Goal: Transaction & Acquisition: Purchase product/service

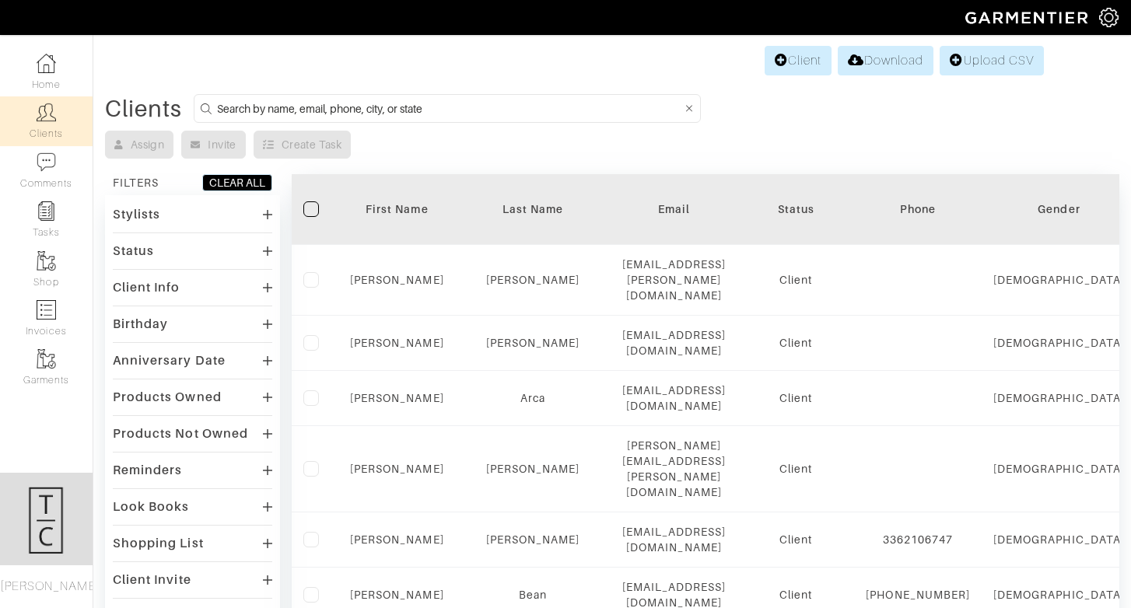
click at [40, 305] on img at bounding box center [46, 309] width 19 height 19
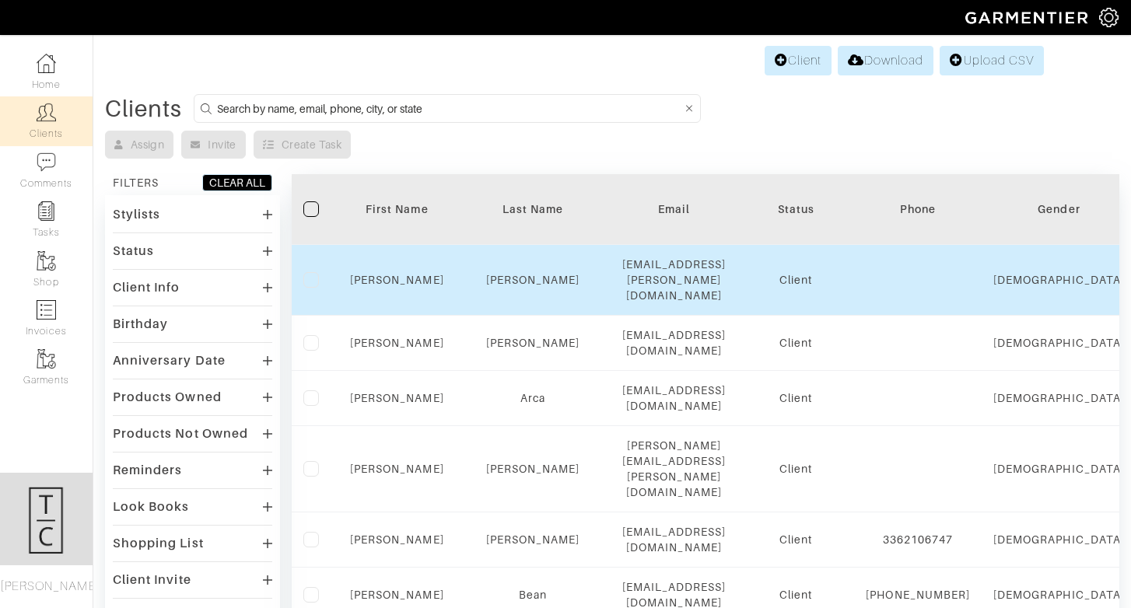
select select
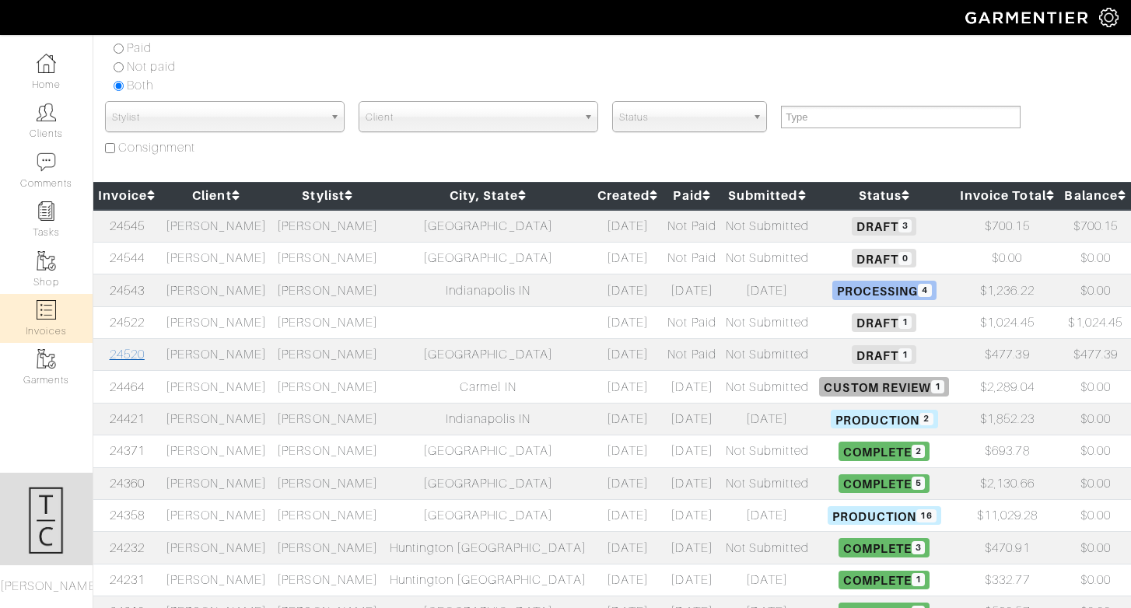
scroll to position [110, 0]
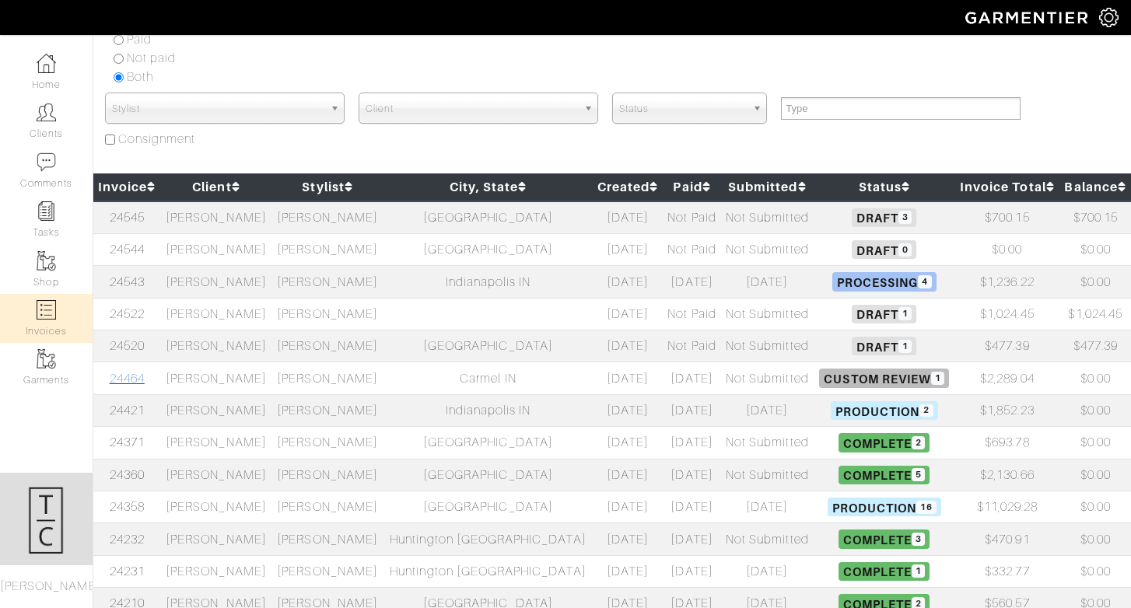
click at [131, 382] on link "24464" at bounding box center [127, 379] width 35 height 14
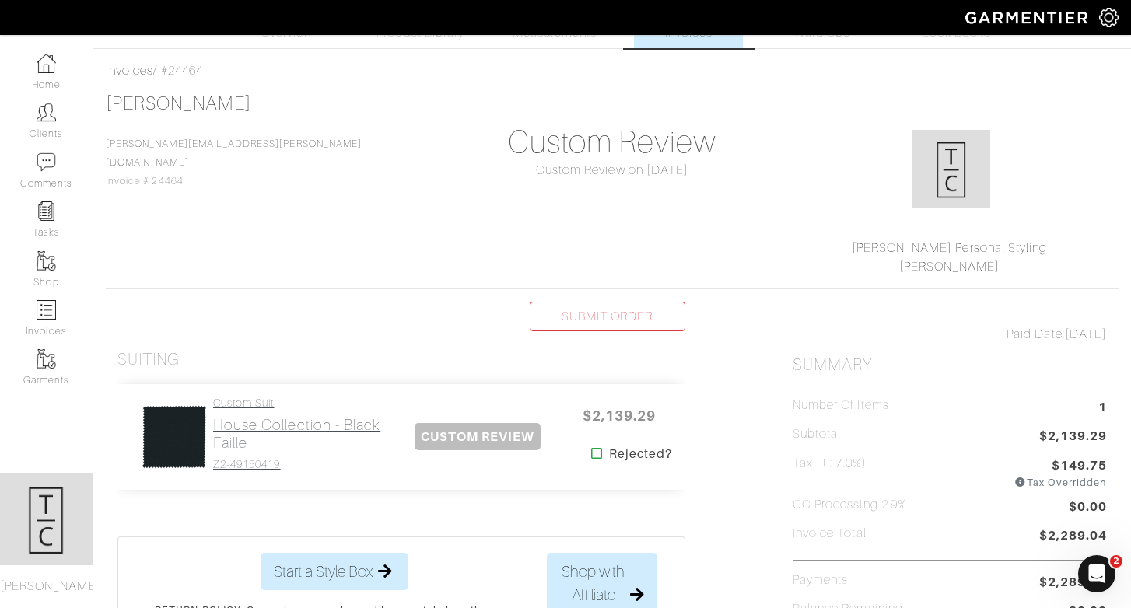
click at [250, 419] on h2 "House Collection - Black Faille" at bounding box center [301, 434] width 177 height 36
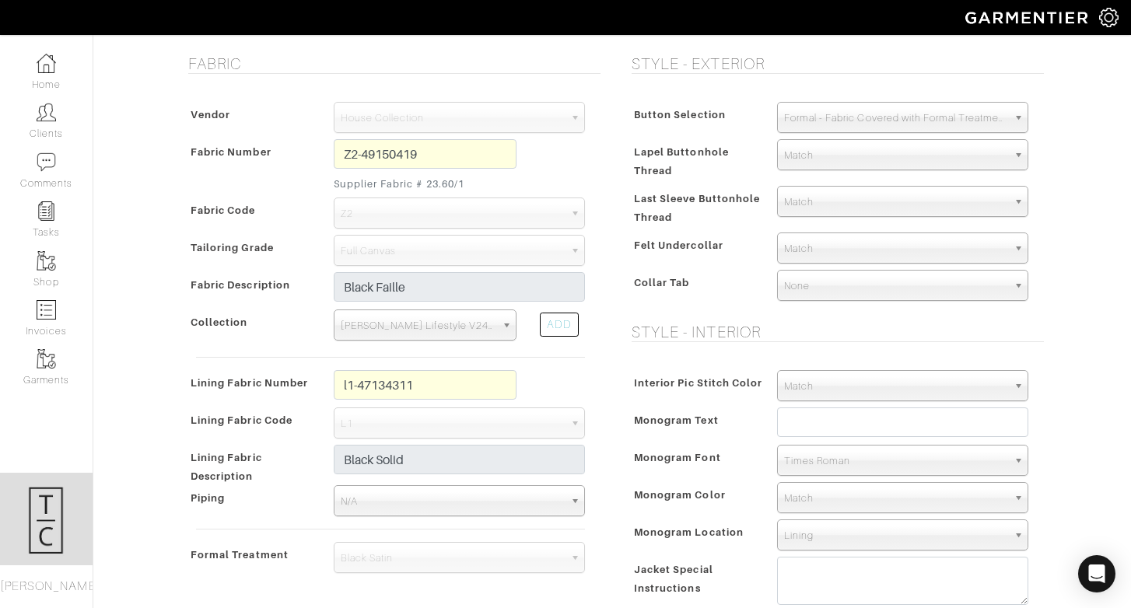
scroll to position [314, 0]
click at [798, 426] on input "text" at bounding box center [902, 424] width 251 height 30
type input "CM"
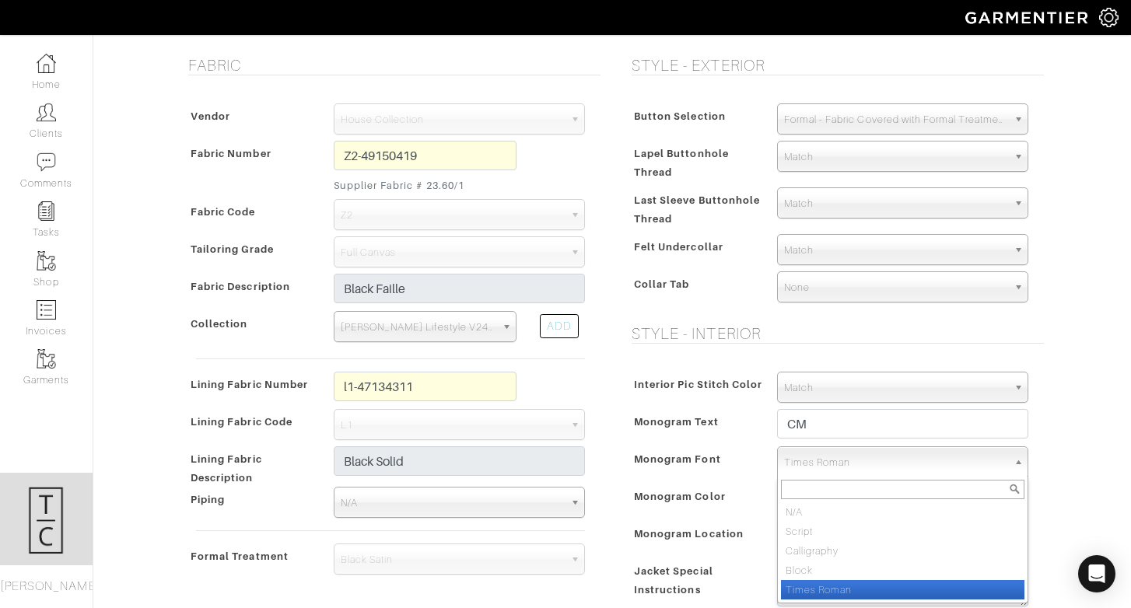
click at [789, 463] on span "Times Roman" at bounding box center [895, 462] width 223 height 31
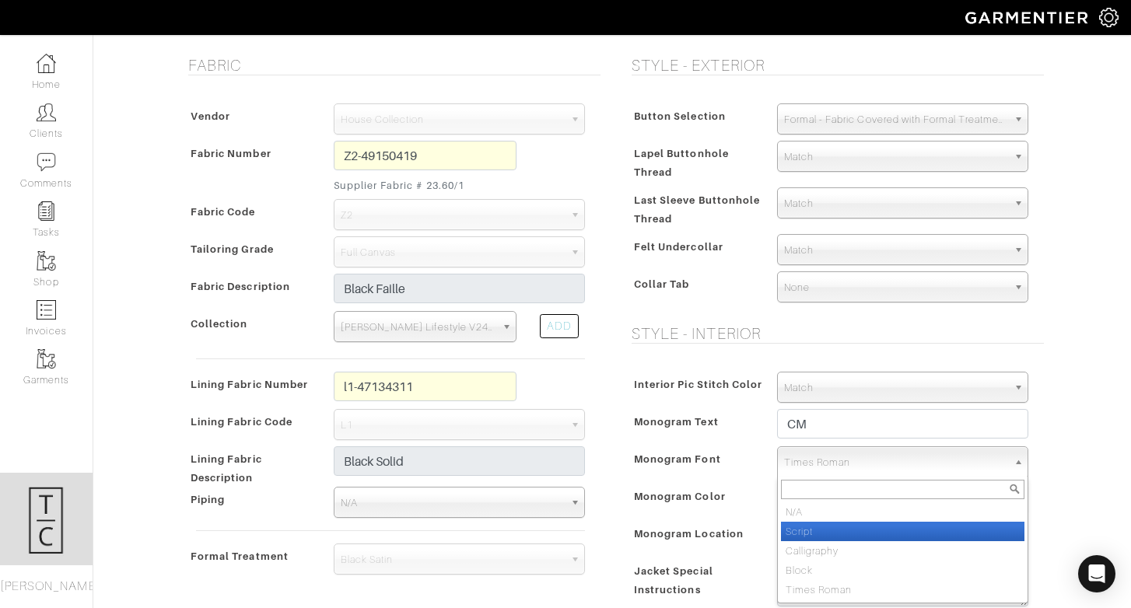
click at [812, 538] on li "Script" at bounding box center [903, 531] width 244 height 19
select select "Script"
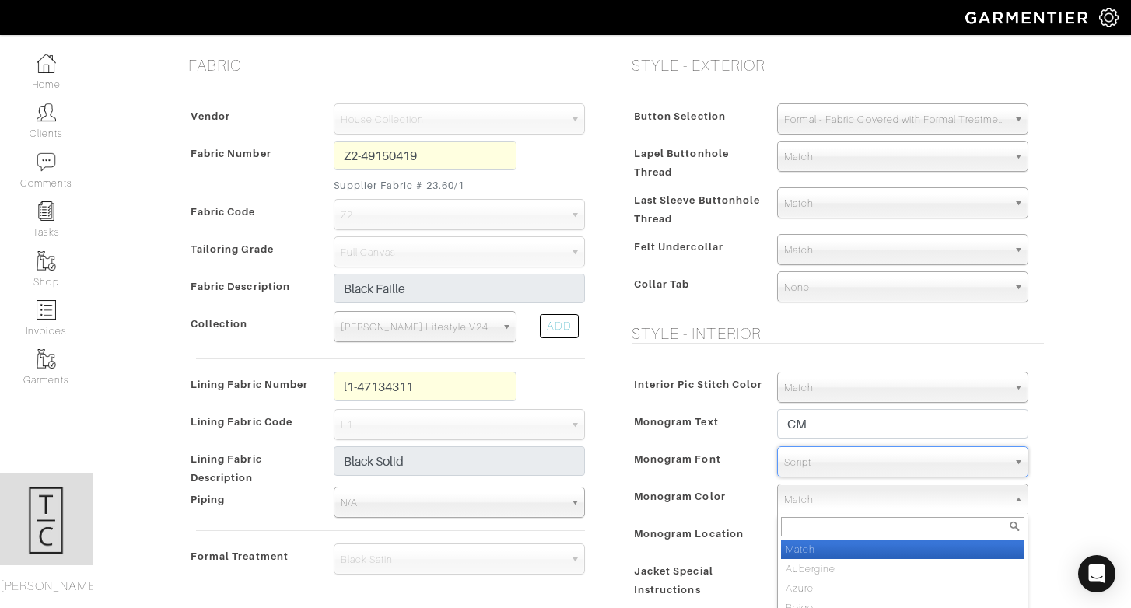
click at [819, 494] on span "Match" at bounding box center [895, 500] width 223 height 31
type input "silver"
select select "2"
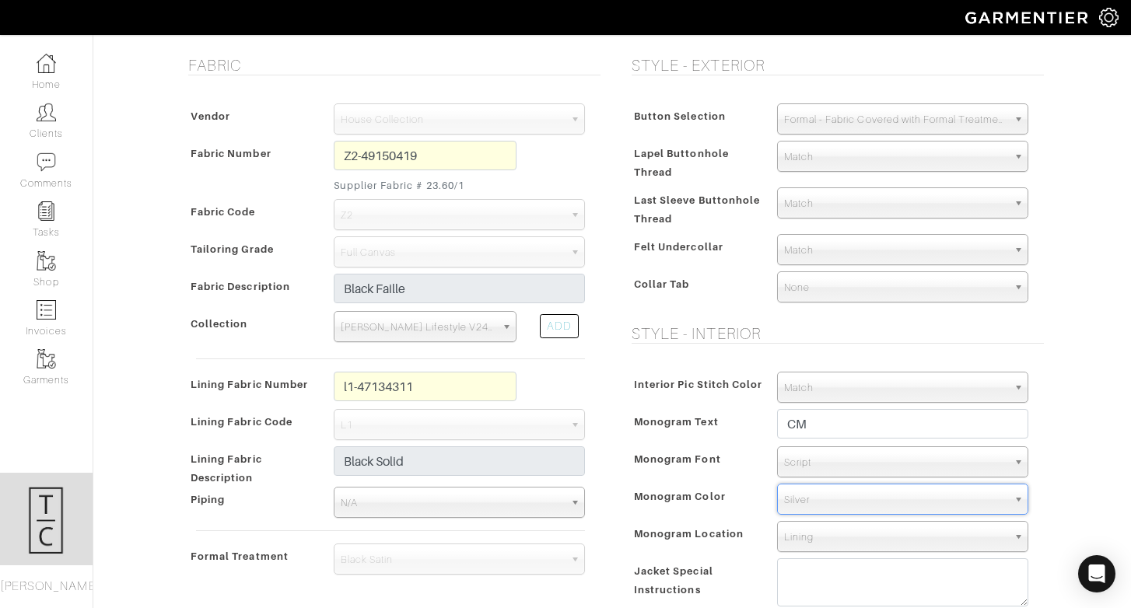
click at [709, 488] on span "Monogram Color" at bounding box center [680, 496] width 92 height 23
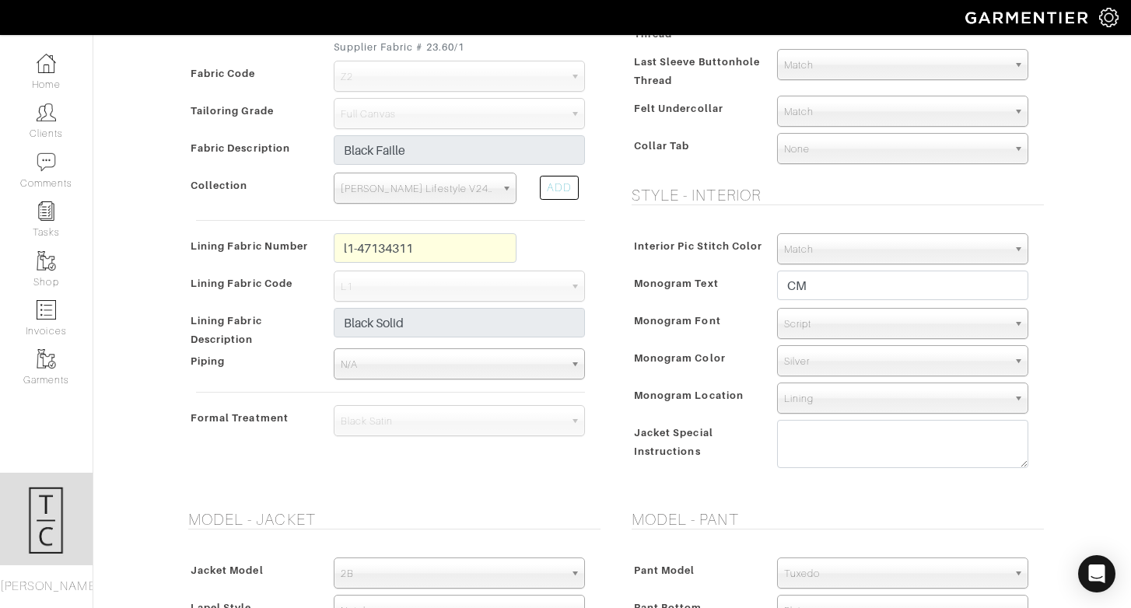
scroll to position [504, 0]
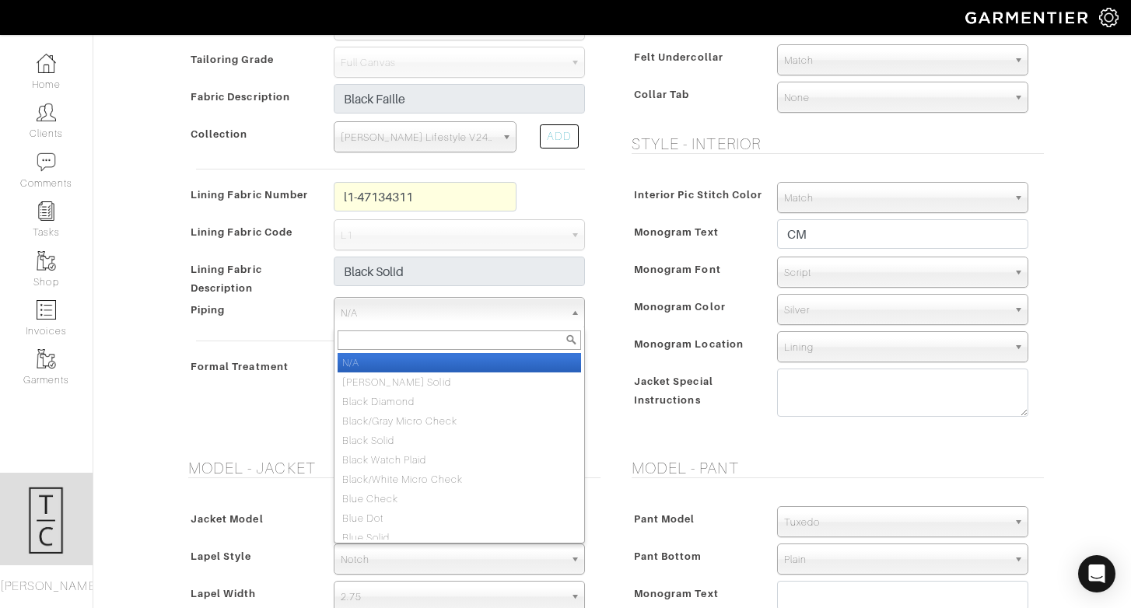
click at [524, 316] on span "N/A" at bounding box center [452, 313] width 223 height 31
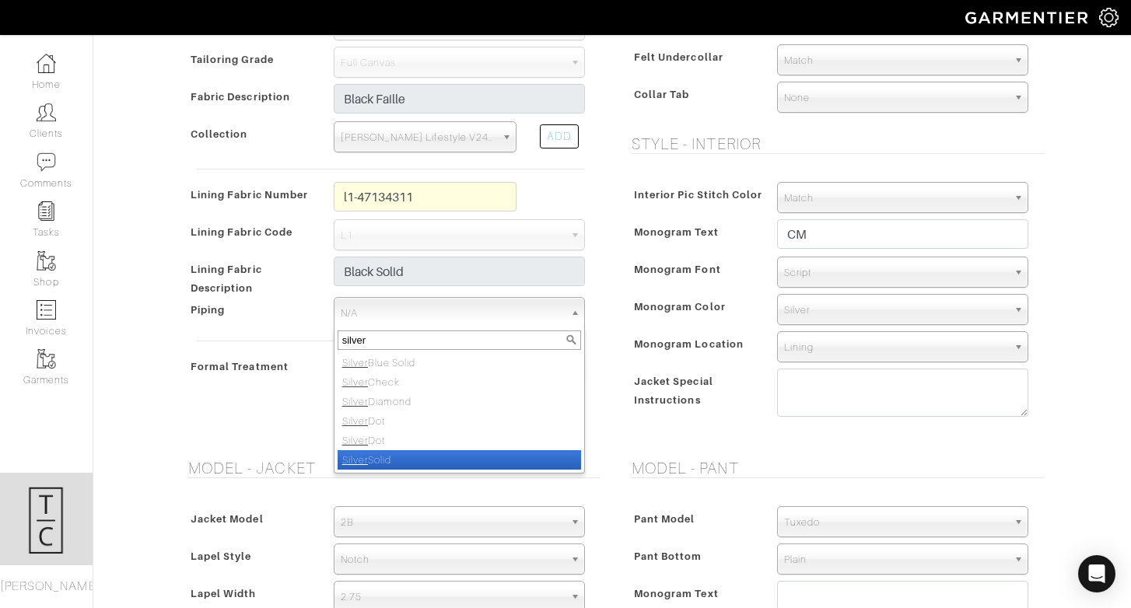
type input "silver"
click at [486, 456] on li "Silver Solid" at bounding box center [460, 459] width 244 height 19
select select "155"
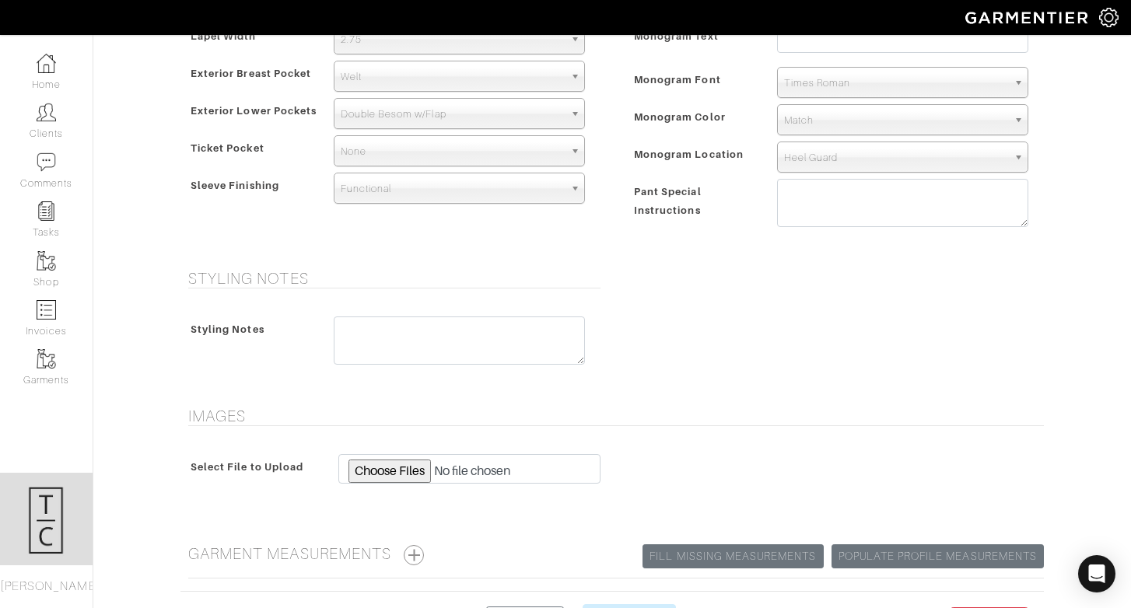
scroll to position [1113, 0]
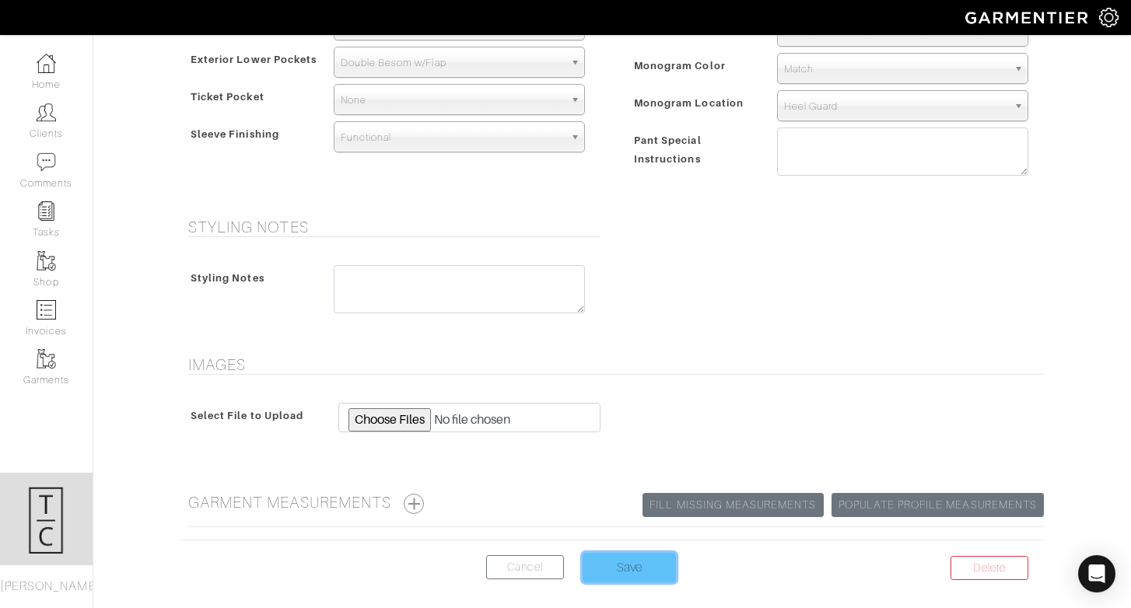
click at [657, 562] on input "Save" at bounding box center [629, 568] width 93 height 30
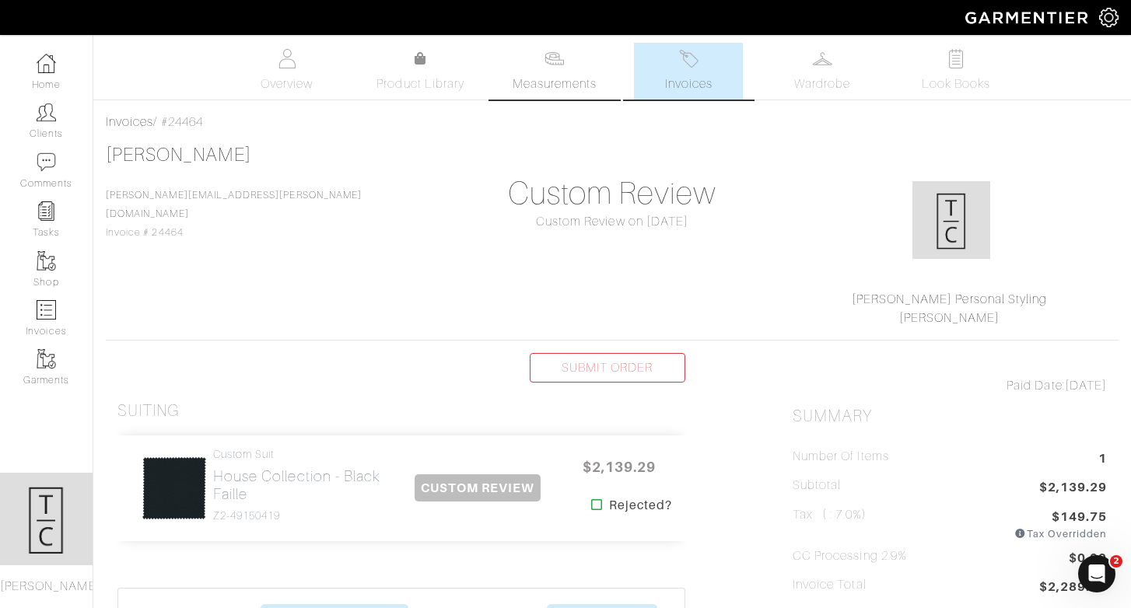
click at [564, 93] on link "Measurements" at bounding box center [555, 71] width 110 height 57
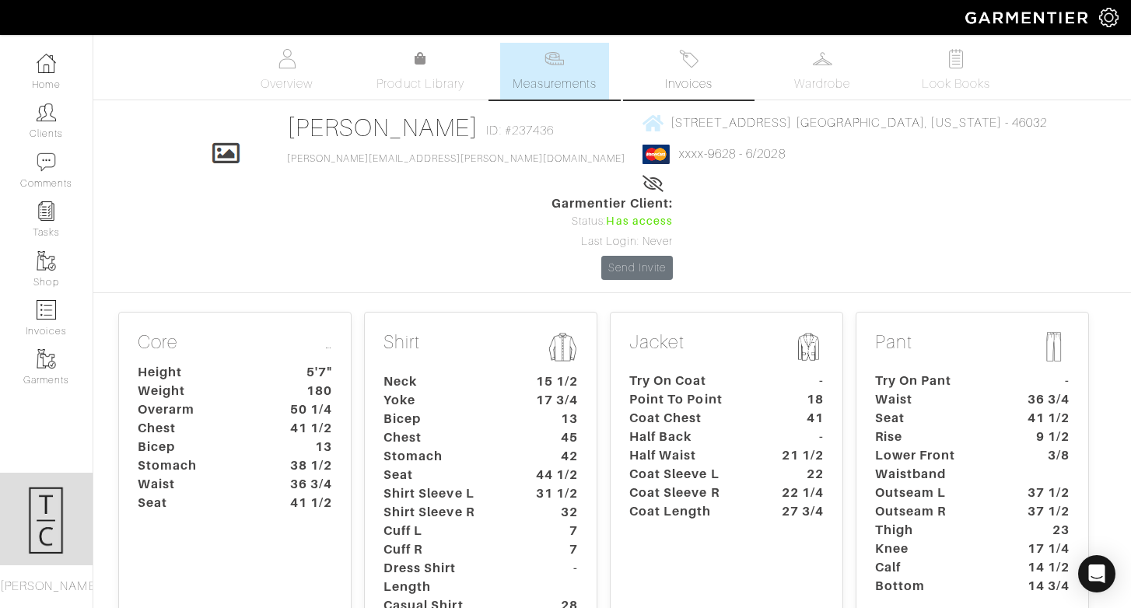
click at [677, 86] on span "Invoices" at bounding box center [688, 84] width 47 height 19
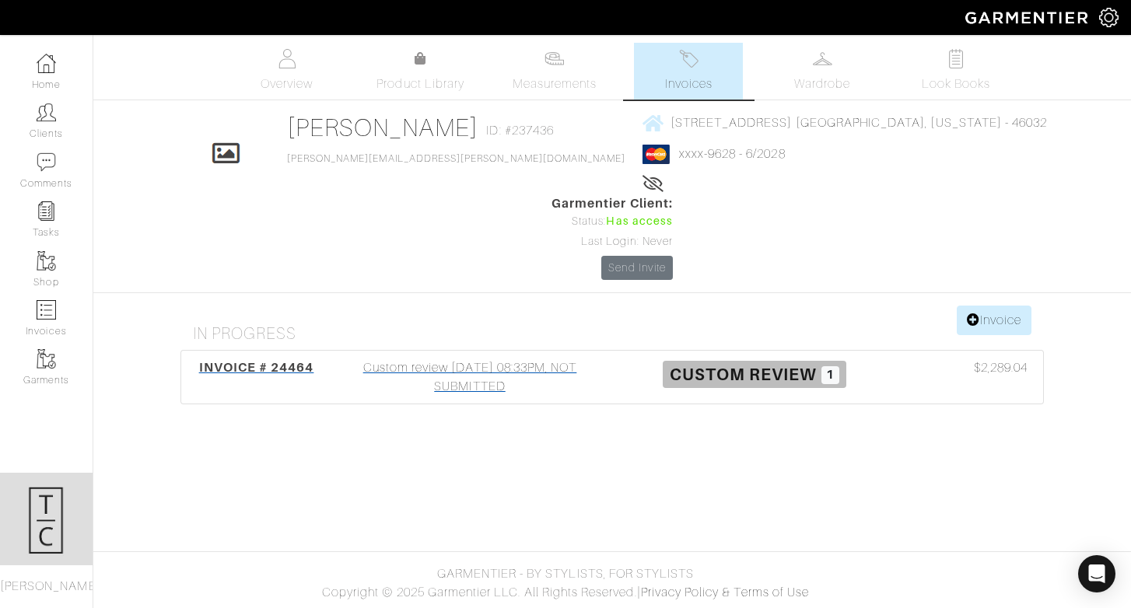
click at [478, 359] on div "Custom review 08/29/25 08:33PM, NOT SUBMITTED" at bounding box center [470, 377] width 285 height 37
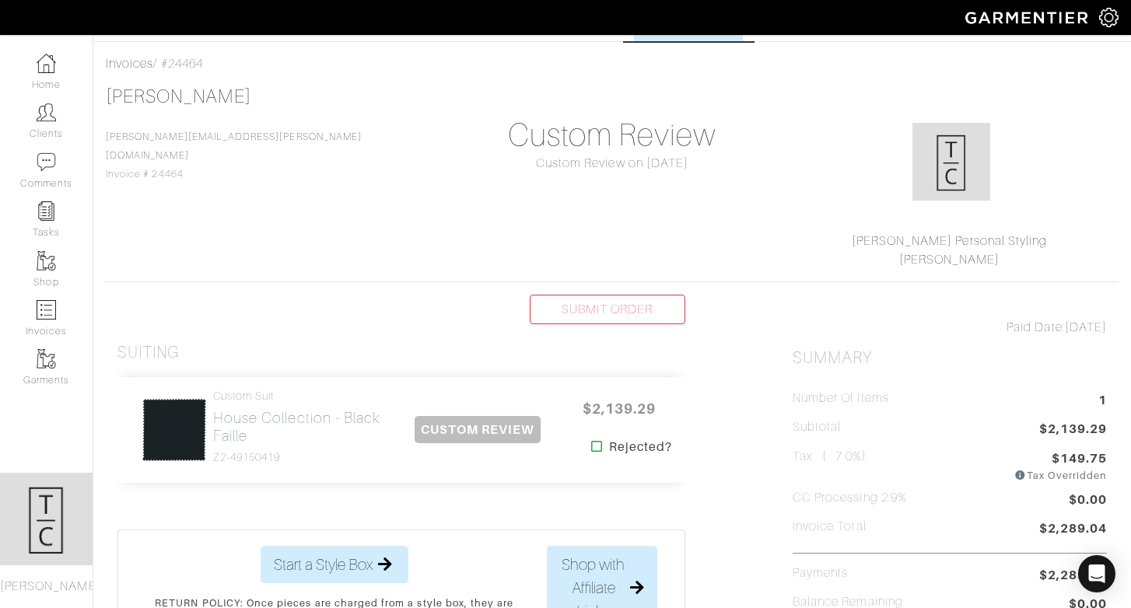
scroll to position [71, 0]
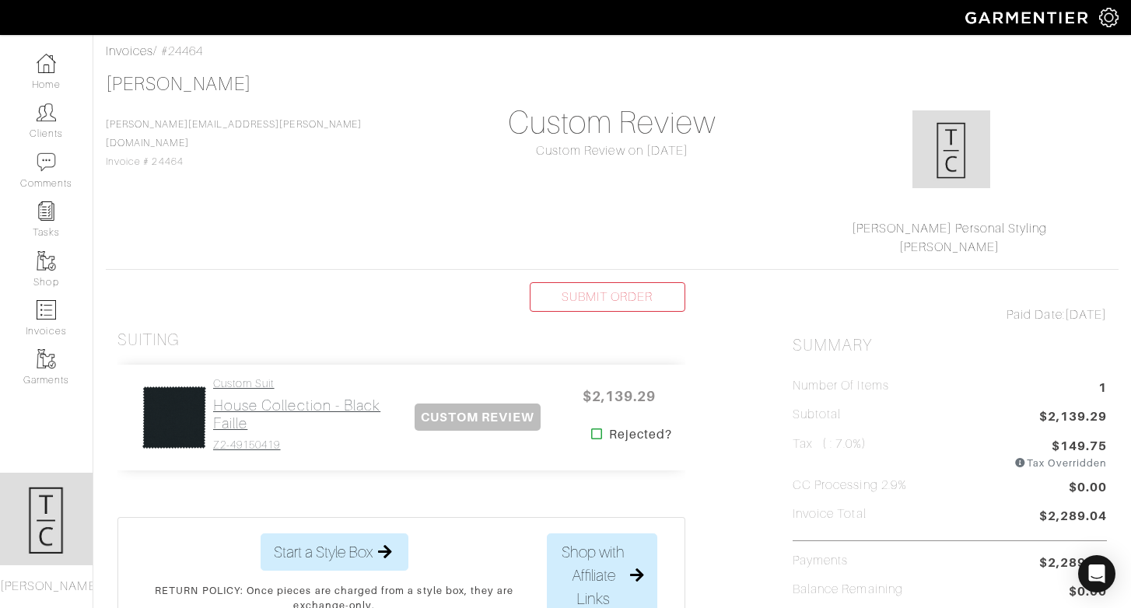
click at [254, 418] on h2 "House Collection - Black Faille" at bounding box center [301, 415] width 177 height 36
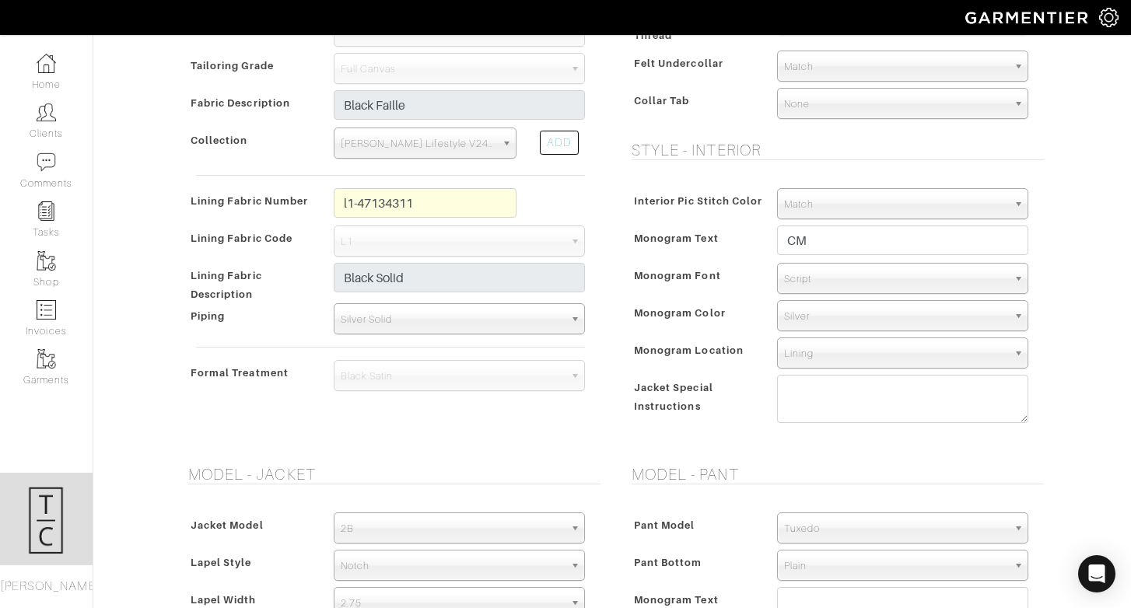
scroll to position [580, 0]
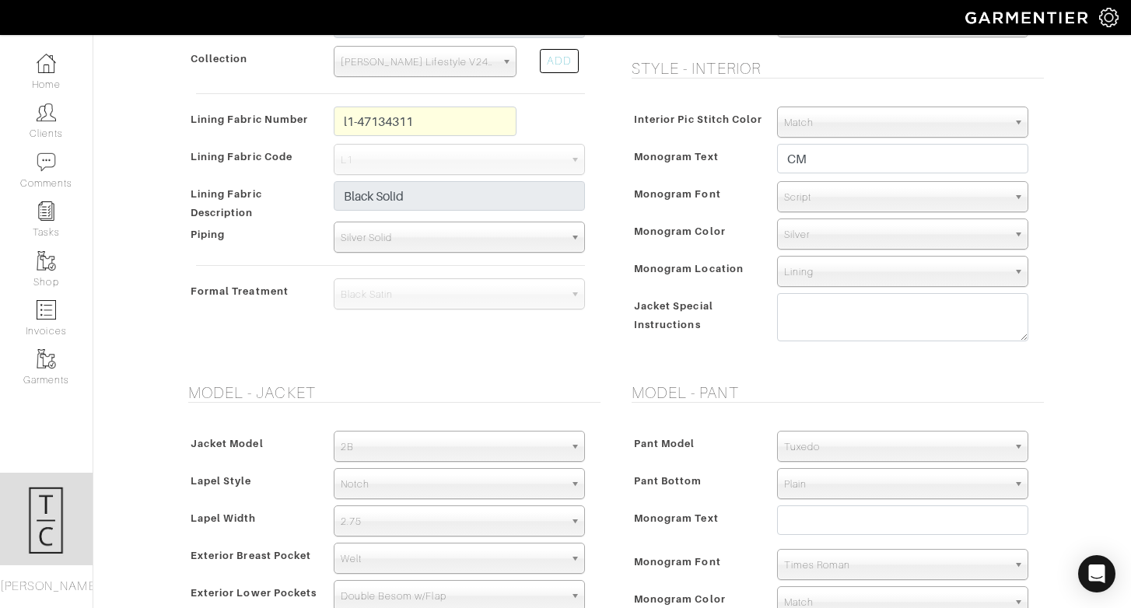
click at [399, 301] on span "Black Satin" at bounding box center [452, 294] width 223 height 31
click at [387, 371] on form "See Custom Models & Style Options Swatch & Detail Images Price $ 2139.29 Fabric…" at bounding box center [612, 330] width 864 height 1610
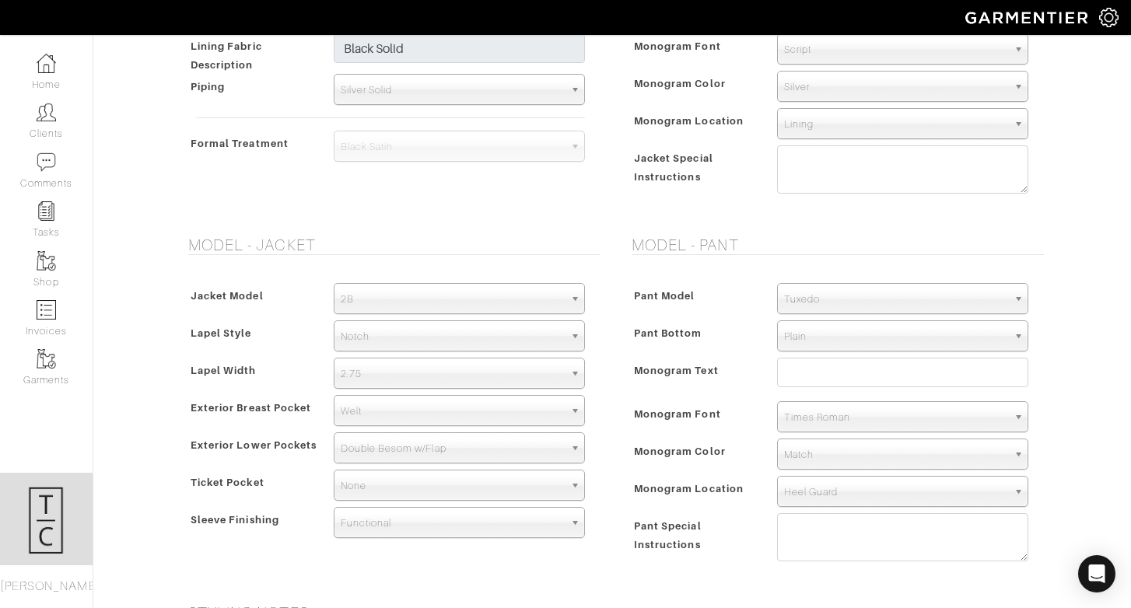
scroll to position [730, 0]
click at [384, 537] on div "Jacket Model 2B 1B 3-Roll-2B DB 6x2 DB 4x2 3-Roll-2B Hunting Jacket 2B Lapel St…" at bounding box center [390, 411] width 420 height 293
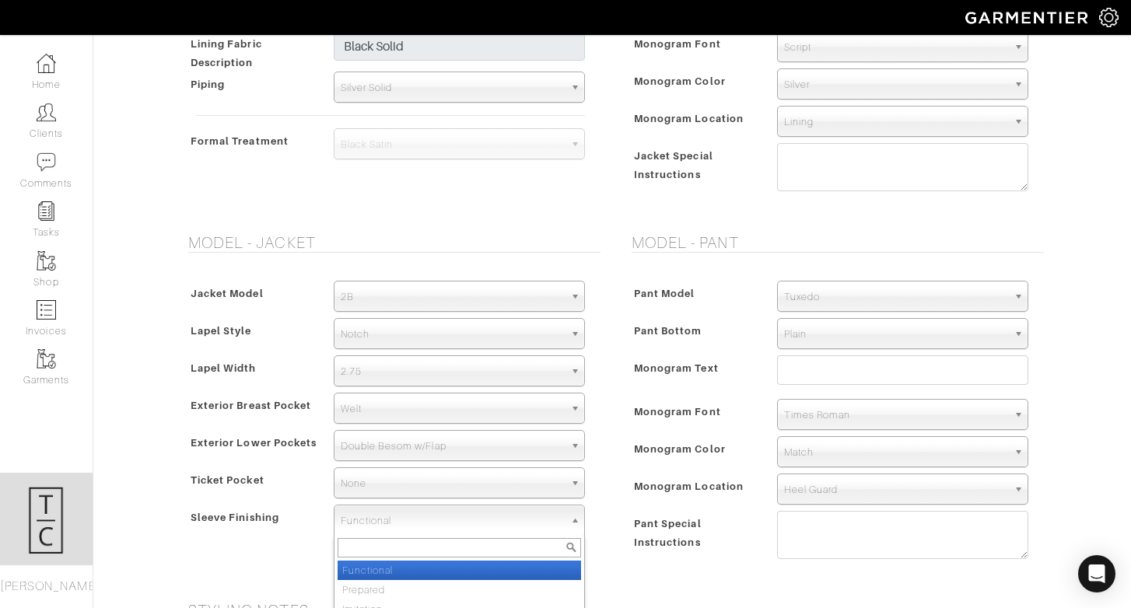
click at [384, 529] on span "Functional" at bounding box center [452, 521] width 223 height 31
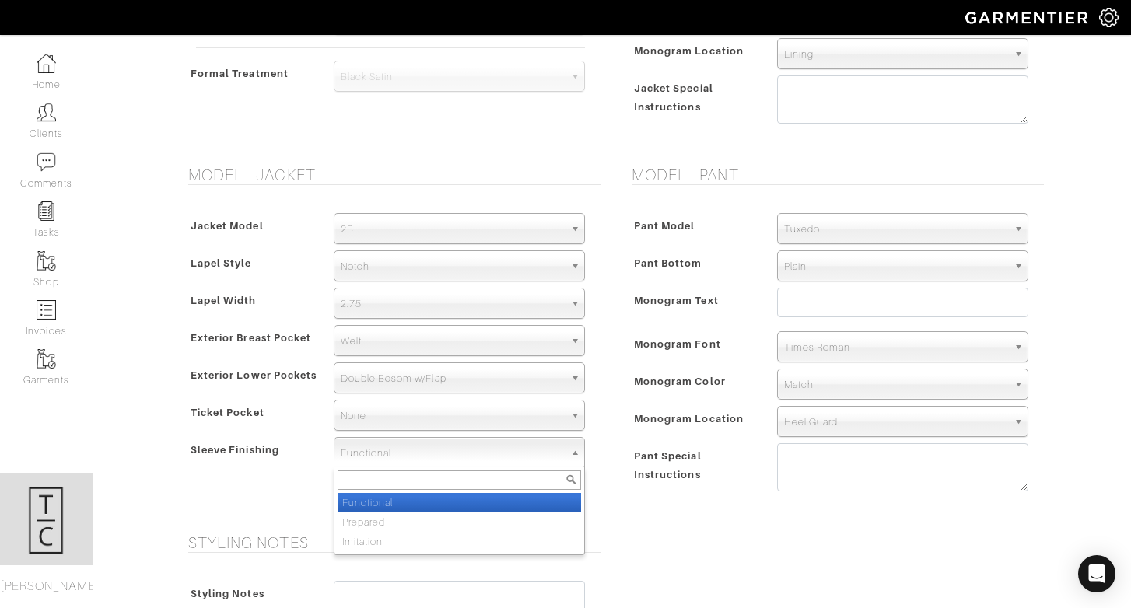
scroll to position [800, 0]
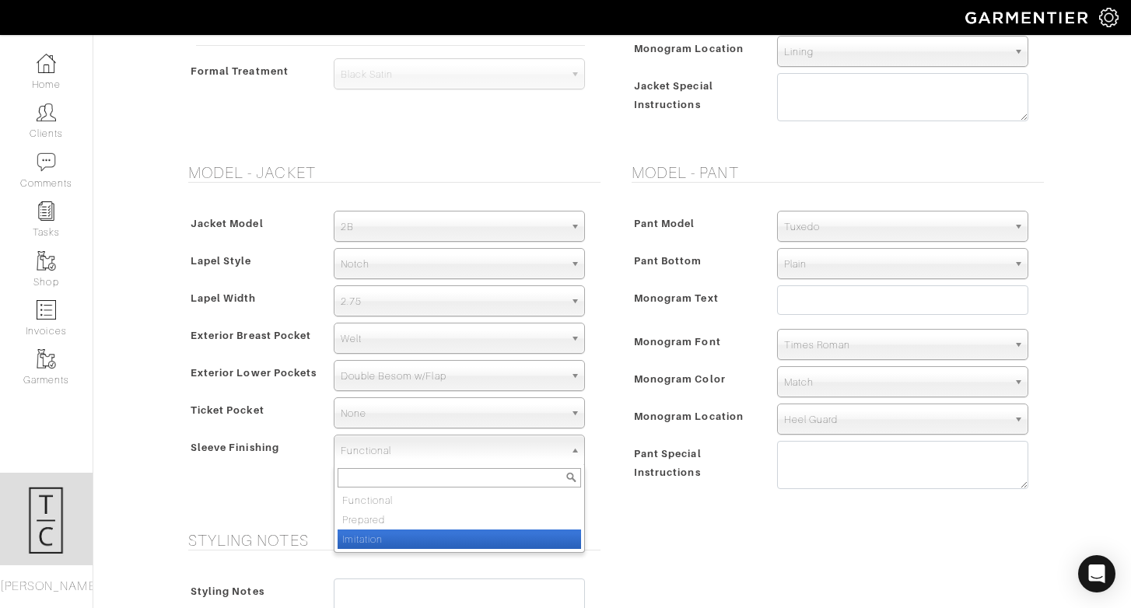
click at [402, 538] on li "Imitation" at bounding box center [460, 539] width 244 height 19
select select "Imitation"
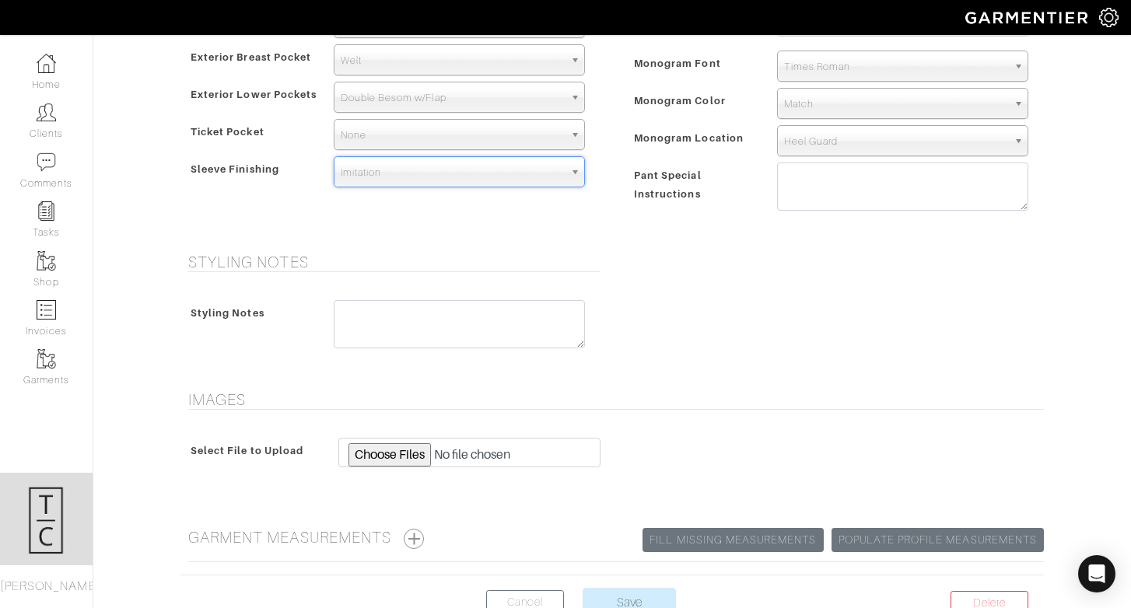
scroll to position [1181, 0]
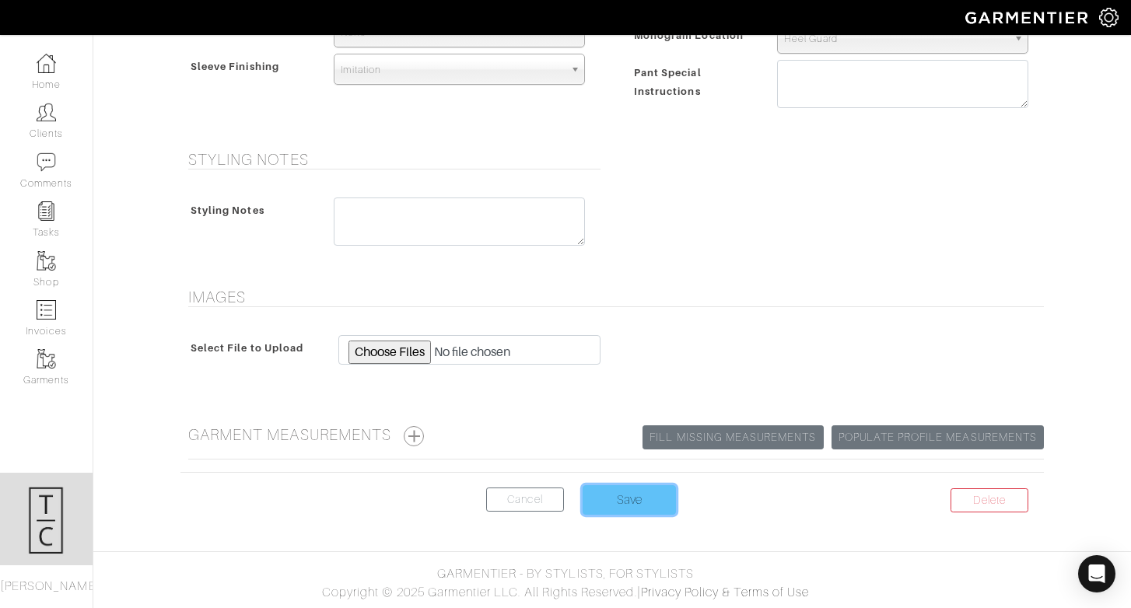
click at [622, 510] on input "Save" at bounding box center [629, 500] width 93 height 30
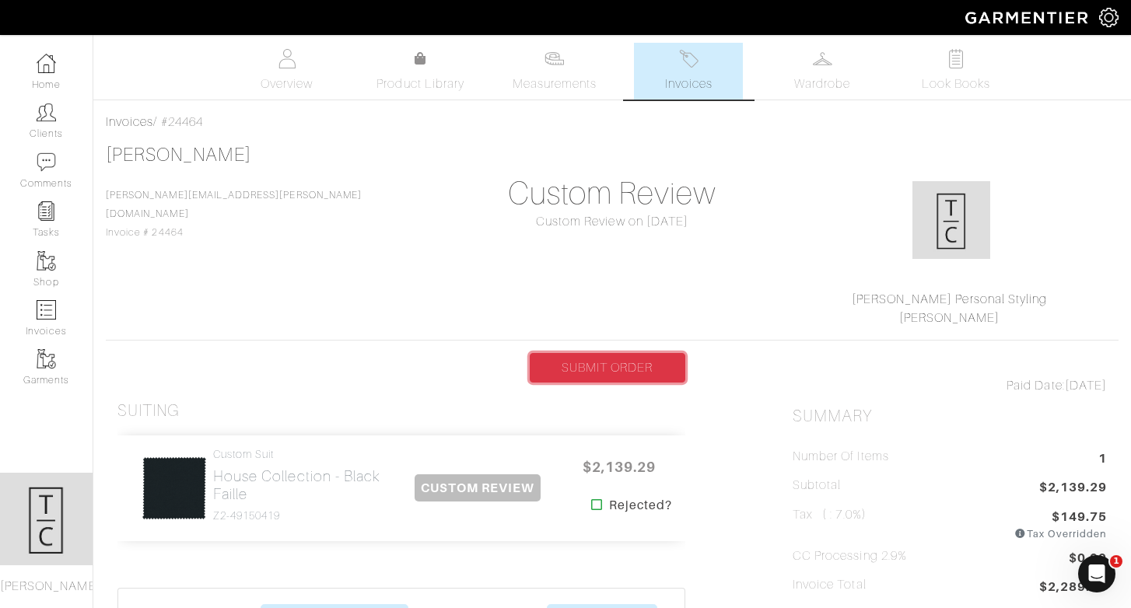
click at [668, 364] on link "SUBMIT ORDER" at bounding box center [608, 368] width 156 height 30
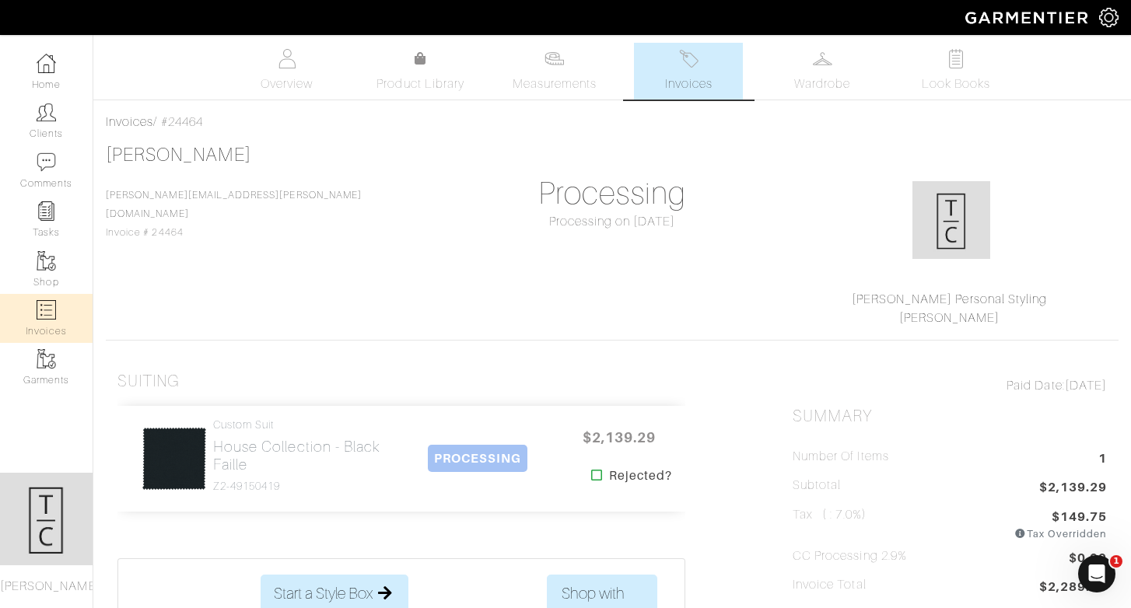
click at [40, 321] on link "Invoices" at bounding box center [46, 318] width 93 height 49
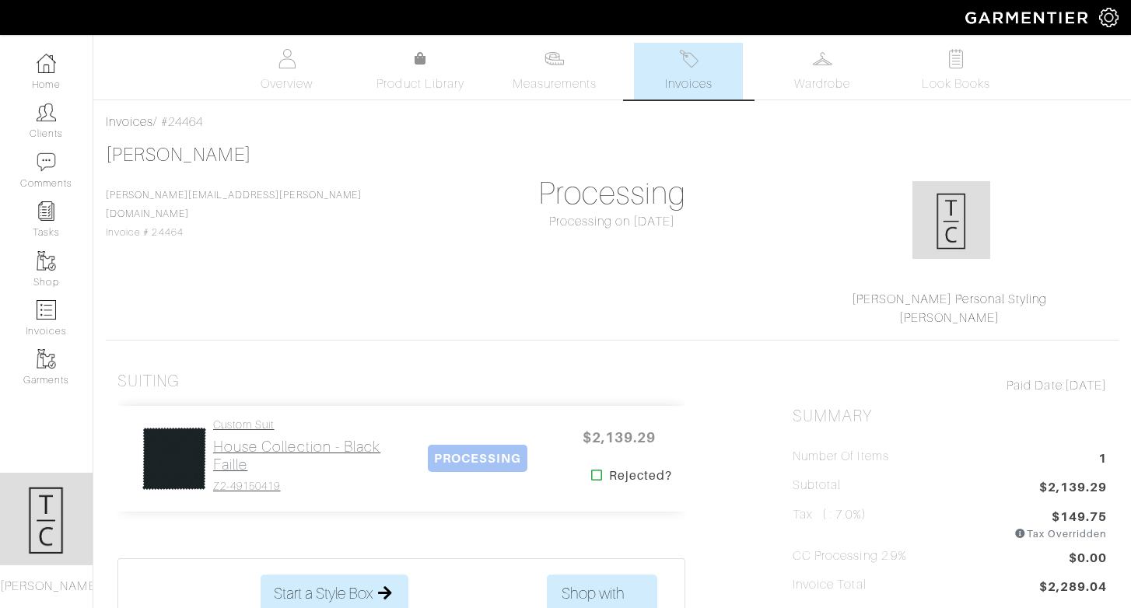
select select
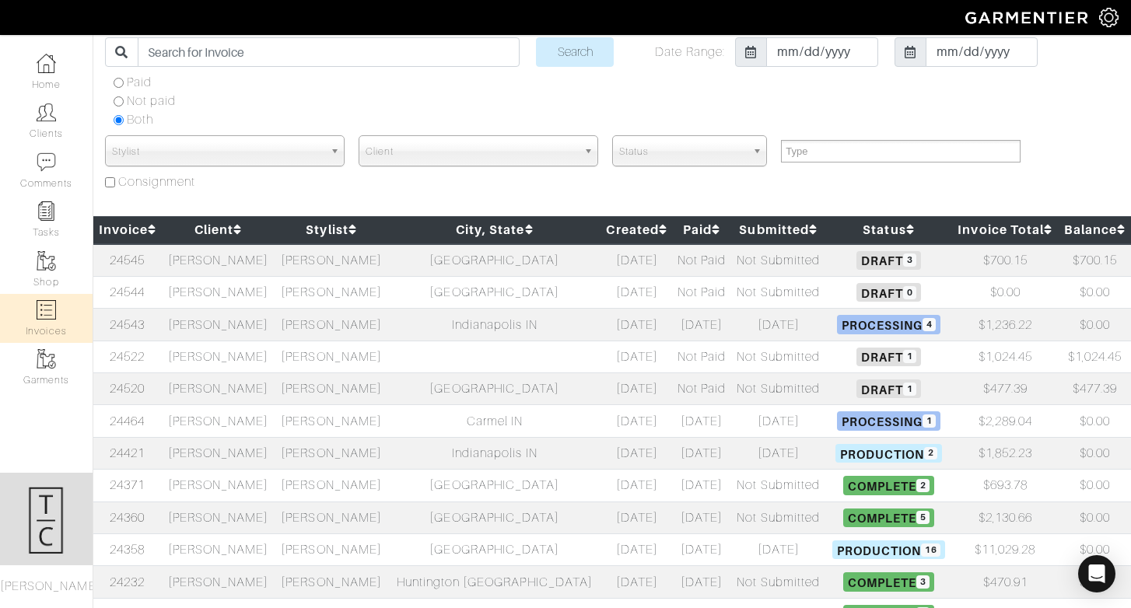
scroll to position [62, 0]
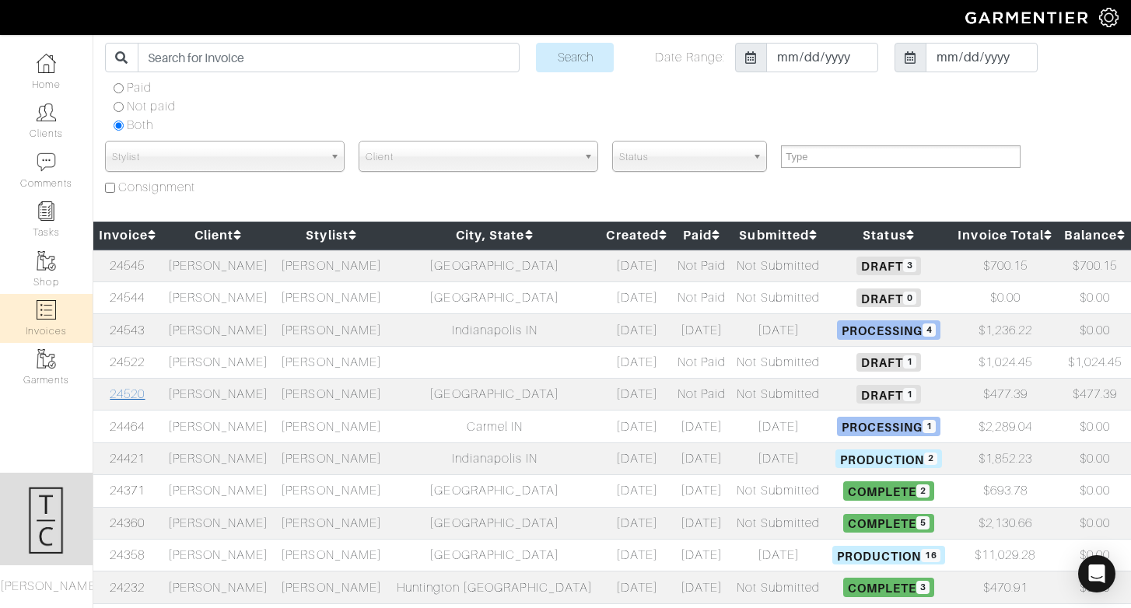
click at [141, 391] on link "24520" at bounding box center [127, 394] width 35 height 14
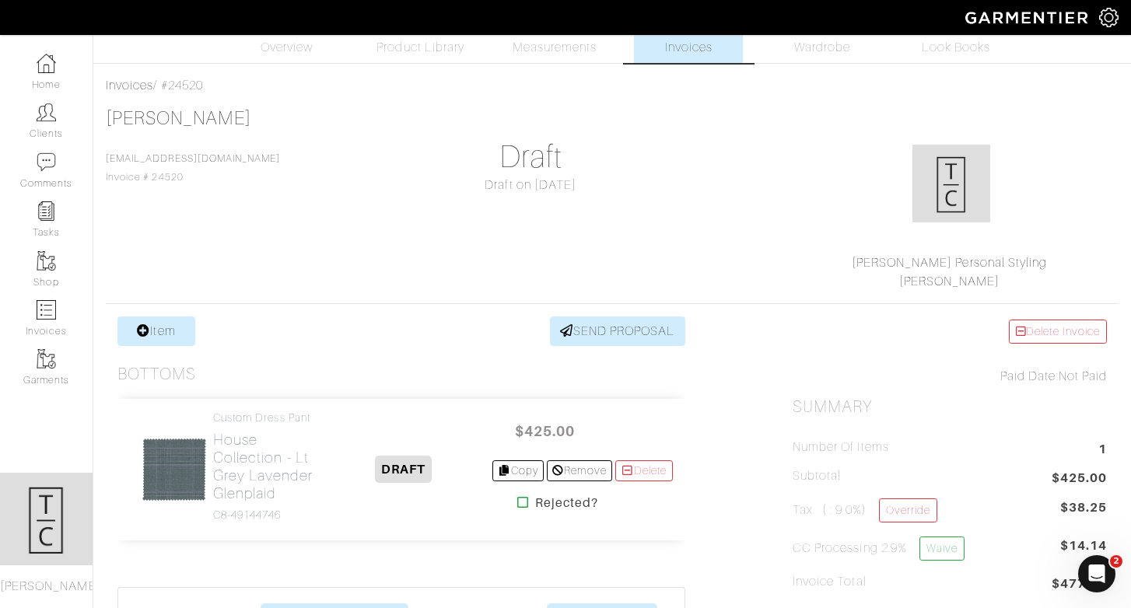
scroll to position [36, 0]
click at [538, 58] on link "Measurements" at bounding box center [555, 35] width 110 height 57
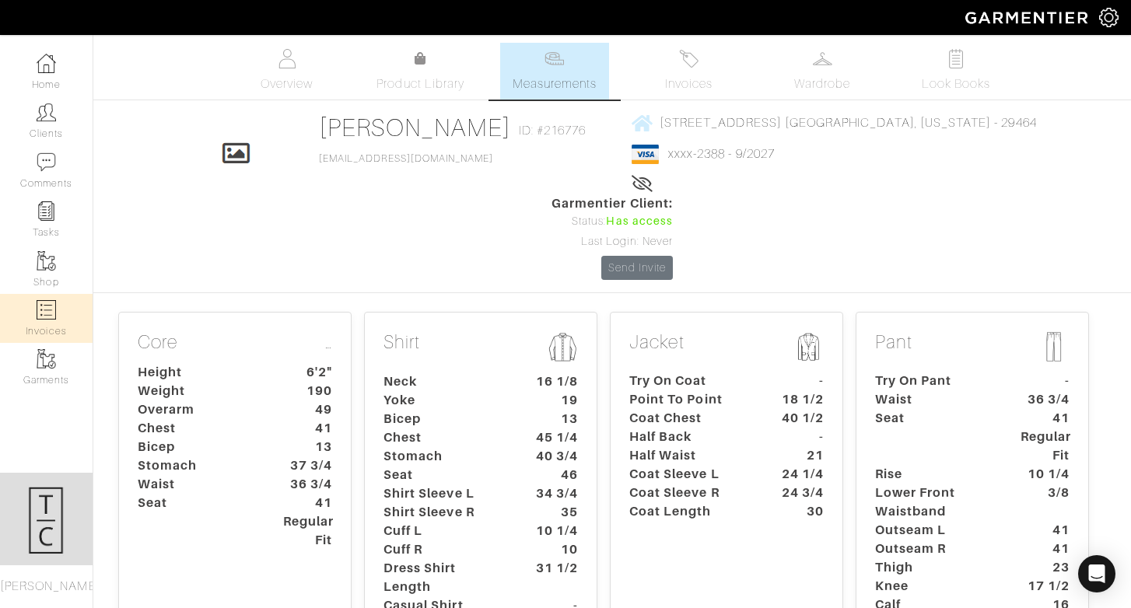
click at [58, 303] on link "Invoices" at bounding box center [46, 318] width 93 height 49
select select
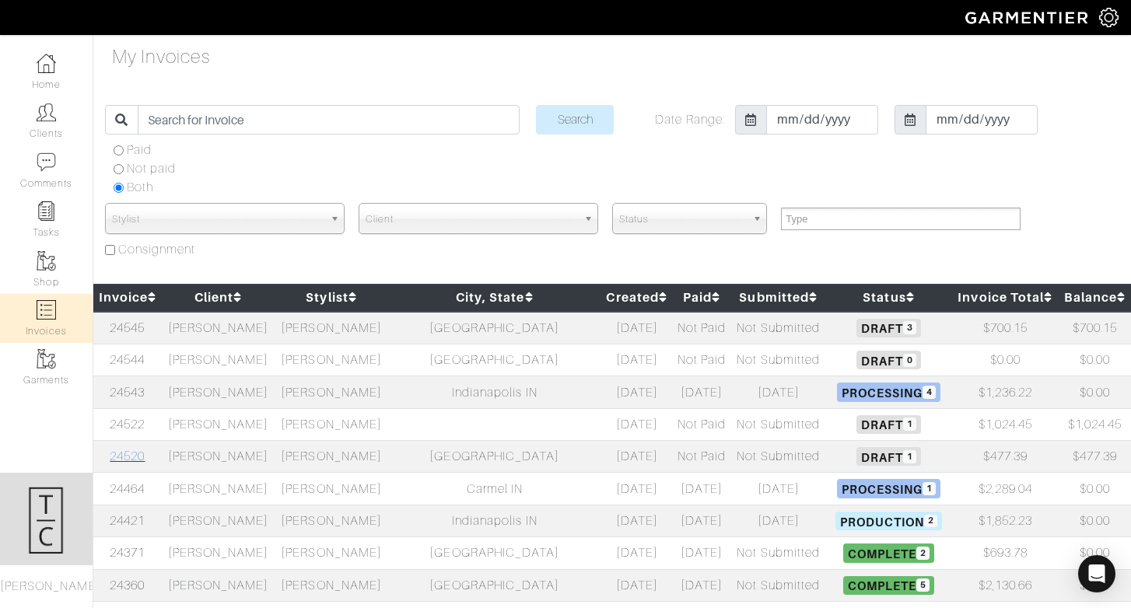
click at [131, 450] on link "24520" at bounding box center [127, 457] width 35 height 14
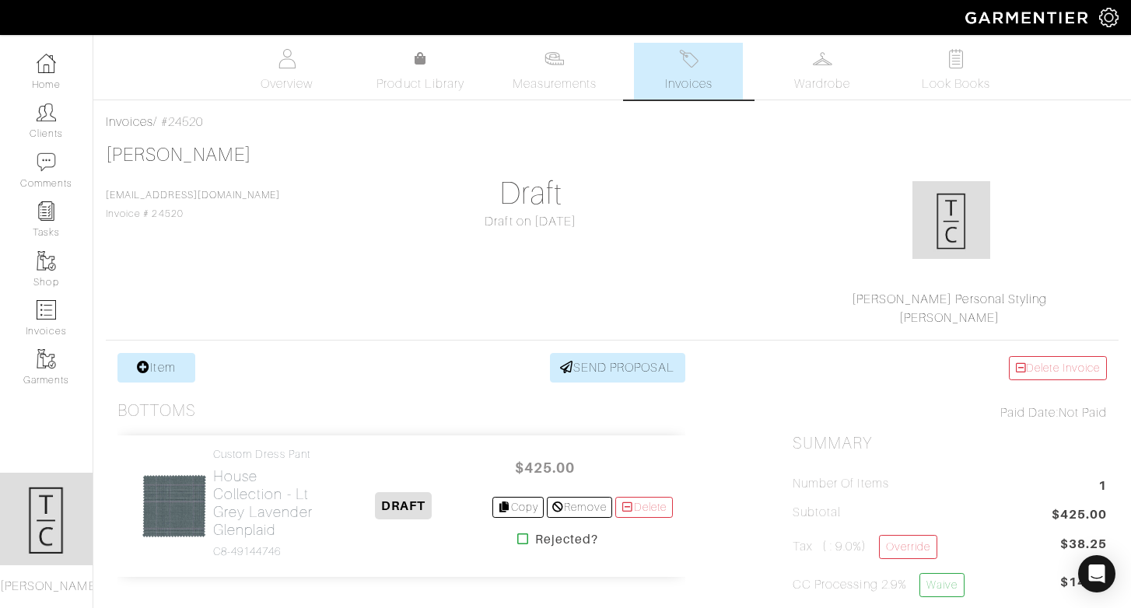
click at [184, 119] on div "Invoices / #24520" at bounding box center [612, 122] width 1013 height 19
click at [289, 69] on link "Overview" at bounding box center [287, 71] width 109 height 57
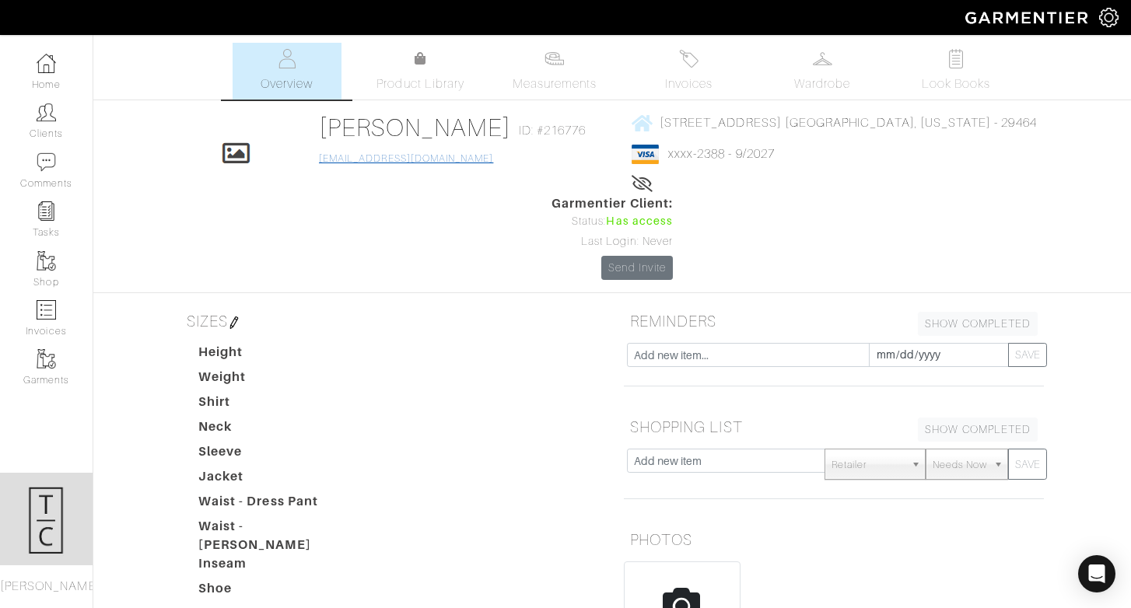
click at [367, 152] on div "[PERSON_NAME] ID: #216776 [EMAIL_ADDRESS][DOMAIN_NAME]" at bounding box center [456, 154] width 275 height 82
click at [367, 138] on link "[PERSON_NAME]" at bounding box center [415, 128] width 192 height 28
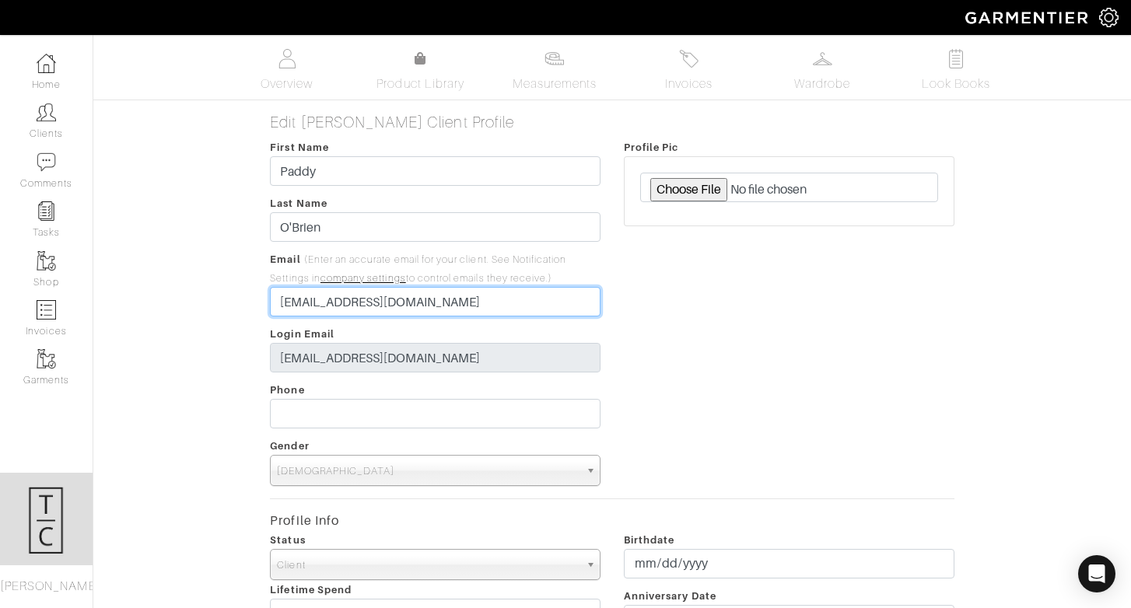
click at [279, 306] on input "[EMAIL_ADDRESS][DOMAIN_NAME]" at bounding box center [435, 302] width 331 height 30
type input "[EMAIL_ADDRESS][DOMAIN_NAME]"
click at [773, 466] on div "Profile Pic" at bounding box center [789, 312] width 354 height 349
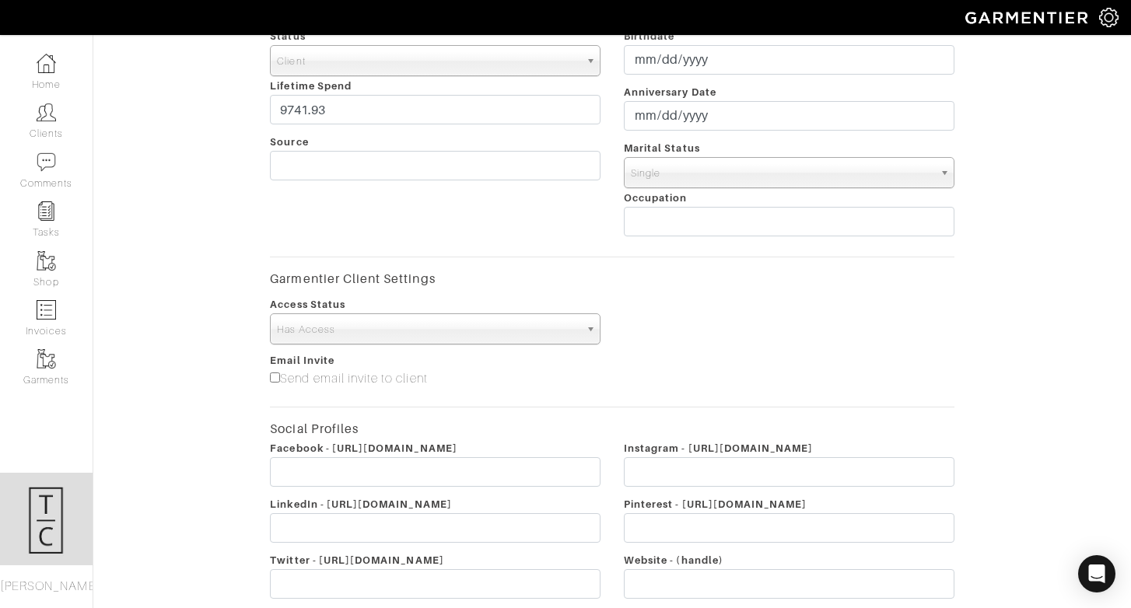
scroll to position [651, 0]
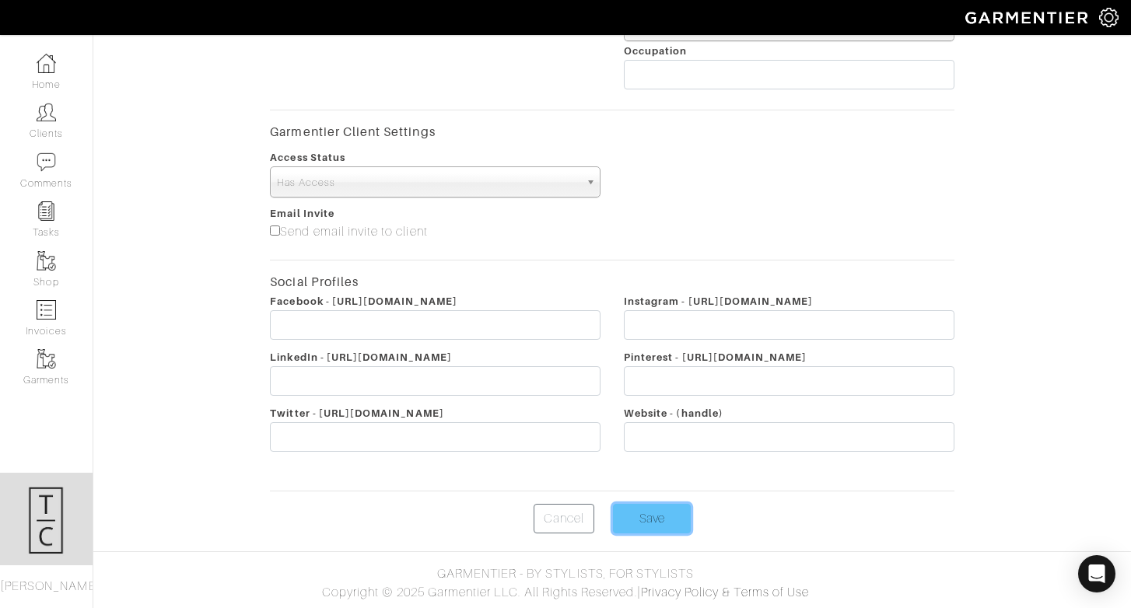
click at [654, 524] on input "Save" at bounding box center [652, 519] width 78 height 30
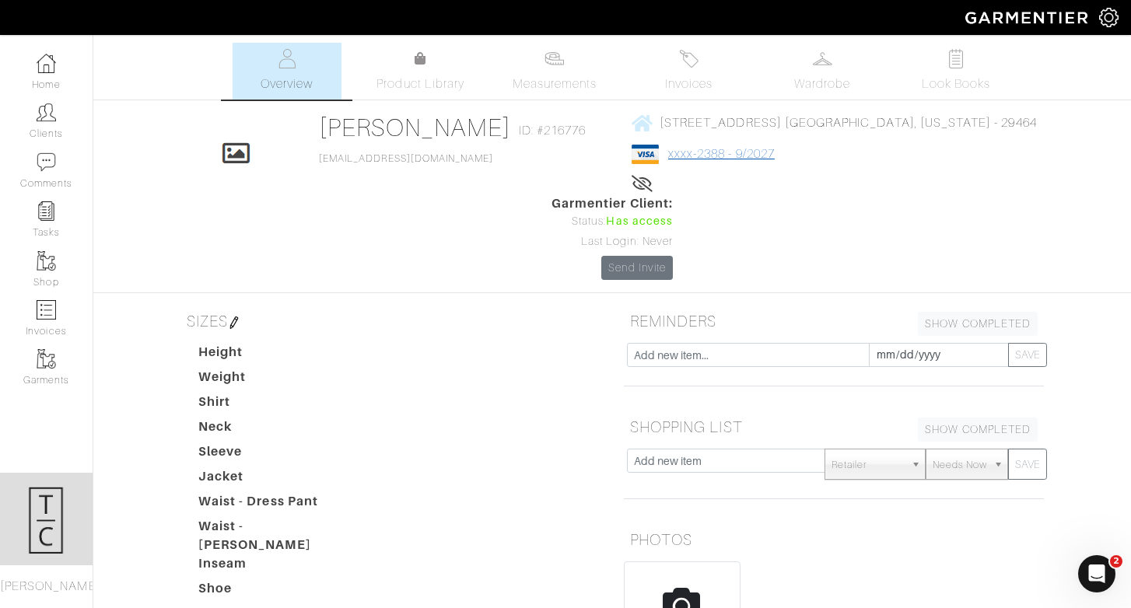
click at [668, 156] on link "xxxx-2388 - 9/2027" at bounding box center [721, 154] width 107 height 14
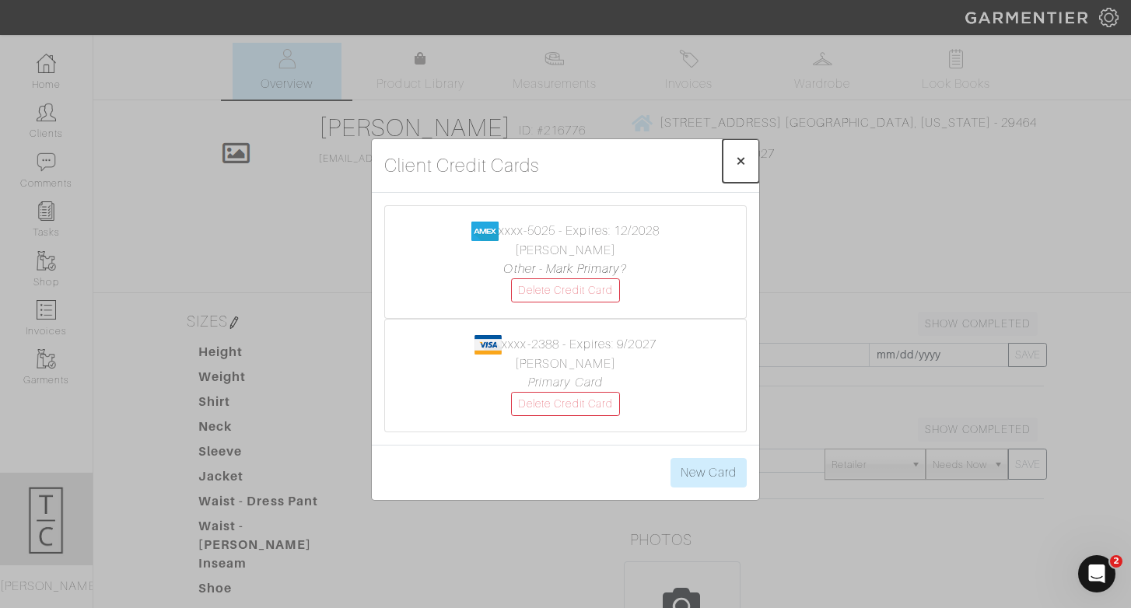
click at [745, 156] on span "×" at bounding box center [741, 160] width 12 height 21
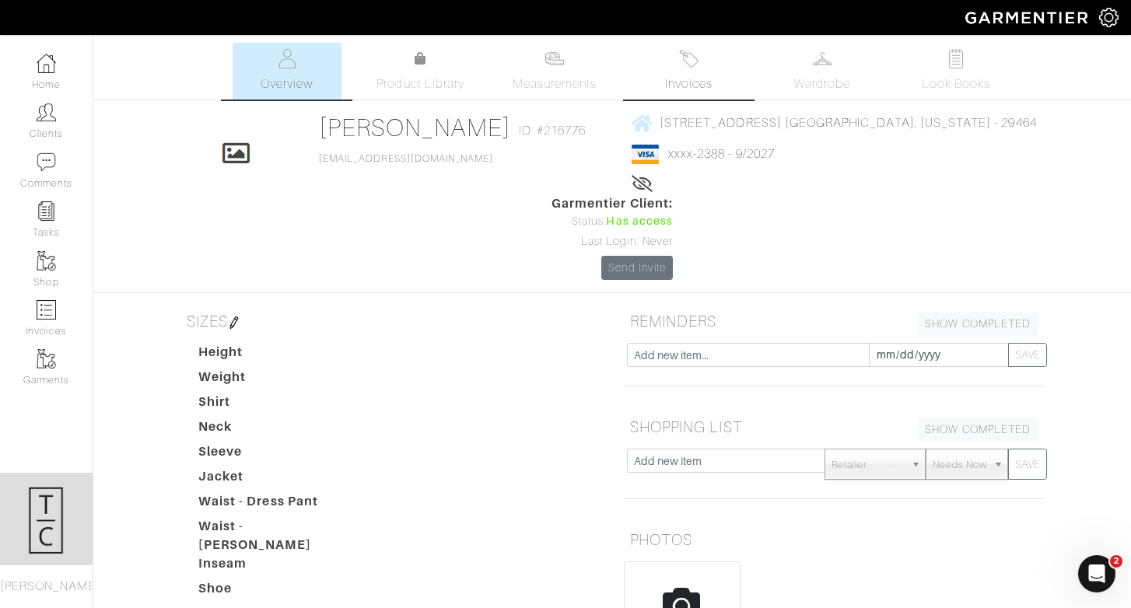
click at [710, 73] on link "Invoices" at bounding box center [688, 71] width 109 height 57
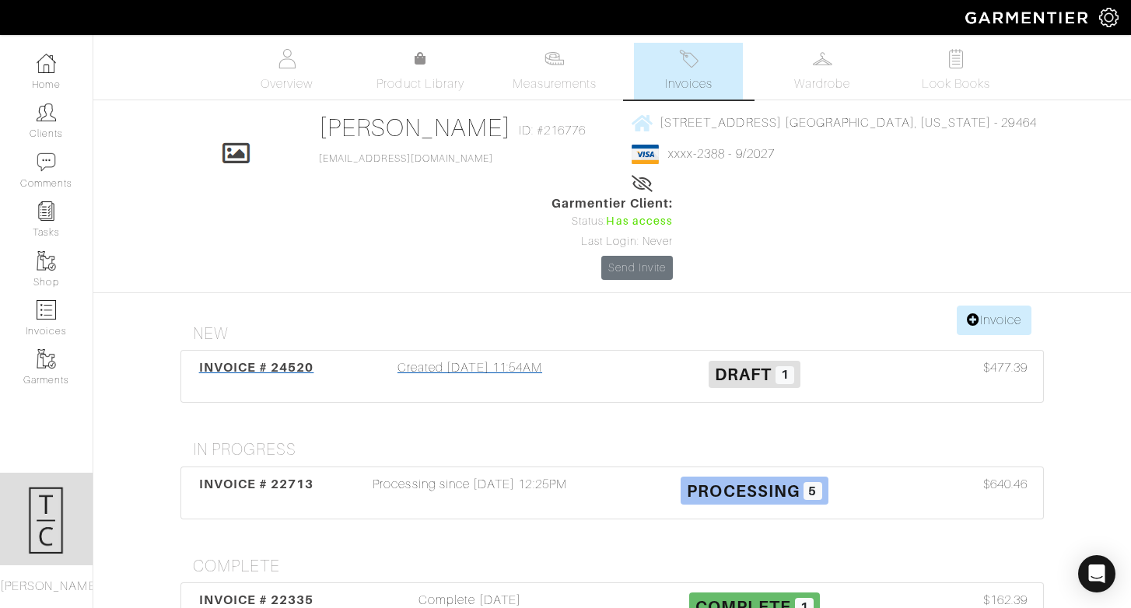
click div "Created 09/08/25 11:54AM"
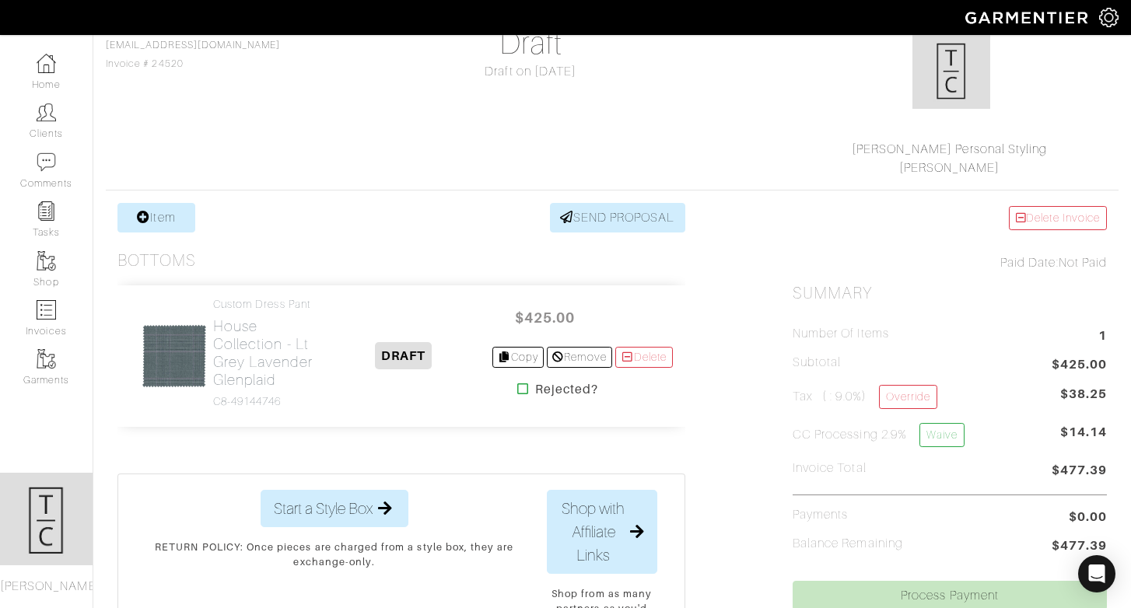
scroll to position [171, 0]
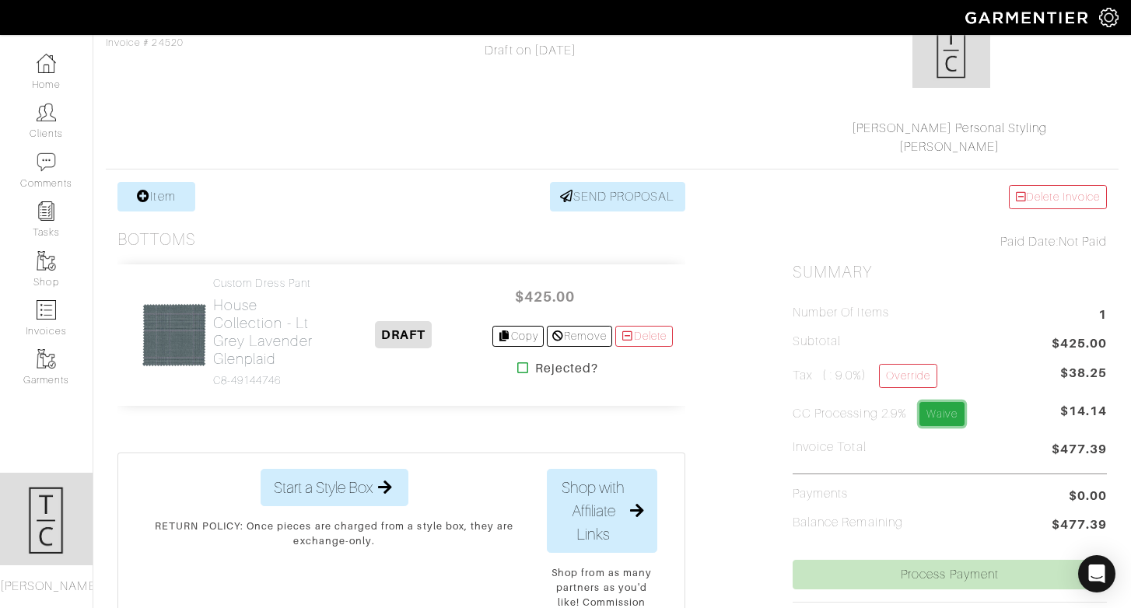
click link "Waive"
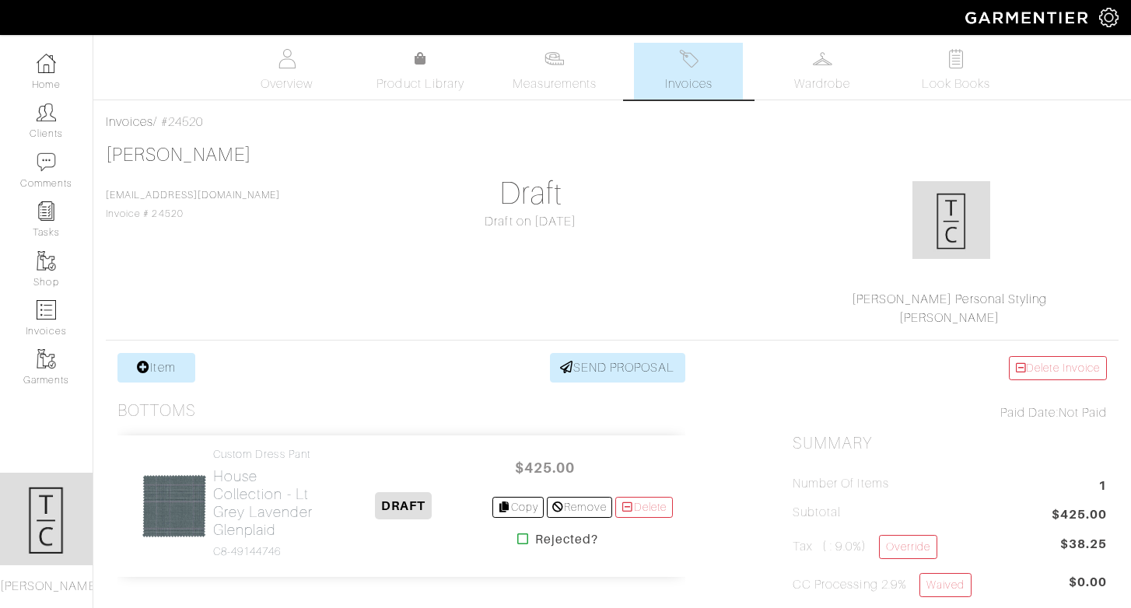
click at [180, 118] on div "Invoices / #24520" at bounding box center [612, 122] width 1013 height 19
copy div "24520"
click at [58, 313] on link "Invoices" at bounding box center [46, 318] width 93 height 49
select select
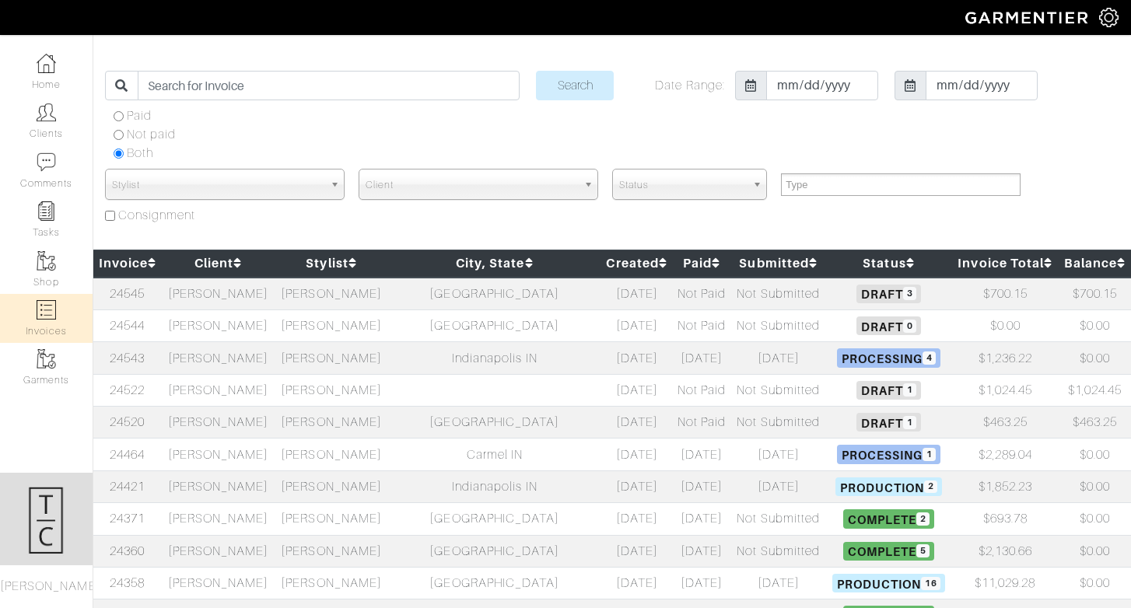
scroll to position [38, 0]
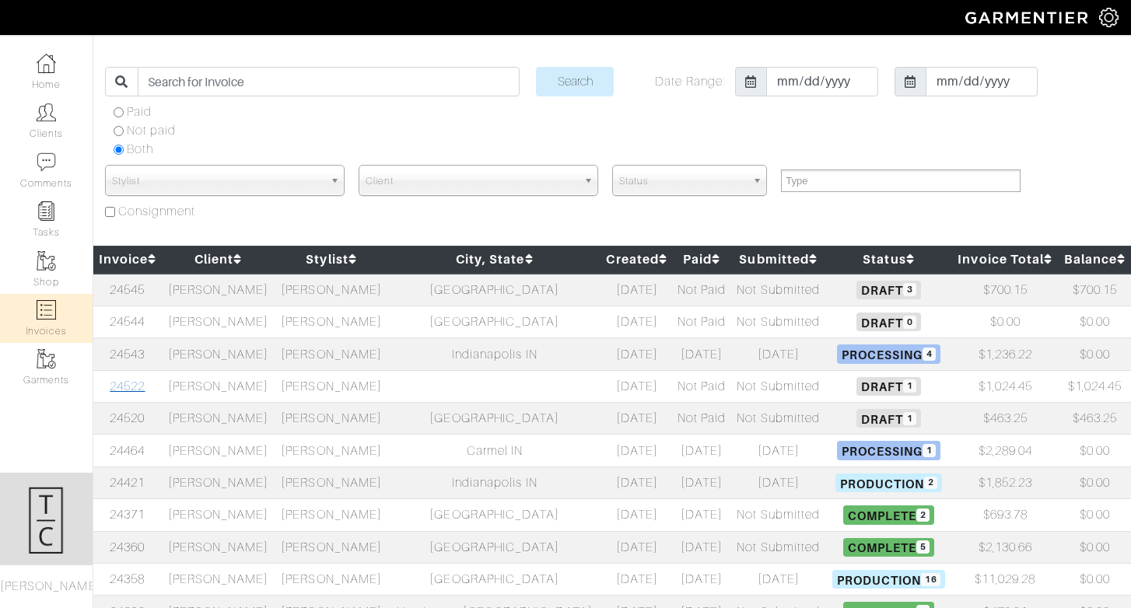
click at [134, 385] on link "24522" at bounding box center [127, 387] width 35 height 14
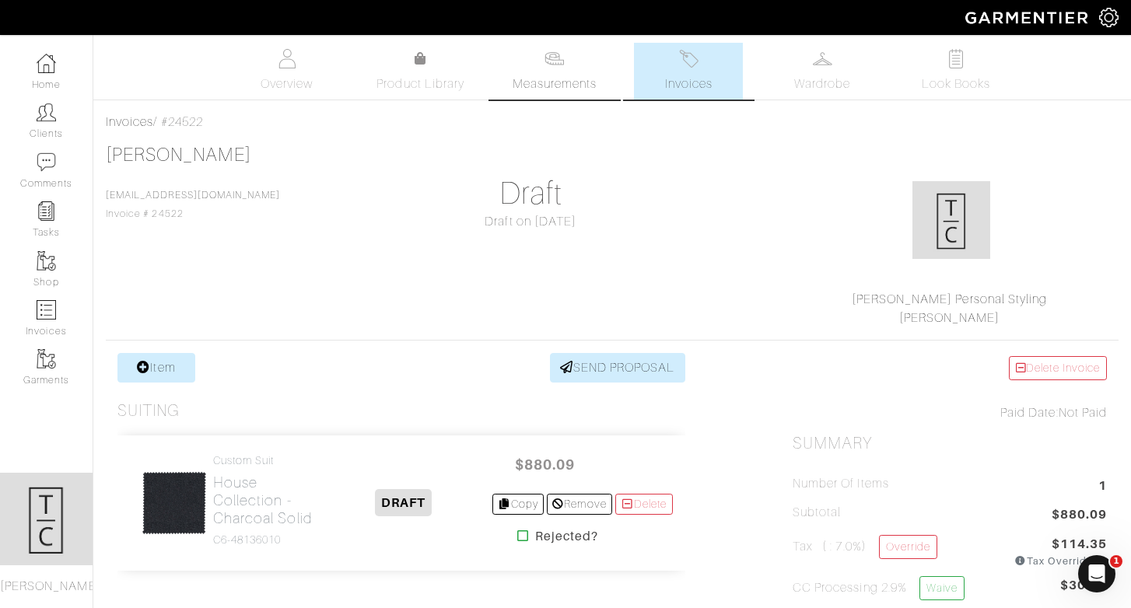
click at [578, 55] on link "Measurements" at bounding box center [555, 71] width 110 height 57
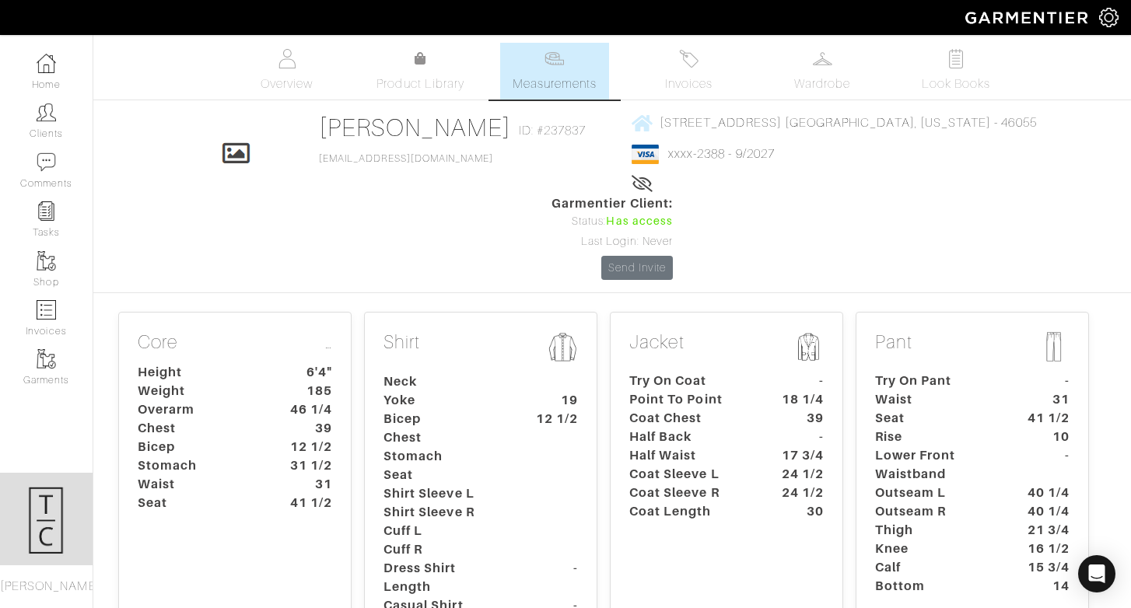
click at [216, 494] on dt "Seat" at bounding box center [198, 503] width 145 height 19
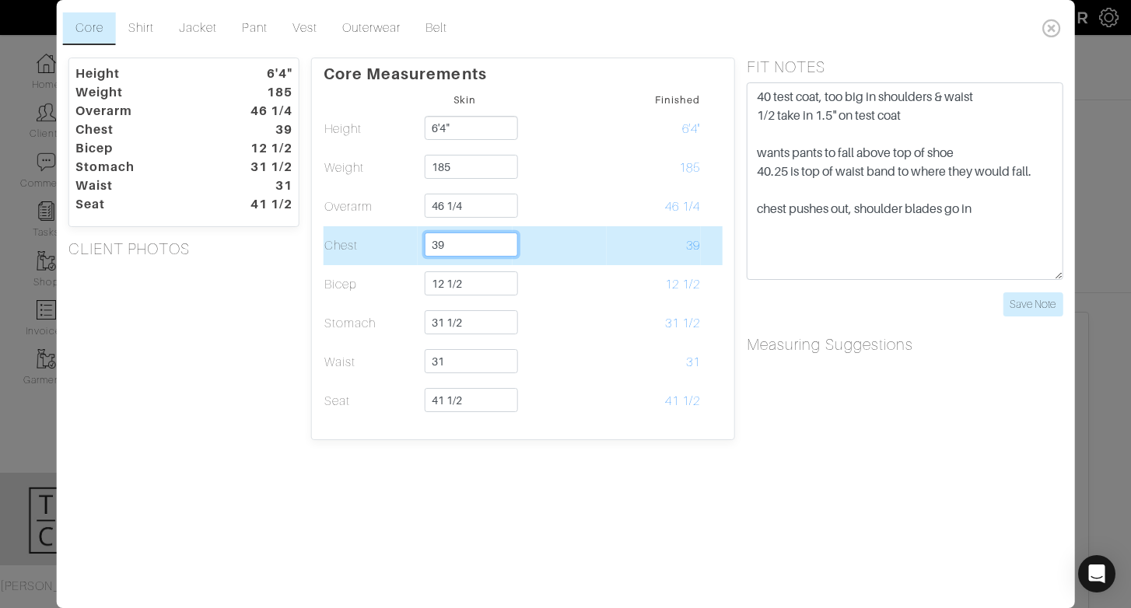
click at [471, 247] on input "39" at bounding box center [471, 245] width 93 height 24
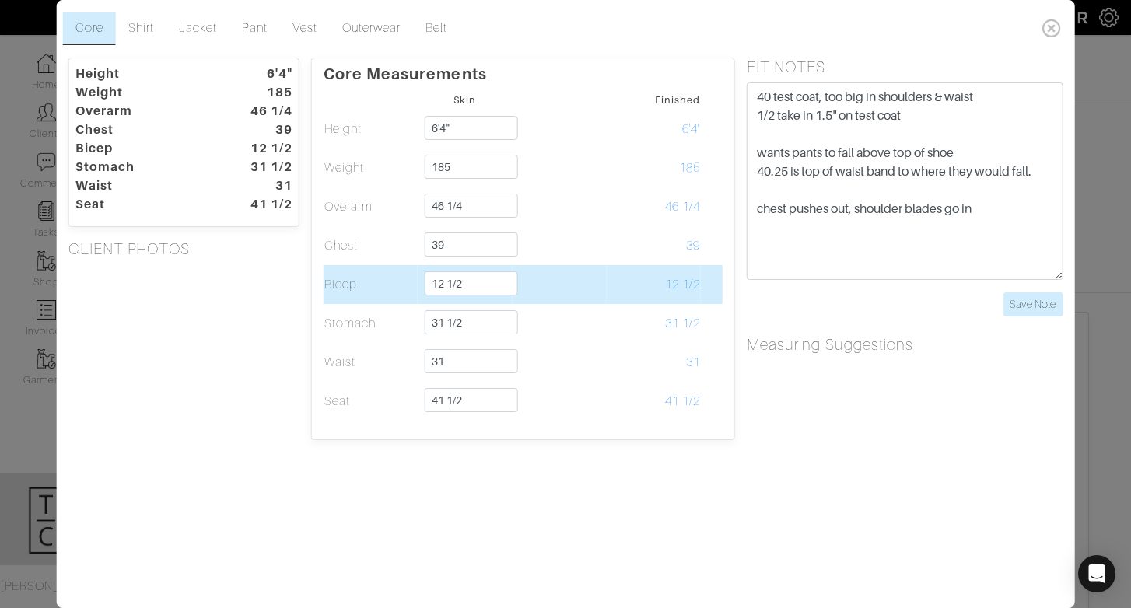
click at [369, 277] on td "Bicep" at bounding box center [371, 284] width 94 height 39
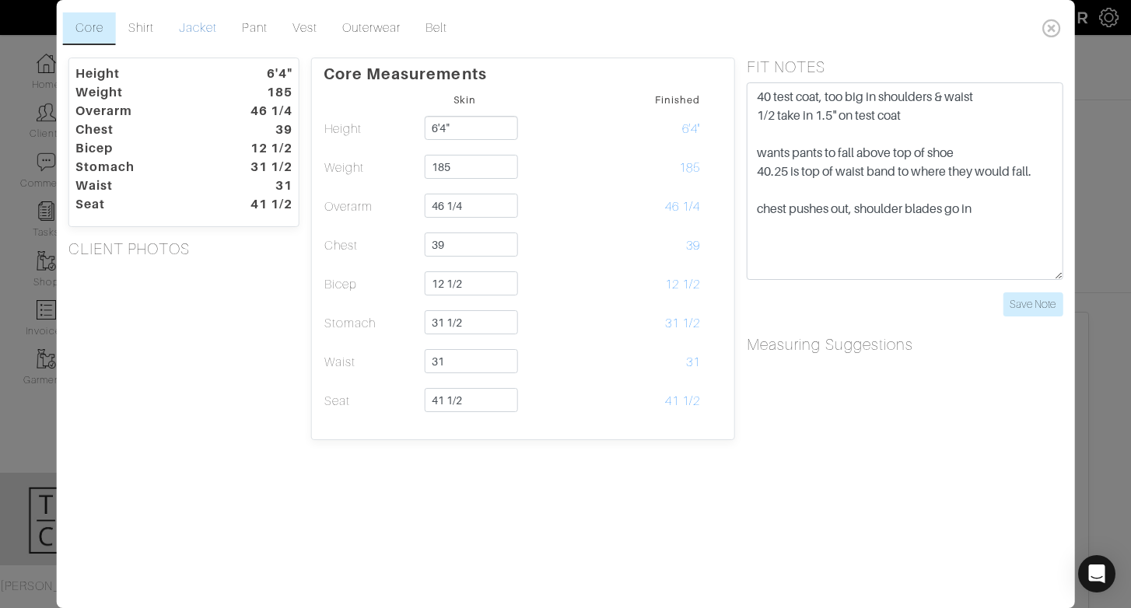
click at [198, 13] on link "Jacket" at bounding box center [197, 28] width 63 height 33
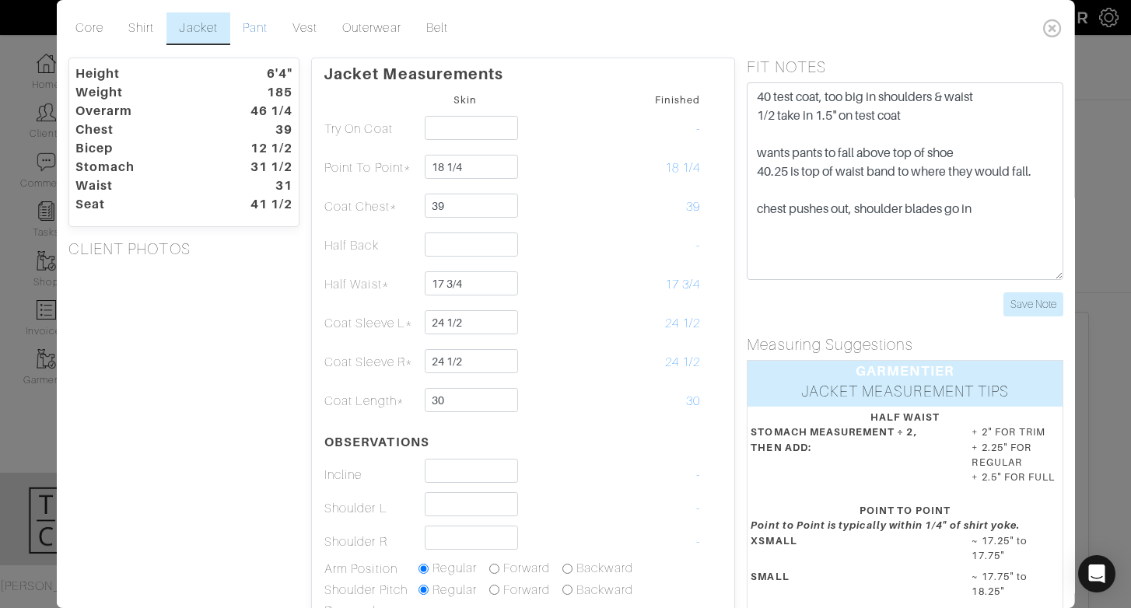
click at [266, 30] on link "Pant" at bounding box center [255, 28] width 50 height 33
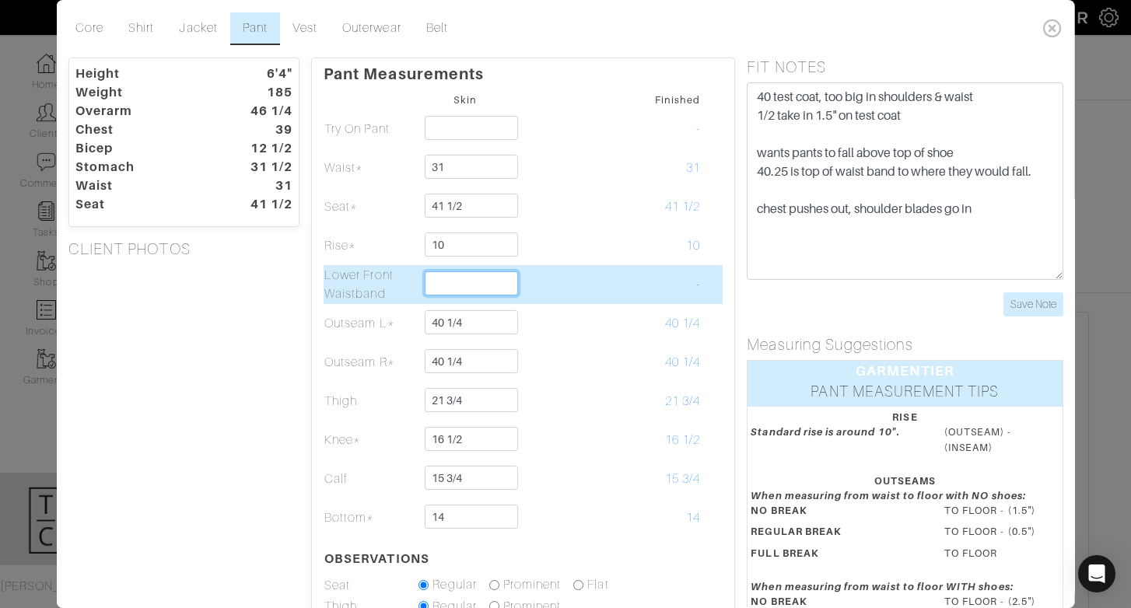
click at [487, 287] on input "text" at bounding box center [471, 284] width 93 height 24
type input "3/8"
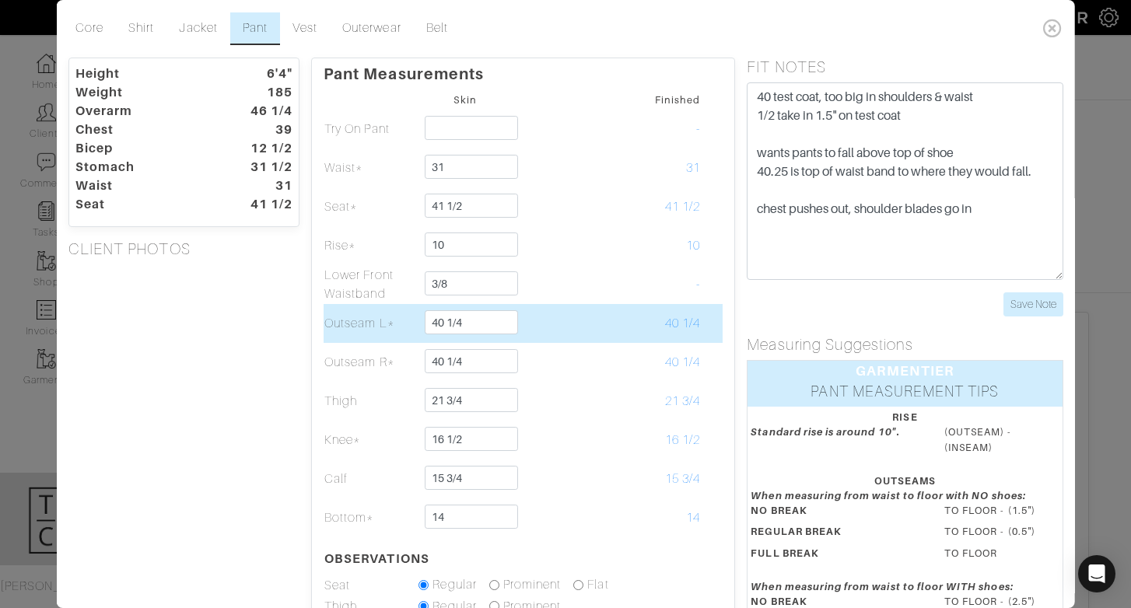
click at [588, 307] on td at bounding box center [559, 323] width 94 height 39
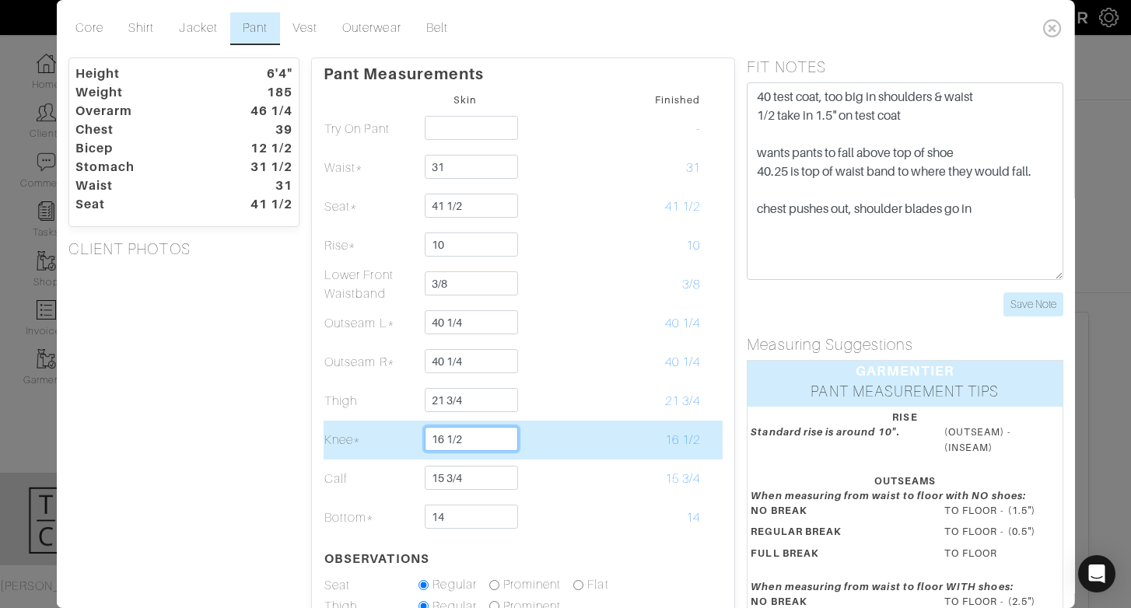
click at [465, 443] on input "16 1/2" at bounding box center [471, 439] width 93 height 24
type input "16"
click at [558, 439] on td at bounding box center [559, 440] width 94 height 39
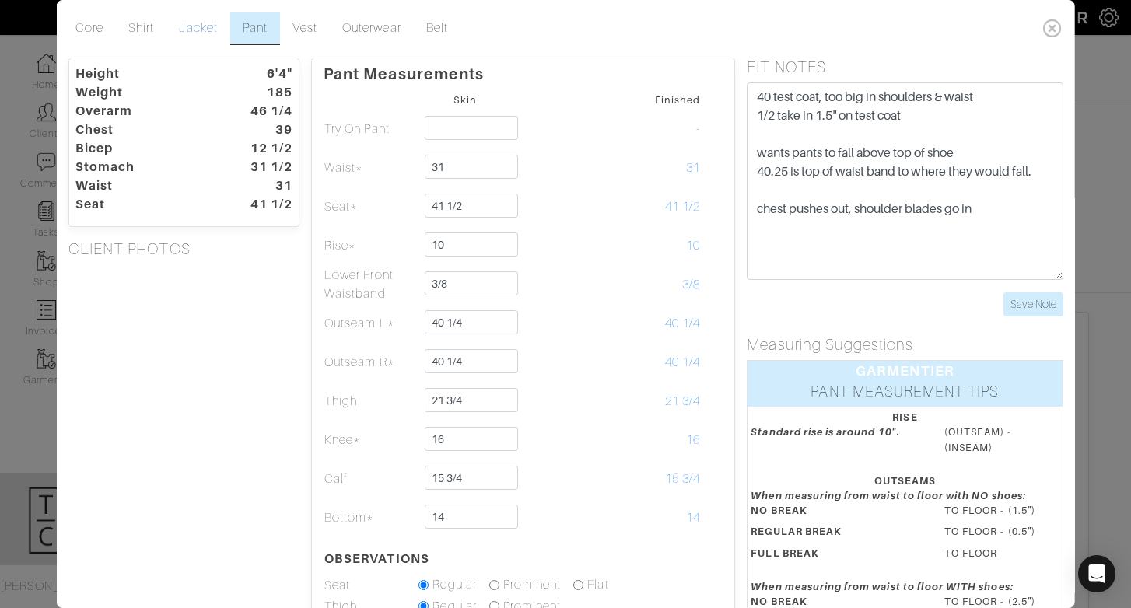
click at [210, 27] on link "Jacket" at bounding box center [197, 28] width 63 height 33
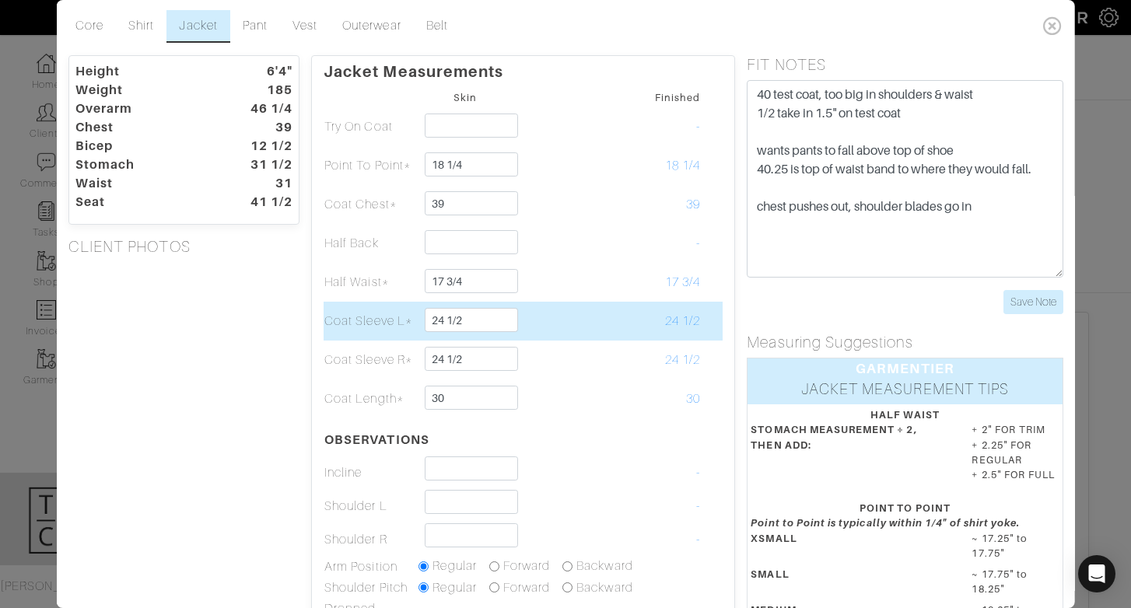
scroll to position [3, 0]
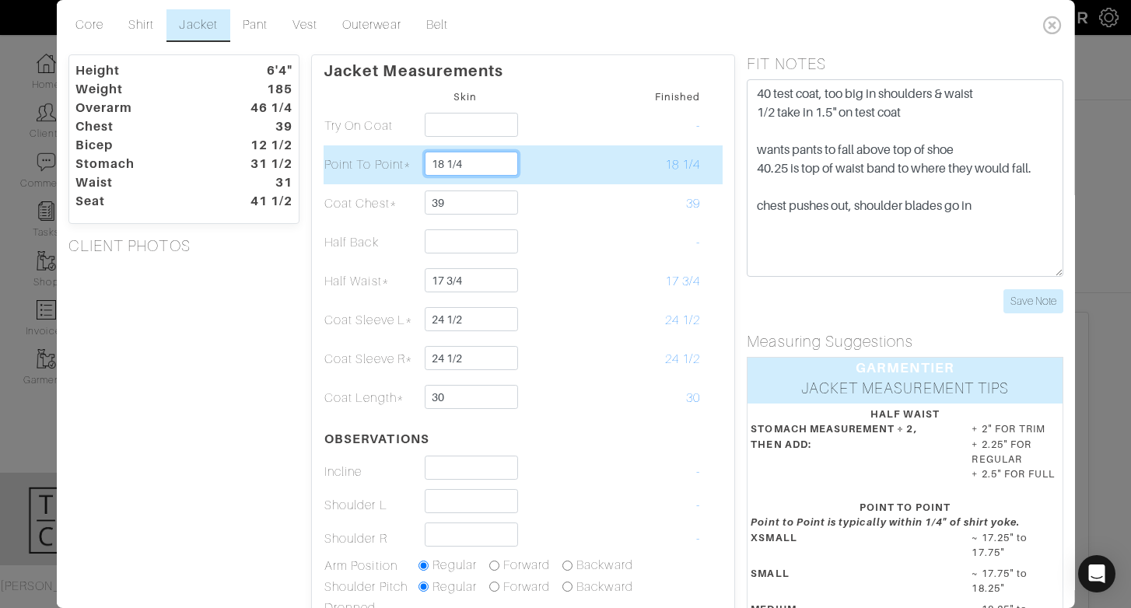
click at [499, 157] on input "18 1/4" at bounding box center [471, 164] width 93 height 24
click at [559, 164] on td at bounding box center [559, 164] width 94 height 39
click at [467, 159] on input "18" at bounding box center [471, 164] width 93 height 24
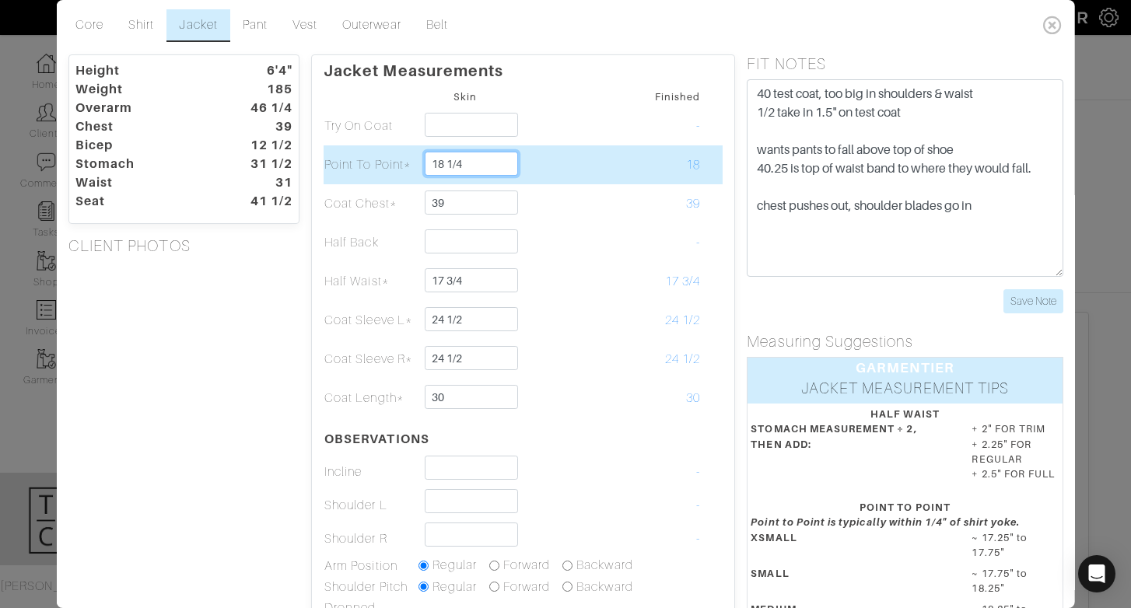
type input "18 1/4"
click at [531, 174] on td at bounding box center [559, 164] width 94 height 39
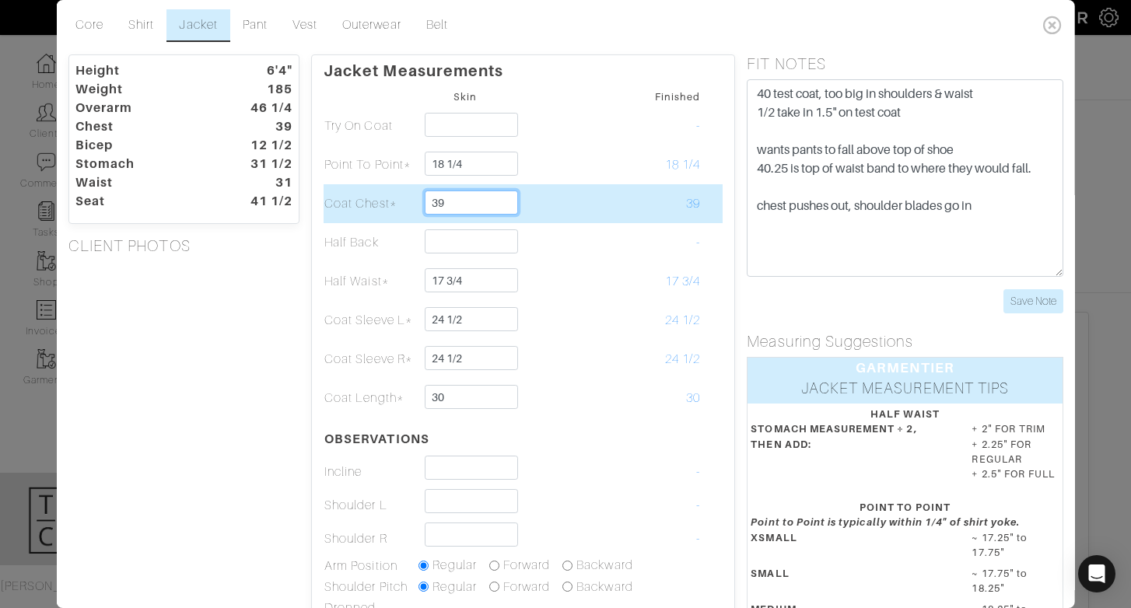
click at [457, 204] on input "39" at bounding box center [471, 203] width 93 height 24
type input "38"
click at [619, 211] on td "39" at bounding box center [654, 203] width 94 height 39
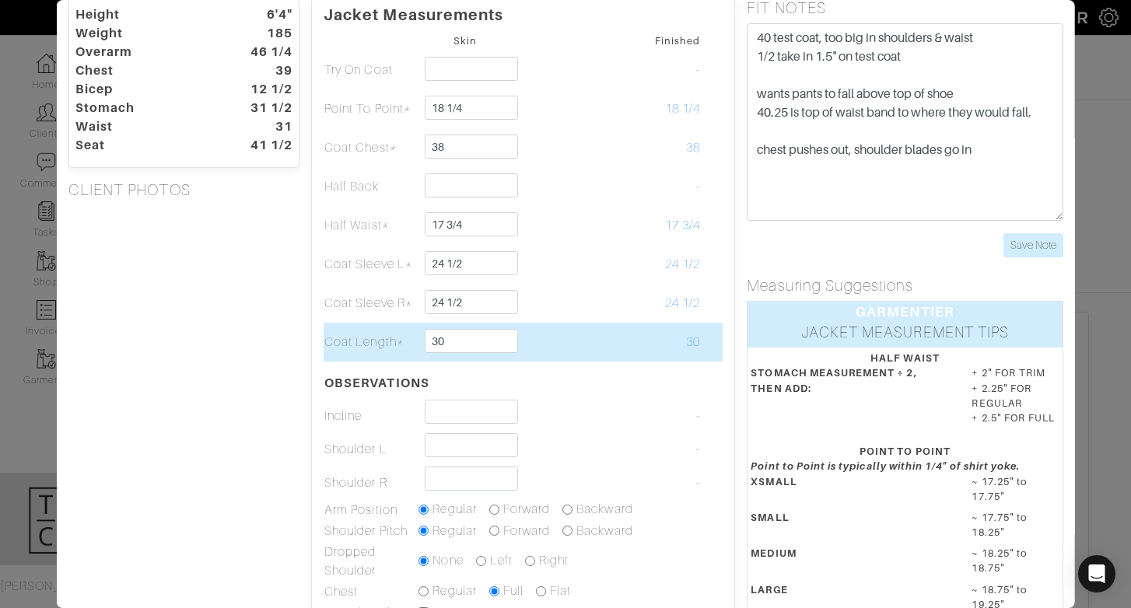
scroll to position [58, 0]
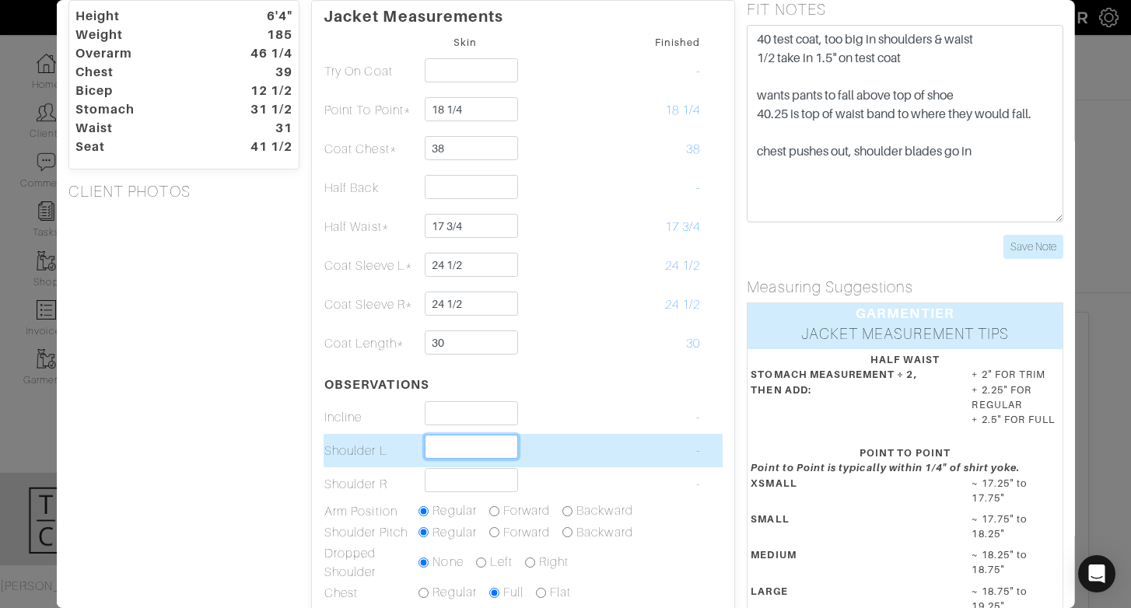
click at [447, 442] on input "text" at bounding box center [471, 447] width 93 height 24
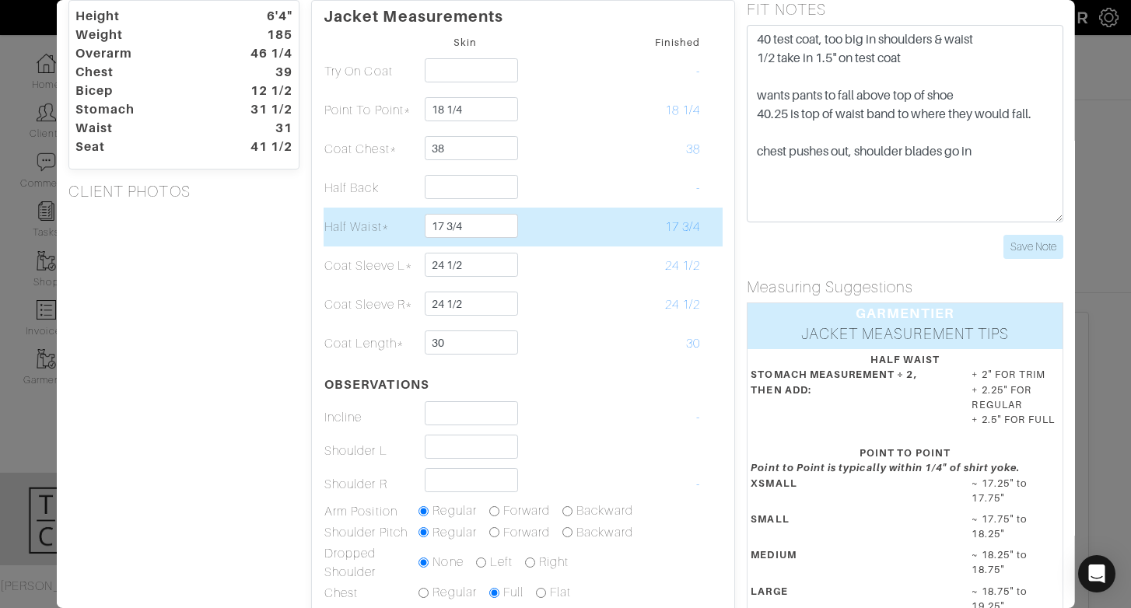
click at [546, 231] on td at bounding box center [559, 227] width 94 height 39
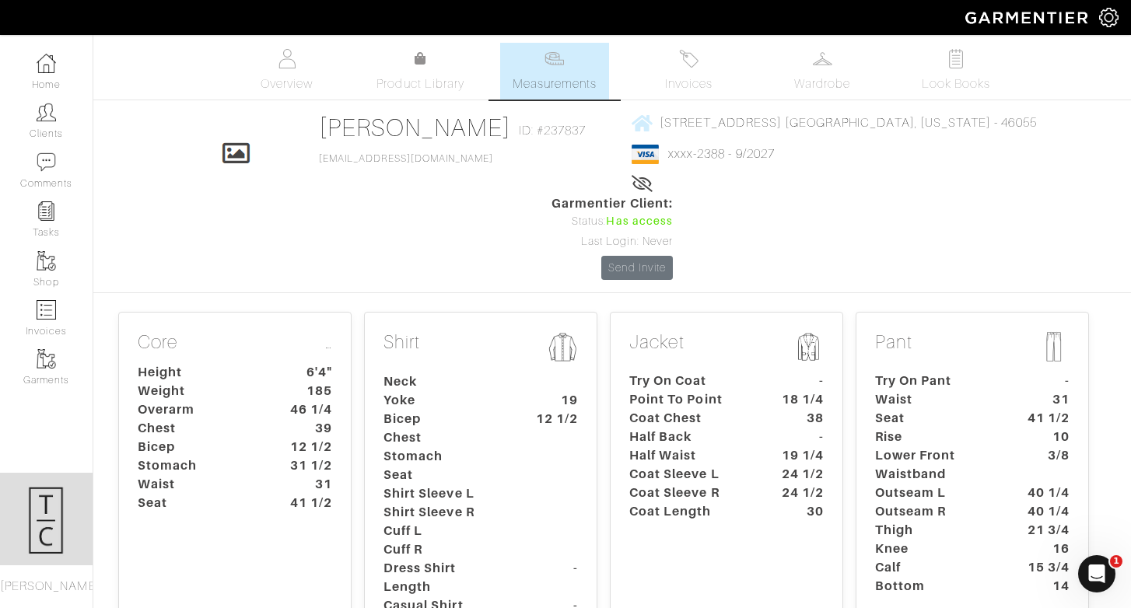
click at [705, 484] on dt "Coat Sleeve R" at bounding box center [690, 493] width 145 height 19
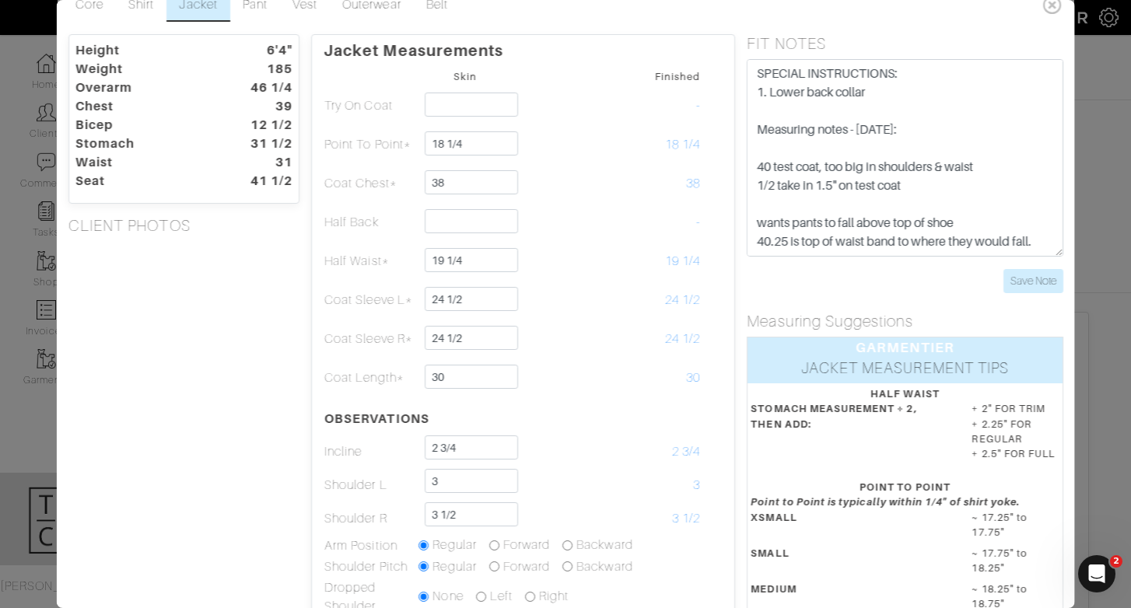
scroll to position [26, 0]
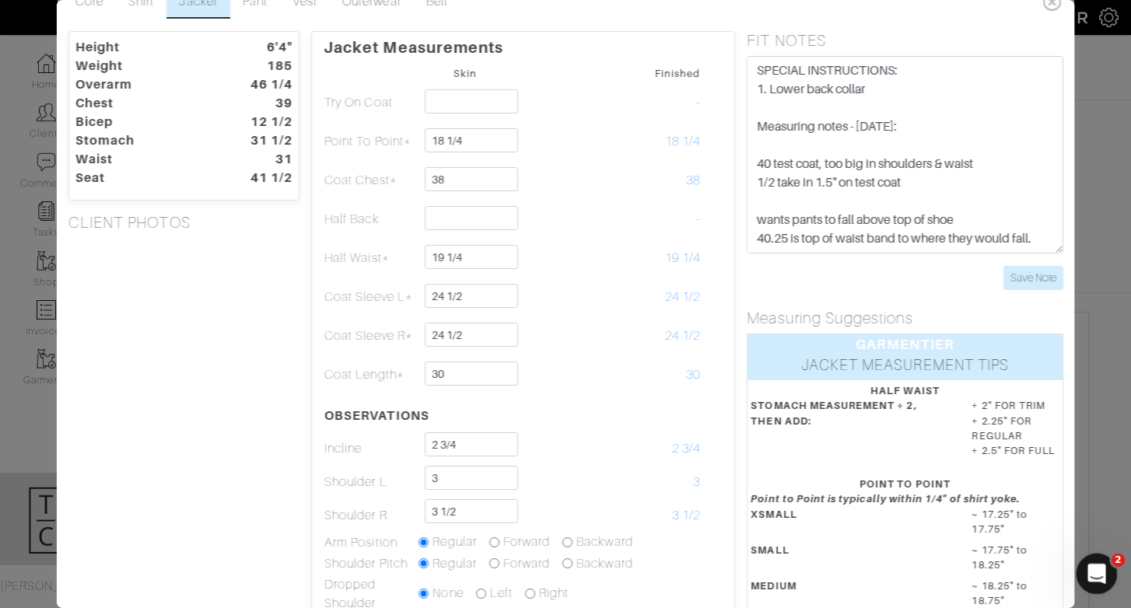
click at [1092, 579] on icon "Open Intercom Messenger" at bounding box center [1095, 572] width 26 height 26
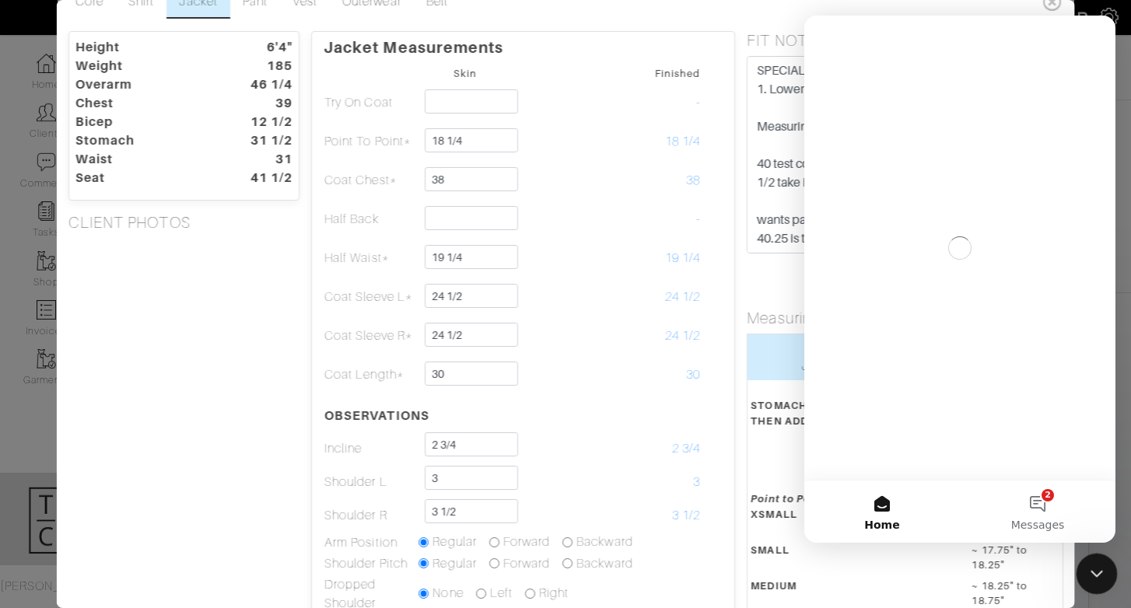
scroll to position [0, 0]
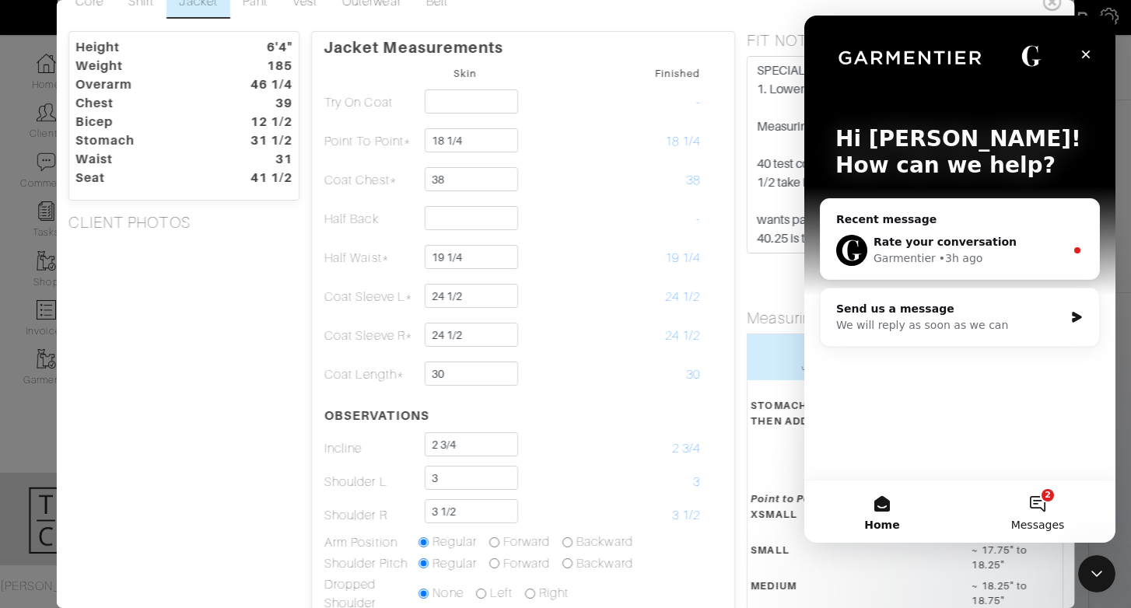
click at [1044, 509] on button "2 Messages" at bounding box center [1038, 512] width 156 height 62
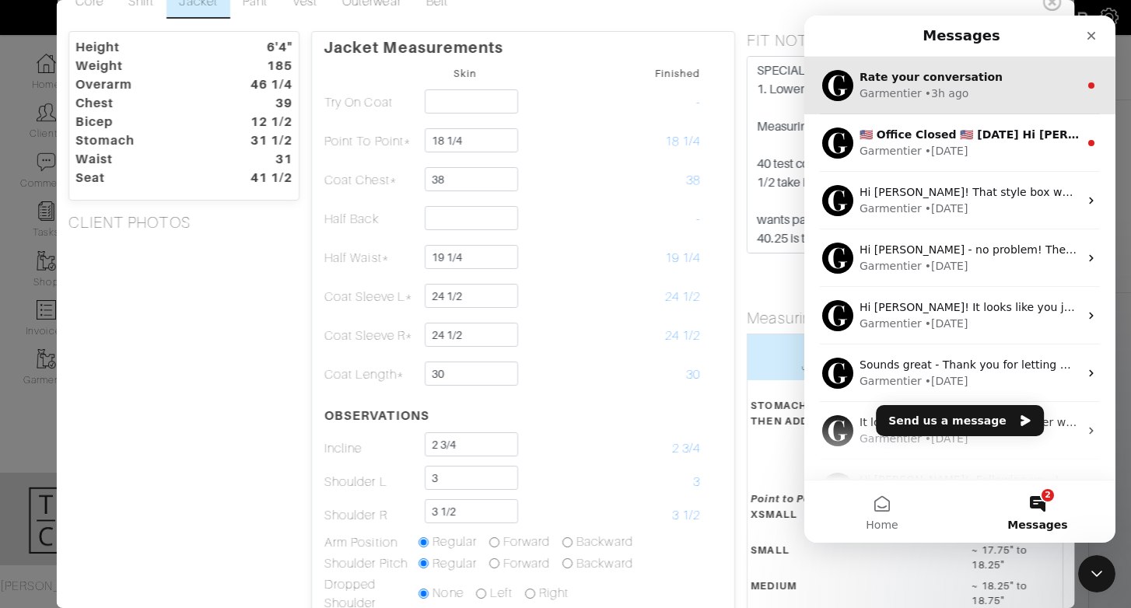
click at [1000, 110] on div "Rate your conversation Garmentier • 3h ago" at bounding box center [959, 86] width 311 height 58
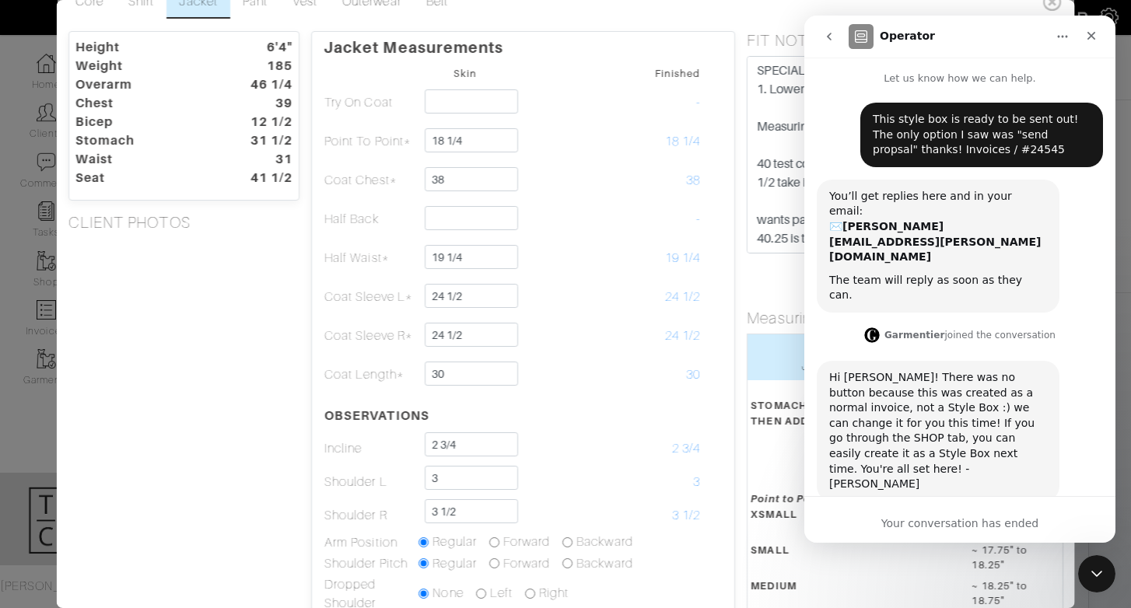
click at [843, 36] on button "go back" at bounding box center [830, 37] width 30 height 30
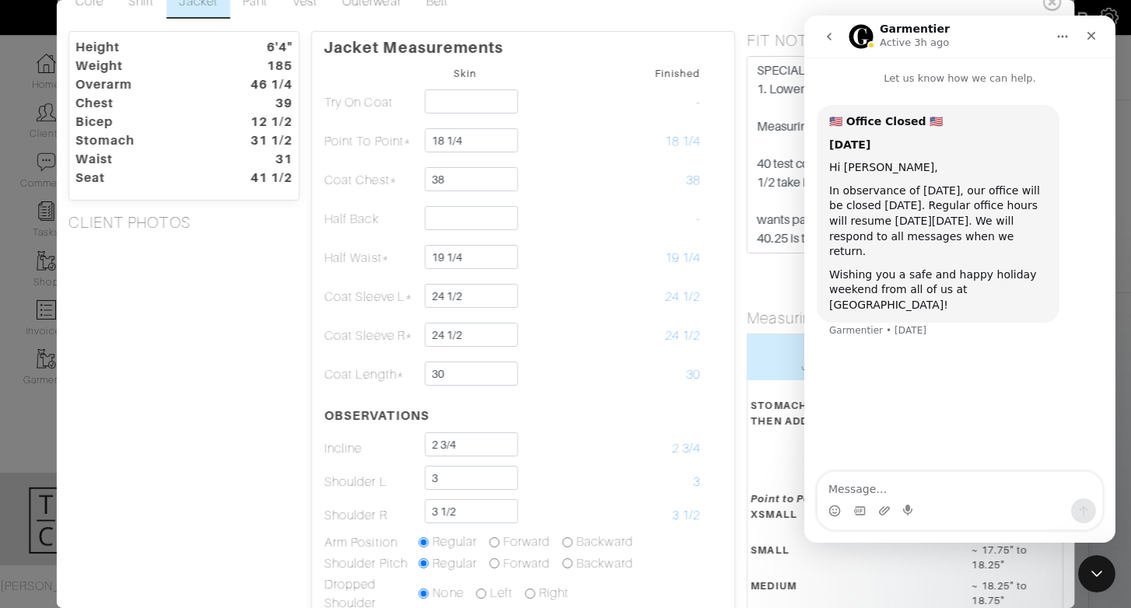
click at [824, 38] on icon "go back" at bounding box center [829, 36] width 12 height 12
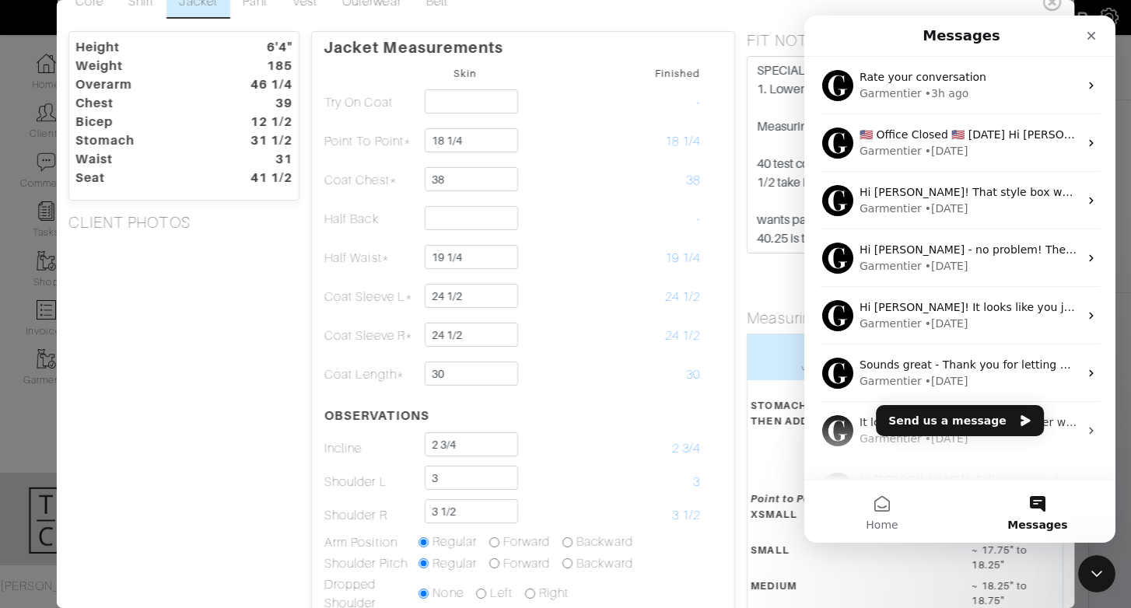
click at [731, 330] on div "Jacket Measurements Skin Finished Try On Coat - [GEOGRAPHIC_DATA]* 18 1/4 18 1/…" at bounding box center [523, 468] width 424 height 875
click at [1095, 30] on icon "Close" at bounding box center [1091, 36] width 12 height 12
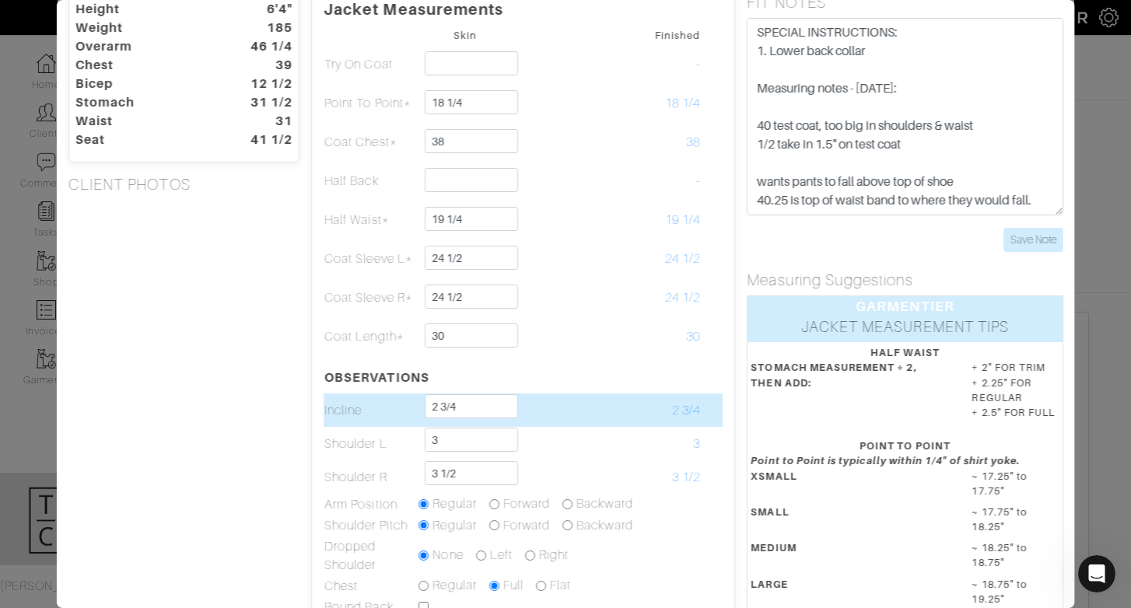
scroll to position [62, 0]
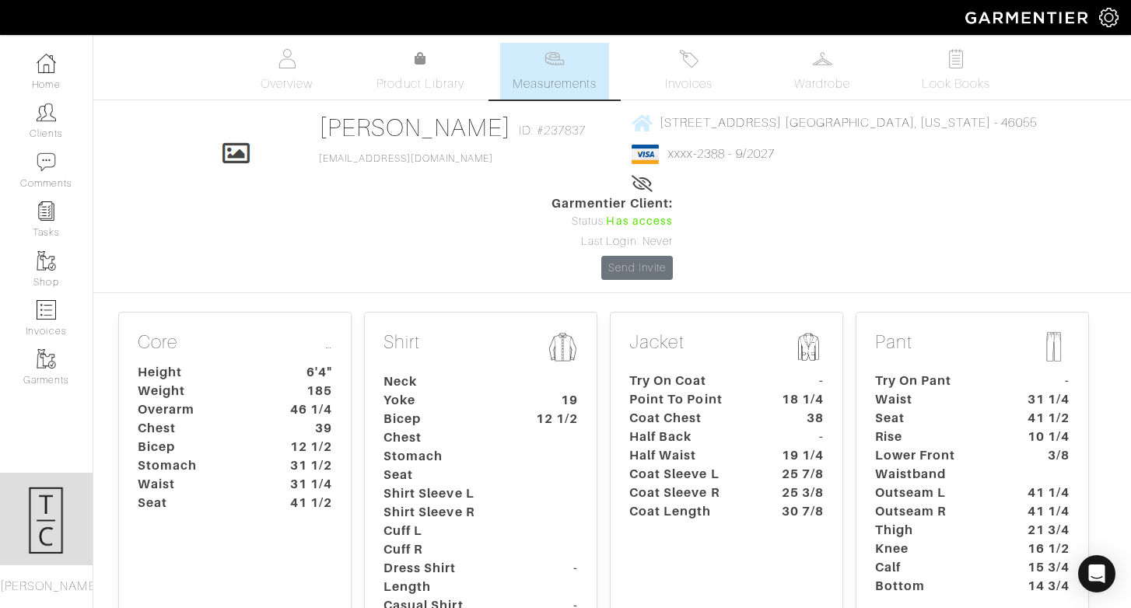
click at [1020, 447] on dt "3/8" at bounding box center [1045, 465] width 72 height 37
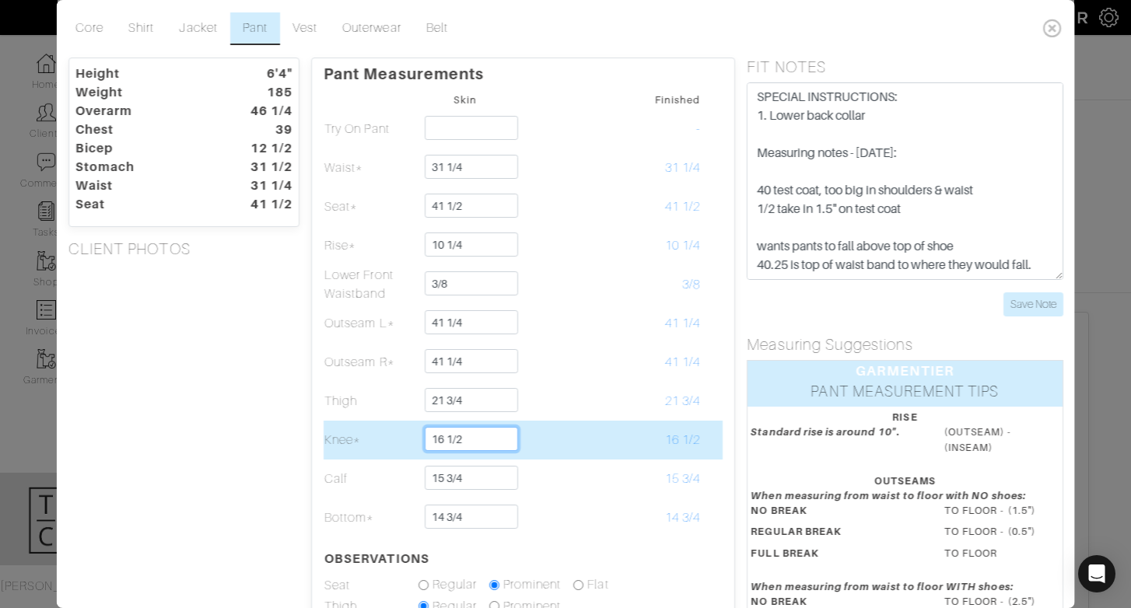
click at [487, 442] on input "16 1/2" at bounding box center [471, 439] width 93 height 24
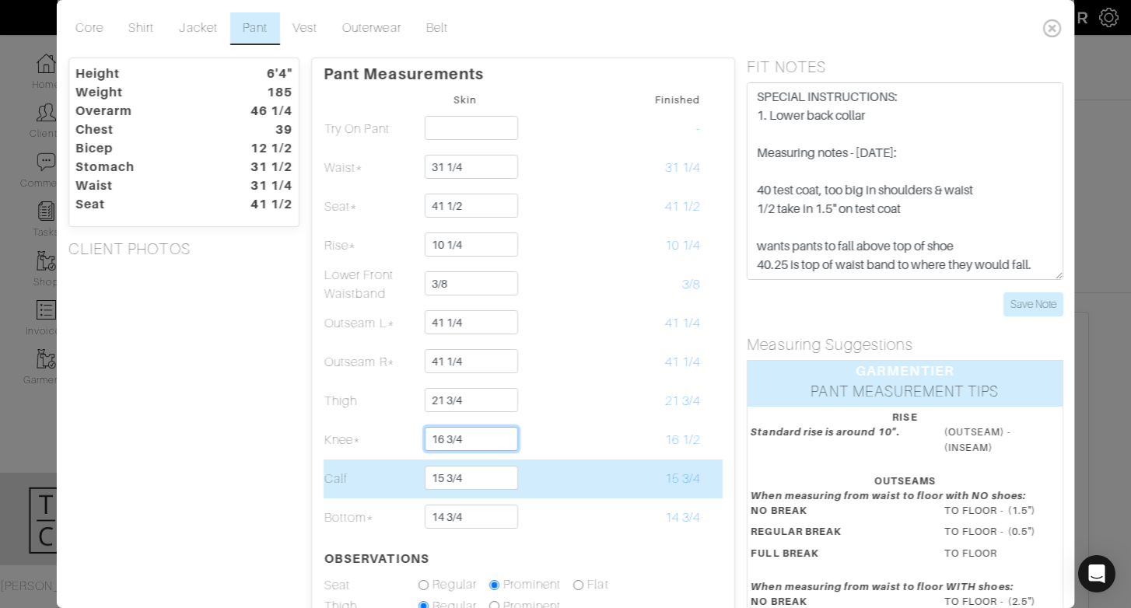
type input "16 3/4"
click at [564, 461] on td at bounding box center [559, 479] width 94 height 39
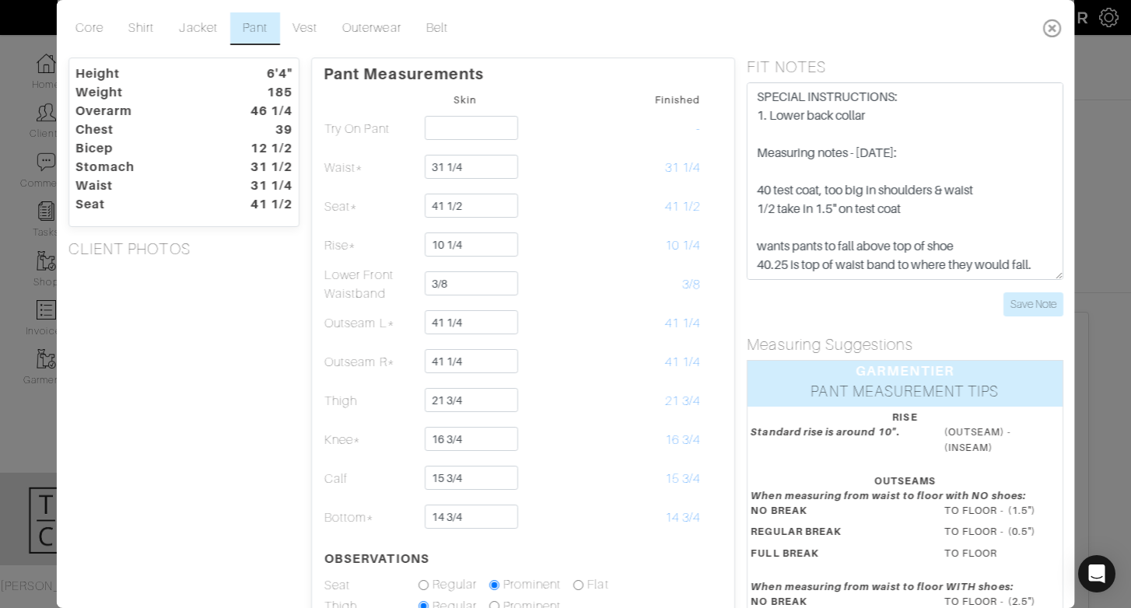
click at [1051, 24] on icon at bounding box center [1052, 27] width 32 height 31
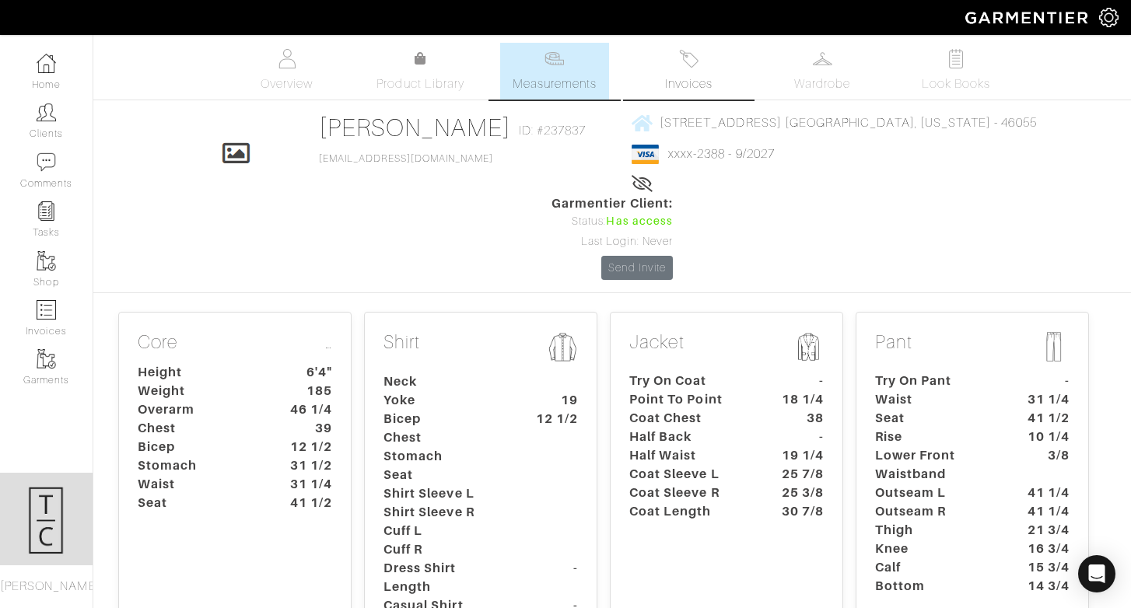
click at [685, 75] on span "Invoices" at bounding box center [688, 84] width 47 height 19
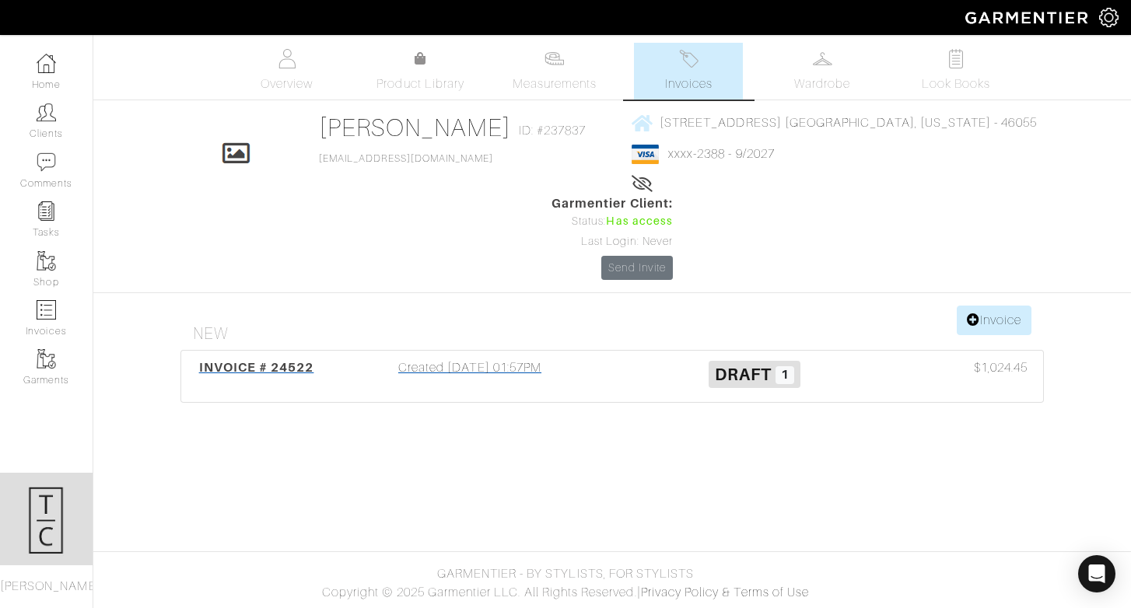
click at [497, 359] on div "Created 09/08/25 01:57PM" at bounding box center [470, 377] width 285 height 36
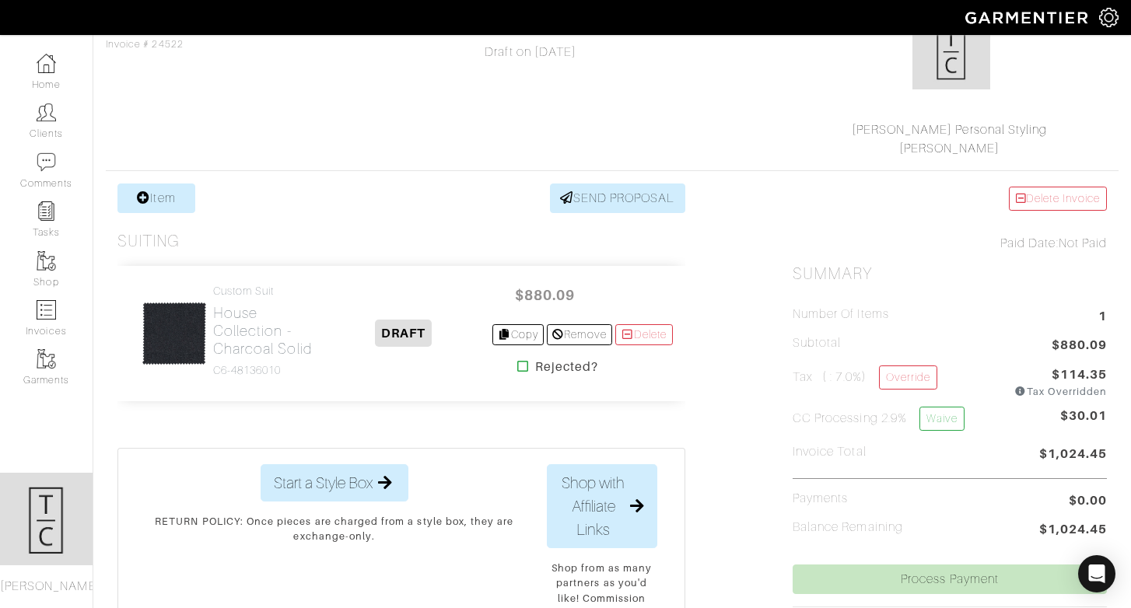
scroll to position [171, 0]
click at [703, 304] on div "Item SEND PROPOSAL Suiting Custom Suit House Collection - Charcoal Solid C6-481…" at bounding box center [612, 554] width 1013 height 744
click at [250, 331] on h2 "House Collection - Charcoal Solid" at bounding box center [264, 330] width 103 height 54
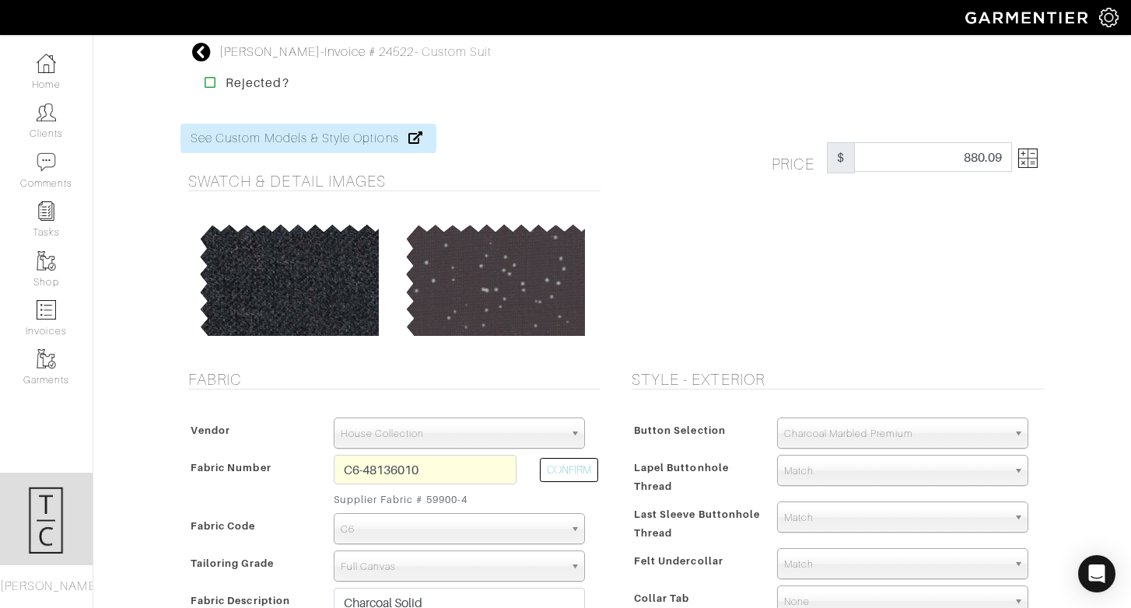
click at [1025, 163] on img at bounding box center [1027, 158] width 19 height 19
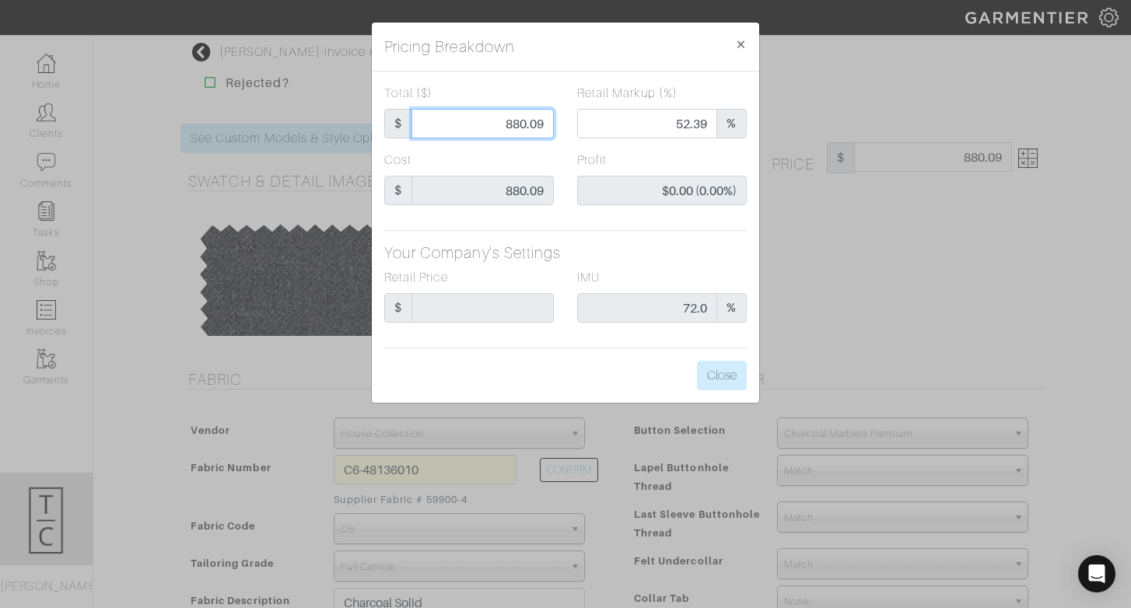
drag, startPoint x: 501, startPoint y: 121, endPoint x: 564, endPoint y: 129, distance: 63.6
click at [565, 130] on div "Total ($) $ 880.09 Retail Markup (%) 52.39 %" at bounding box center [566, 117] width 386 height 67
click at [678, 123] on input "52.39" at bounding box center [647, 124] width 140 height 30
click at [682, 123] on input "52.39" at bounding box center [647, 124] width 140 height 30
type input "2.39"
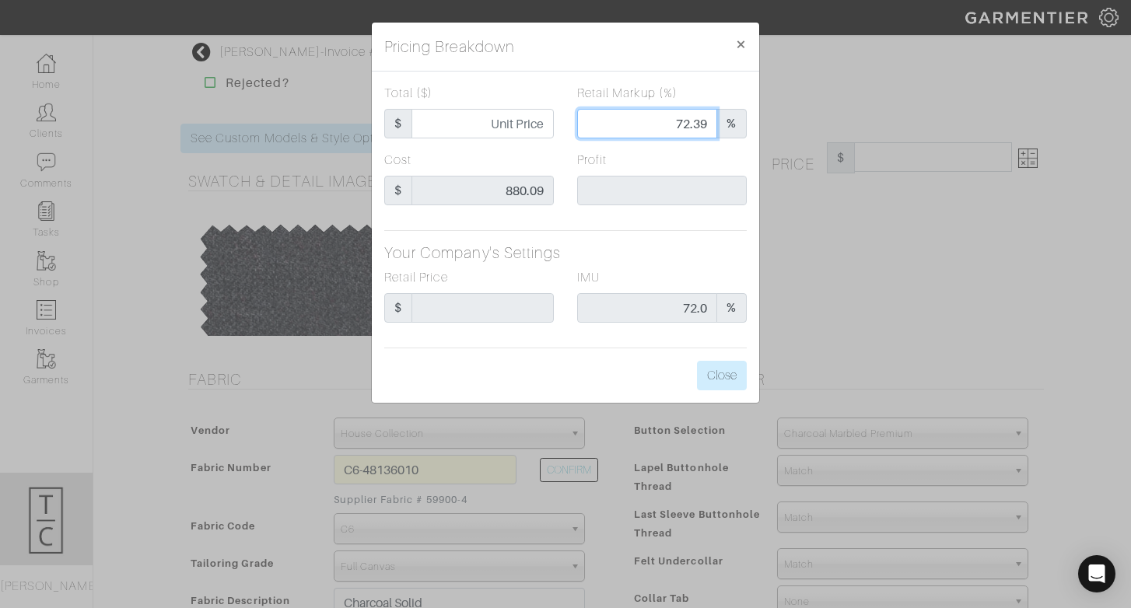
type input "72.39"
click at [640, 147] on div "Retail Markup (%) 72.39 %" at bounding box center [662, 117] width 193 height 67
click at [525, 121] on input "Total ($)" at bounding box center [483, 124] width 142 height 30
type input "1"
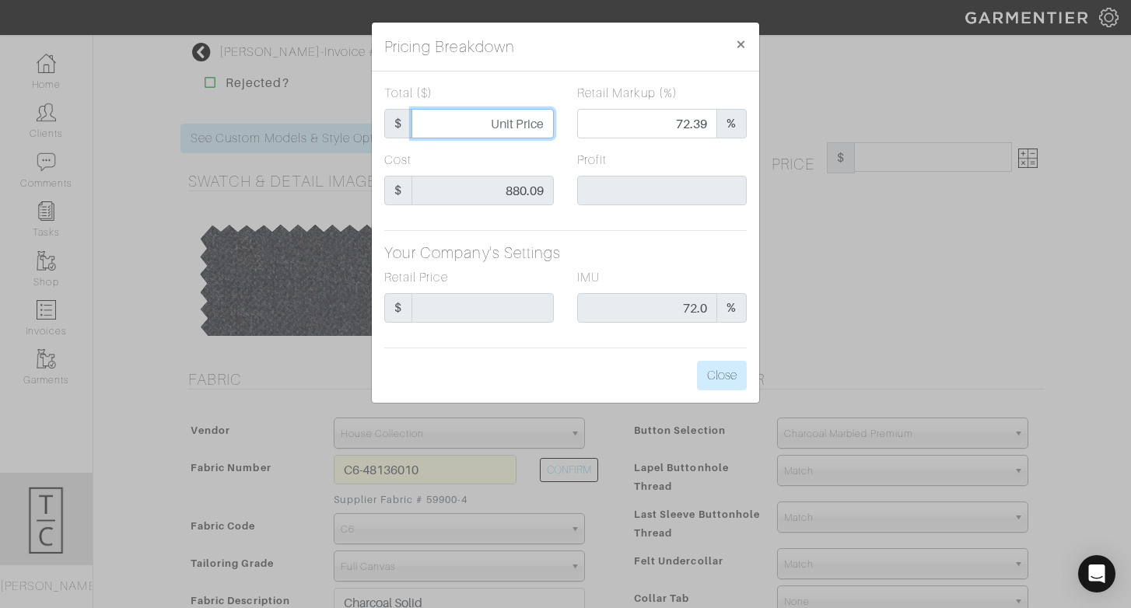
type input "0.00"
type input "-$879.09 (-87909.00%)"
type input "16"
type input "-$864.09 (-5400.56%)"
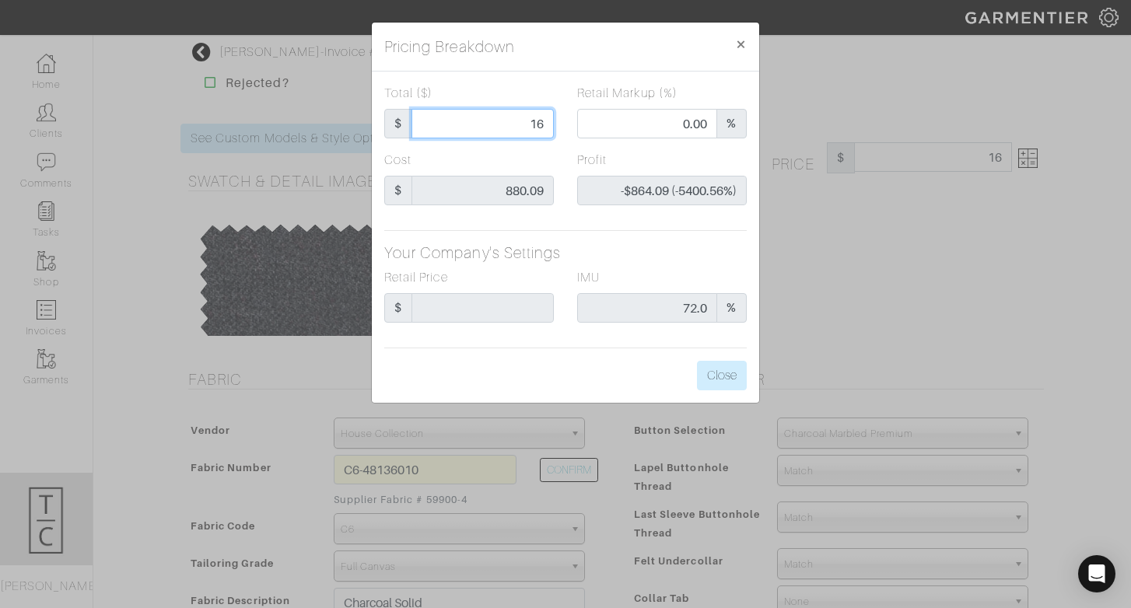
type input "165"
type input "-$715.09 (-433.39%)"
type input "1650"
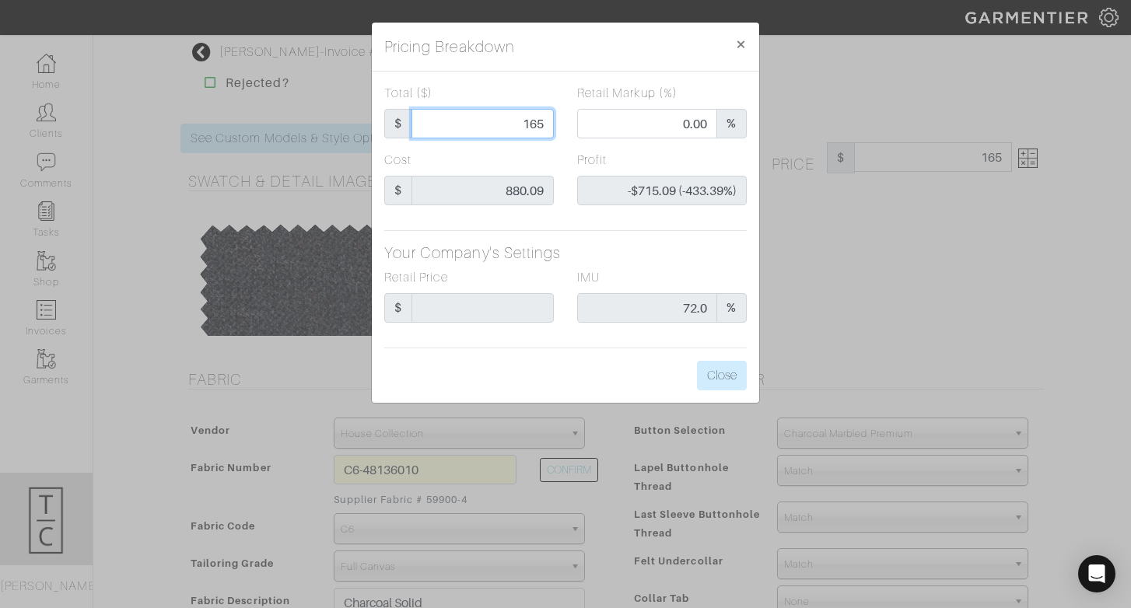
type input "74.61"
type input "$769.91 (46.66%)"
type input "1650"
type input "1650.00"
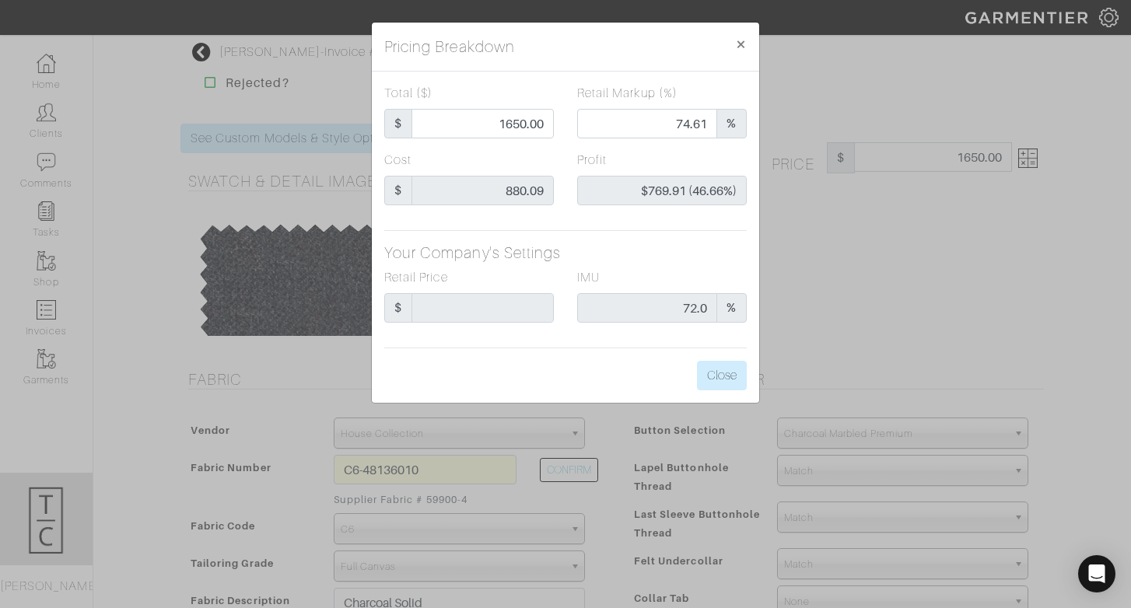
click at [626, 352] on div "Total ($) $ 1650.00 Retail Markup (%) 74.61 % Cost $ 880.09 Profit $769.91 (46.…" at bounding box center [565, 237] width 387 height 331
click at [722, 372] on button "Close" at bounding box center [722, 376] width 50 height 30
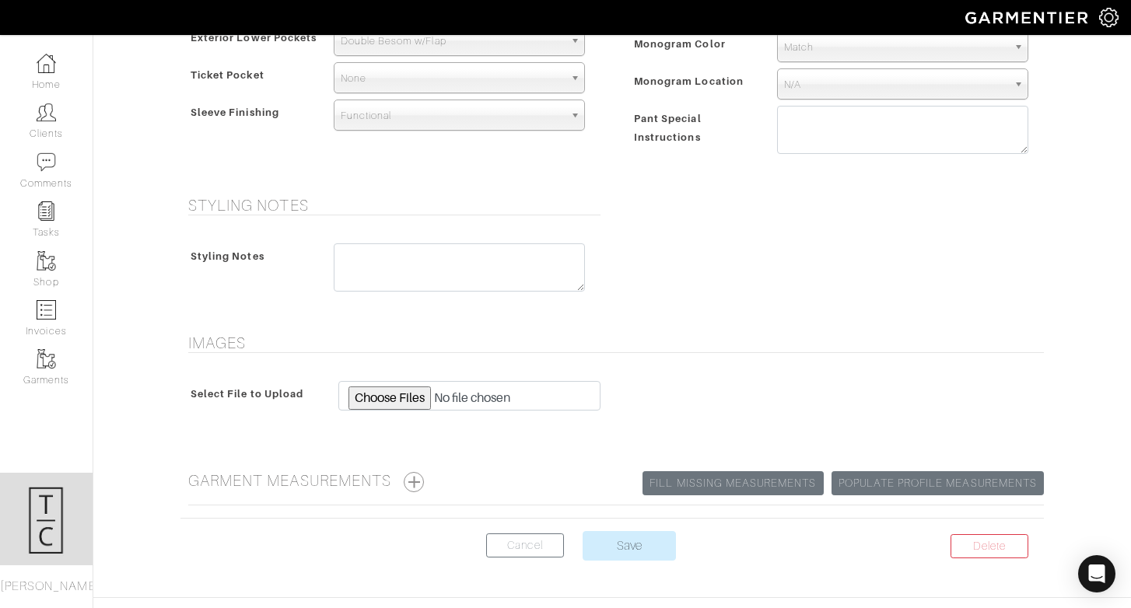
scroll to position [1181, 0]
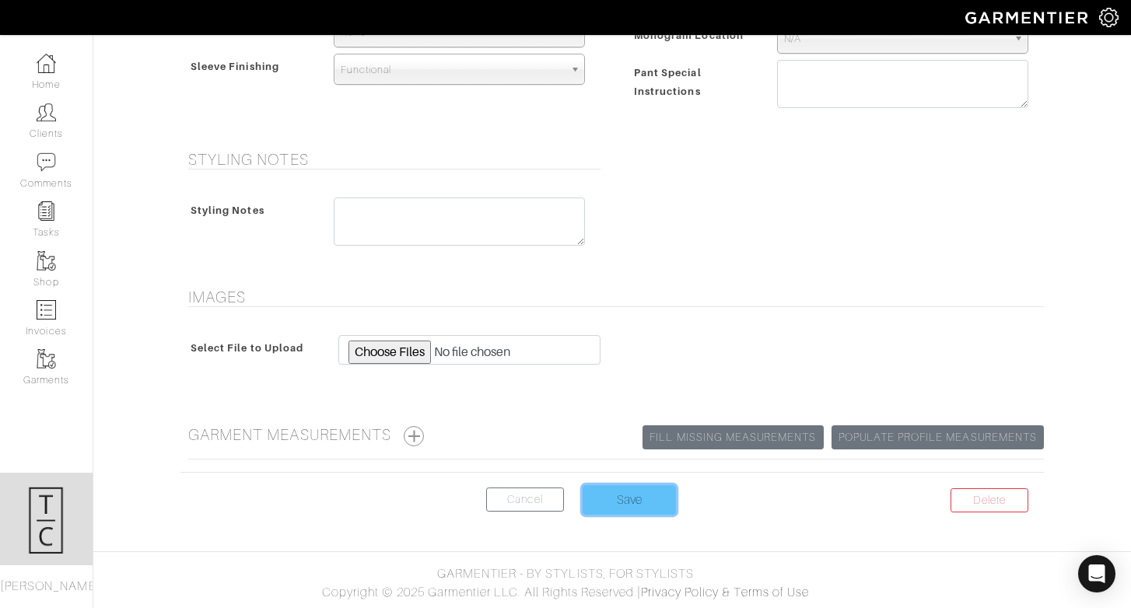
click at [640, 496] on input "Save" at bounding box center [629, 500] width 93 height 30
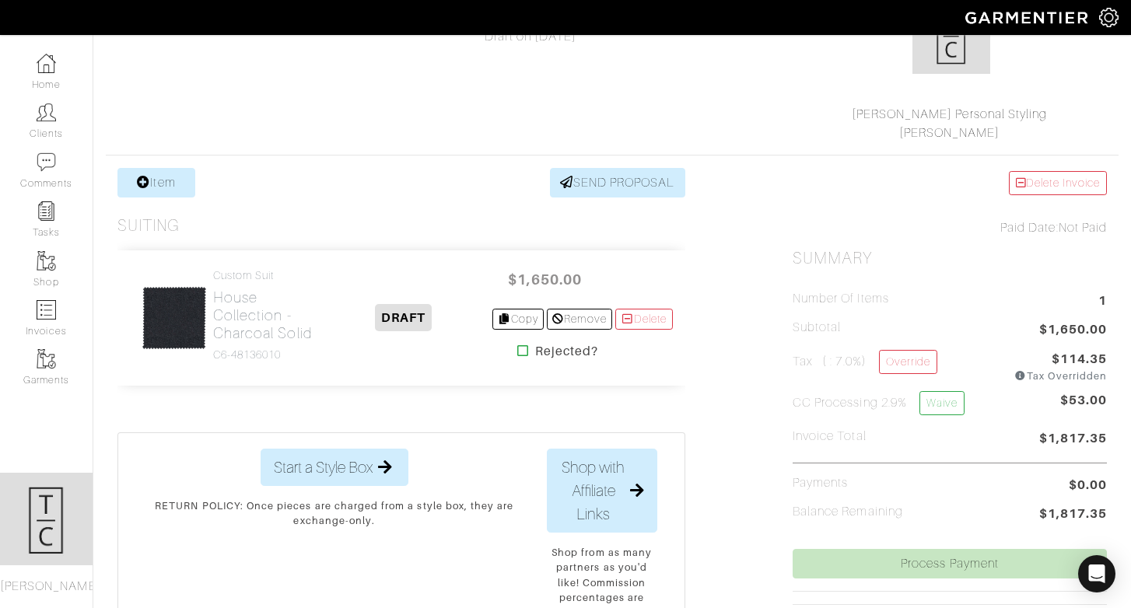
scroll to position [209, 0]
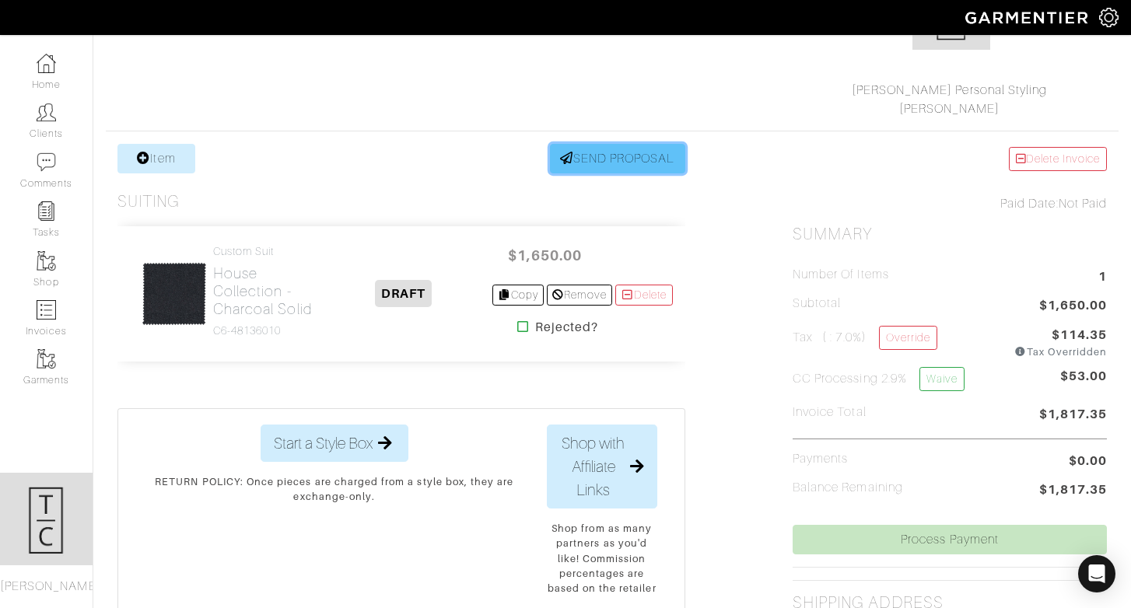
click at [630, 160] on link "SEND PROPOSAL" at bounding box center [617, 159] width 135 height 30
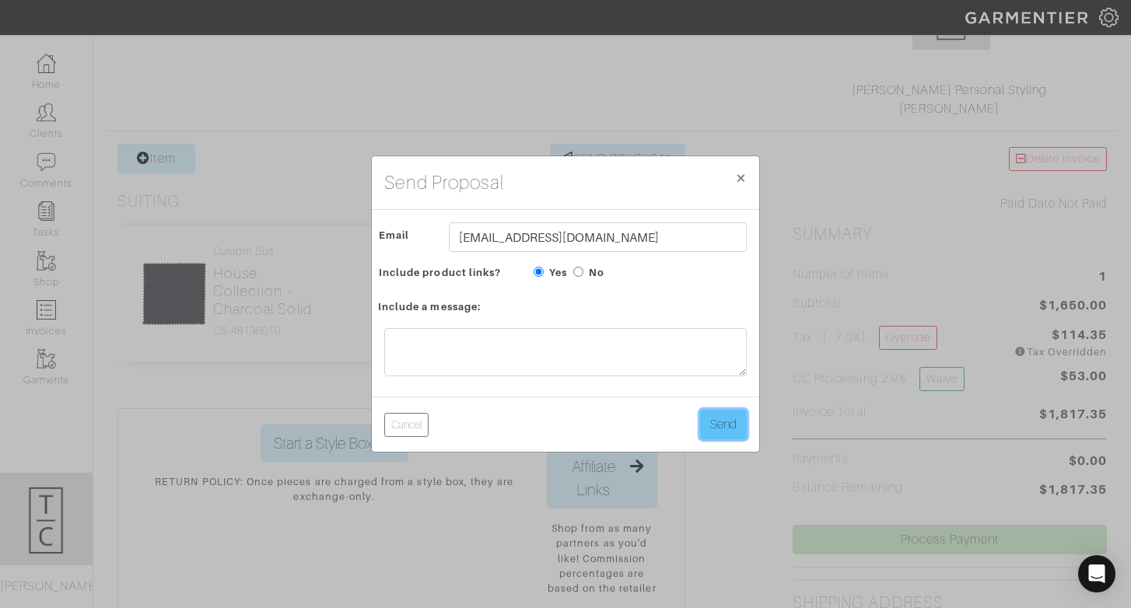
click at [717, 412] on button "Send" at bounding box center [723, 425] width 47 height 30
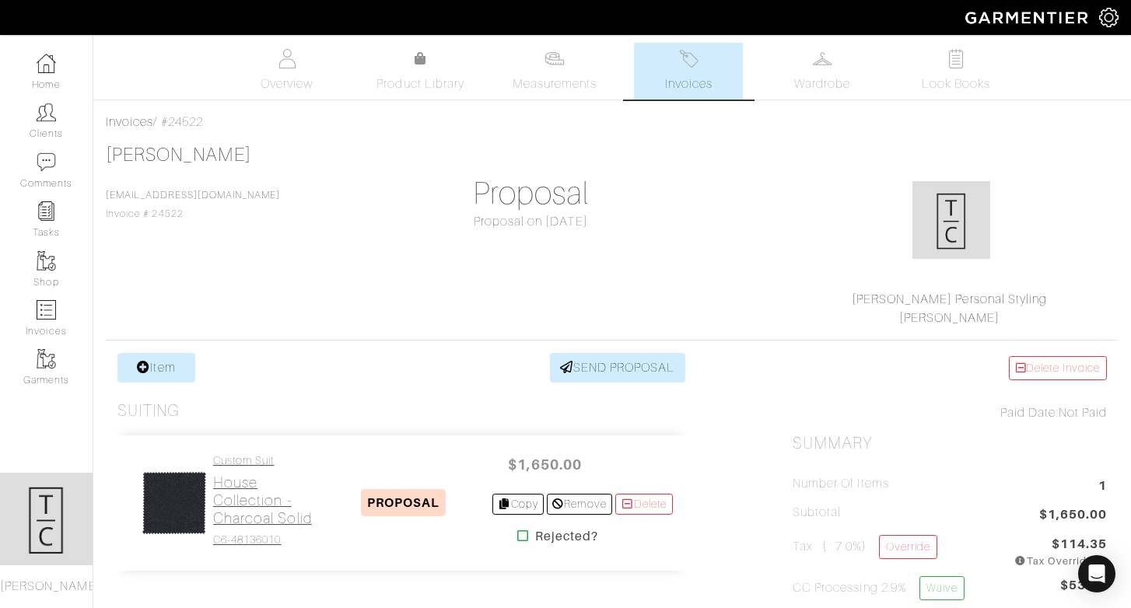
click at [240, 499] on h2 "House Collection - Charcoal Solid" at bounding box center [264, 501] width 103 height 54
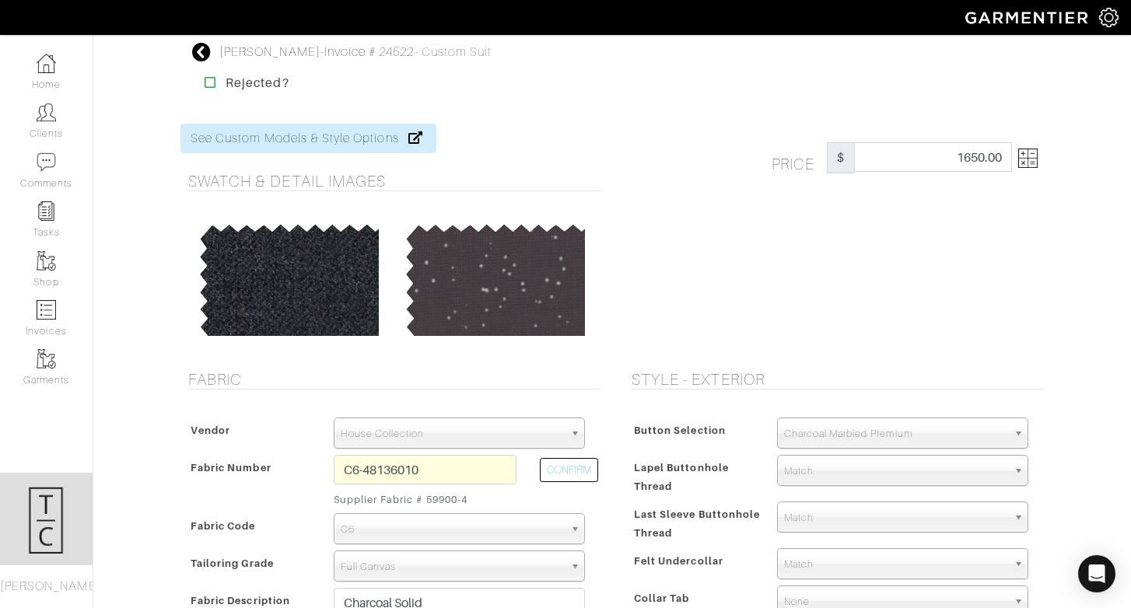
click at [1030, 160] on img at bounding box center [1027, 158] width 19 height 19
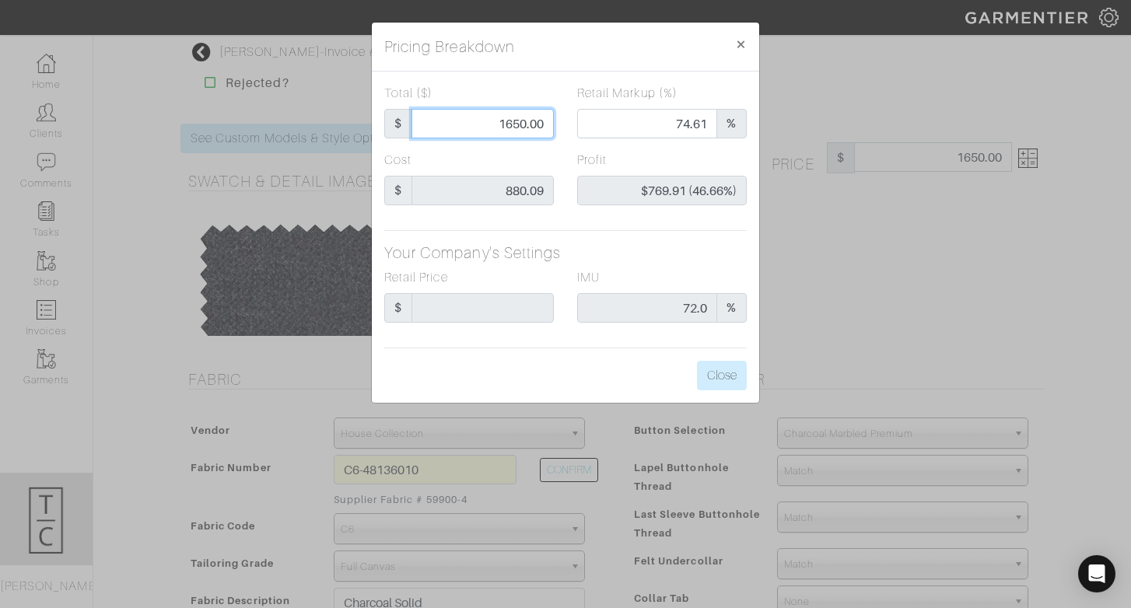
drag, startPoint x: 497, startPoint y: 121, endPoint x: 588, endPoint y: 124, distance: 91.1
click at [588, 124] on div "Total ($) $ 1650.00 Retail Markup (%) 74.61 %" at bounding box center [566, 117] width 386 height 67
type input "8"
type input "0.00"
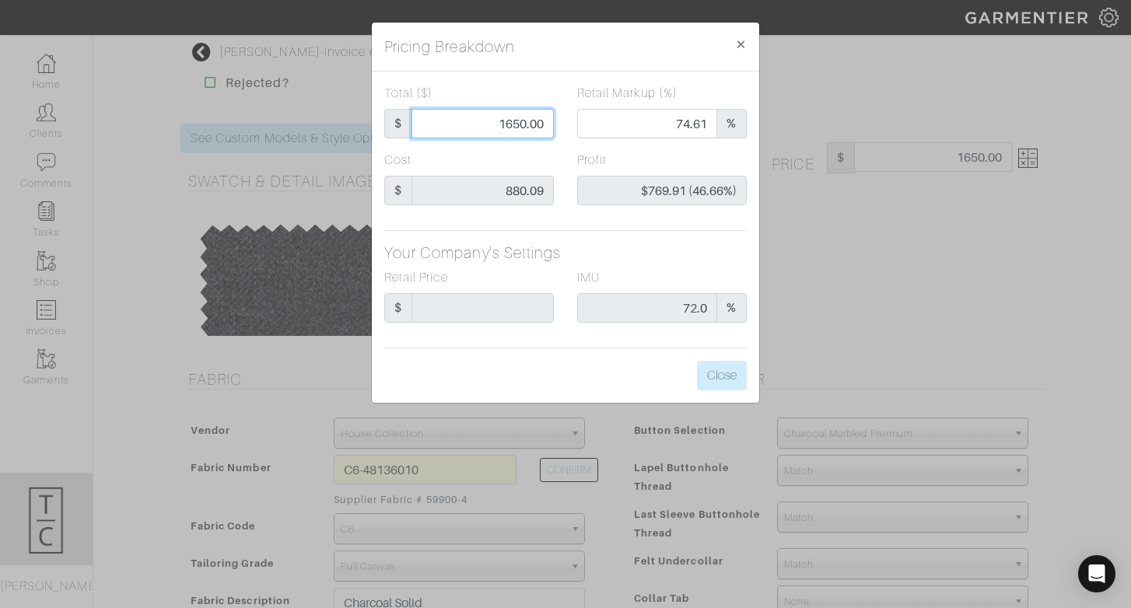
type input "-$872.09 (-10901.13%)"
type input "88"
type input "-$792.09 (-900.10%)"
type input "880"
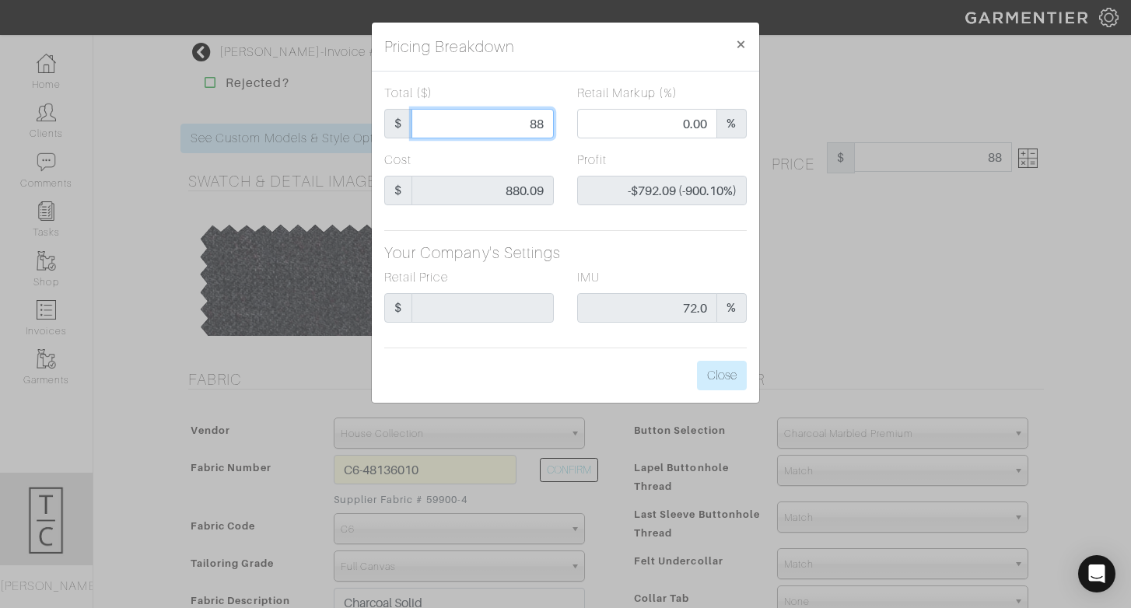
type input "880"
type input "52.39"
type input "-$0.09 (-0.01%)"
type input "880."
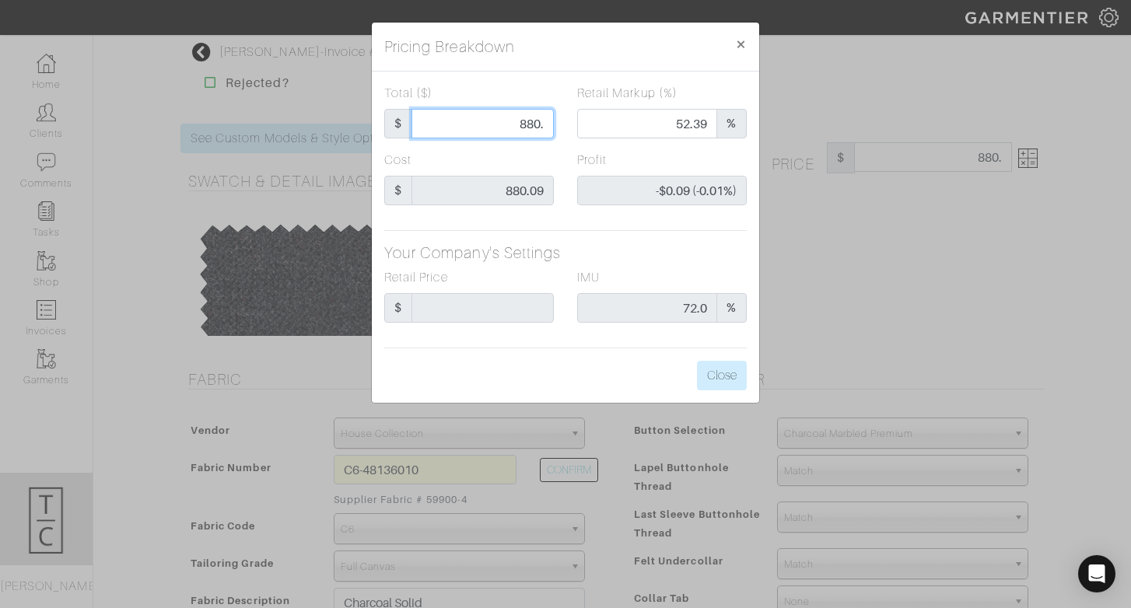
type input "880.0"
type input "880.09"
type input "$0.00 (0.00%)"
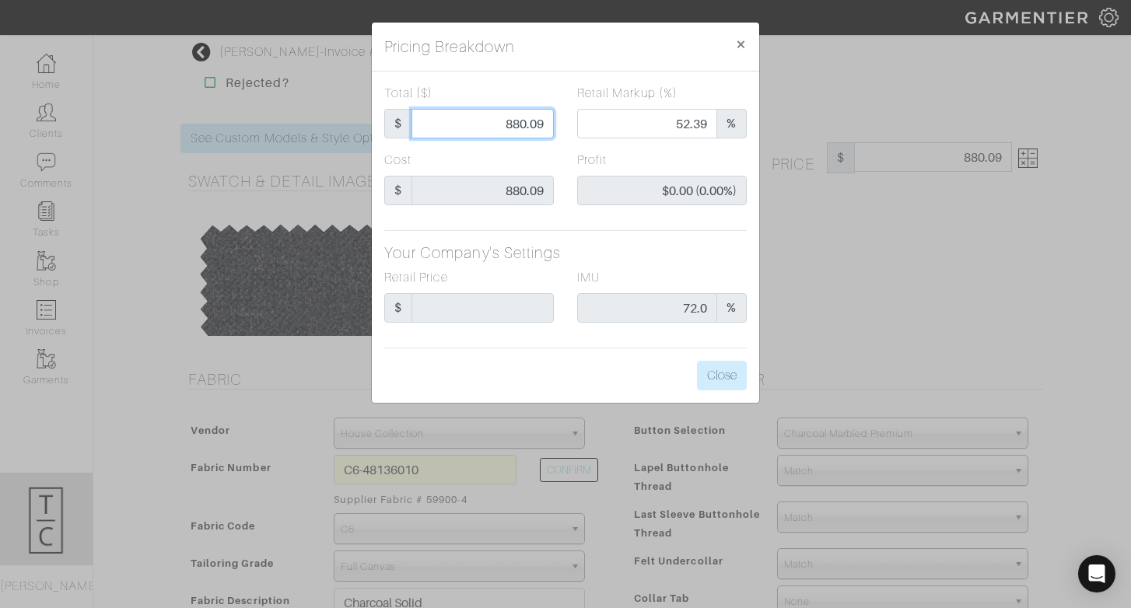
type input "880.09"
click at [635, 370] on div "Total ($) $ 880.09 Retail Markup (%) 52.39 % Cost $ 880.09 Profit $0.00 (0.00%)…" at bounding box center [565, 237] width 387 height 331
click at [698, 370] on button "Close" at bounding box center [722, 376] width 50 height 30
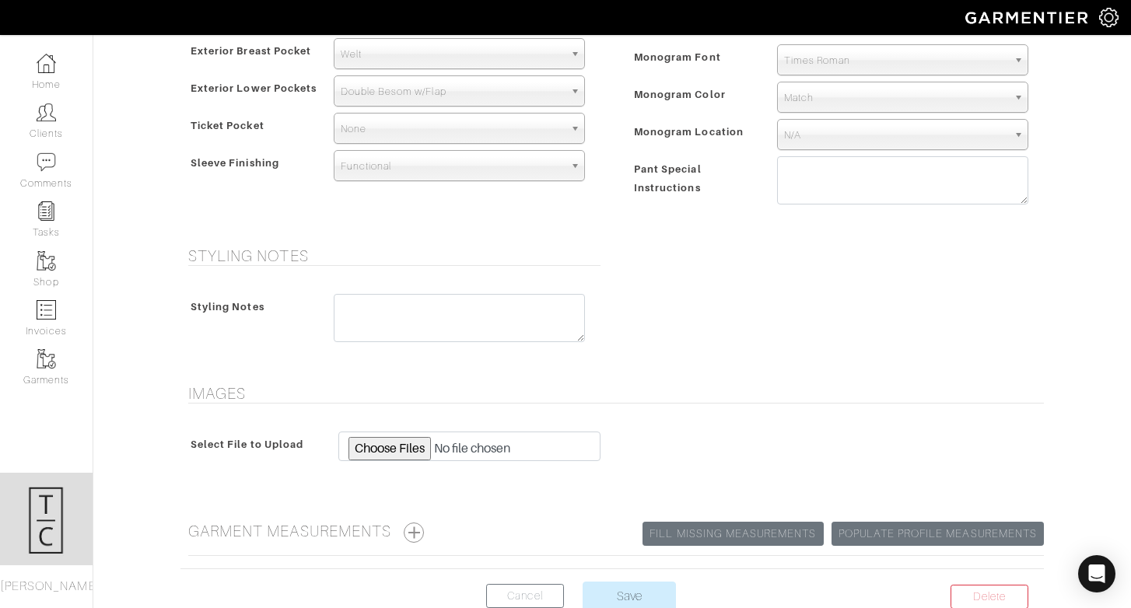
scroll to position [1133, 0]
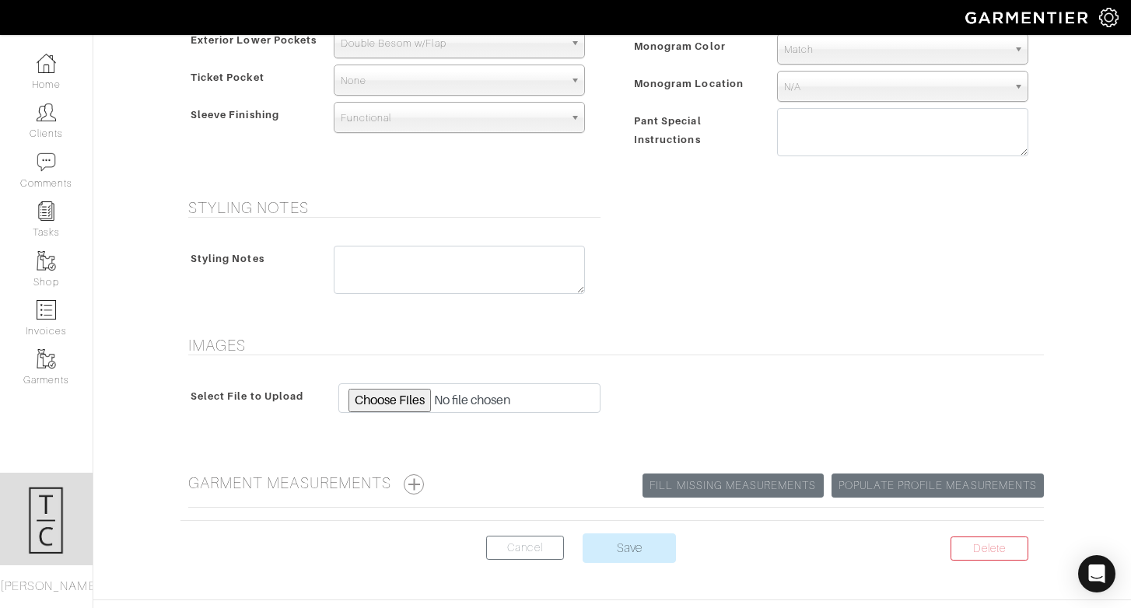
click at [628, 566] on center "Delete Cancel Save" at bounding box center [612, 558] width 864 height 48
click at [628, 546] on input "Save" at bounding box center [629, 549] width 93 height 30
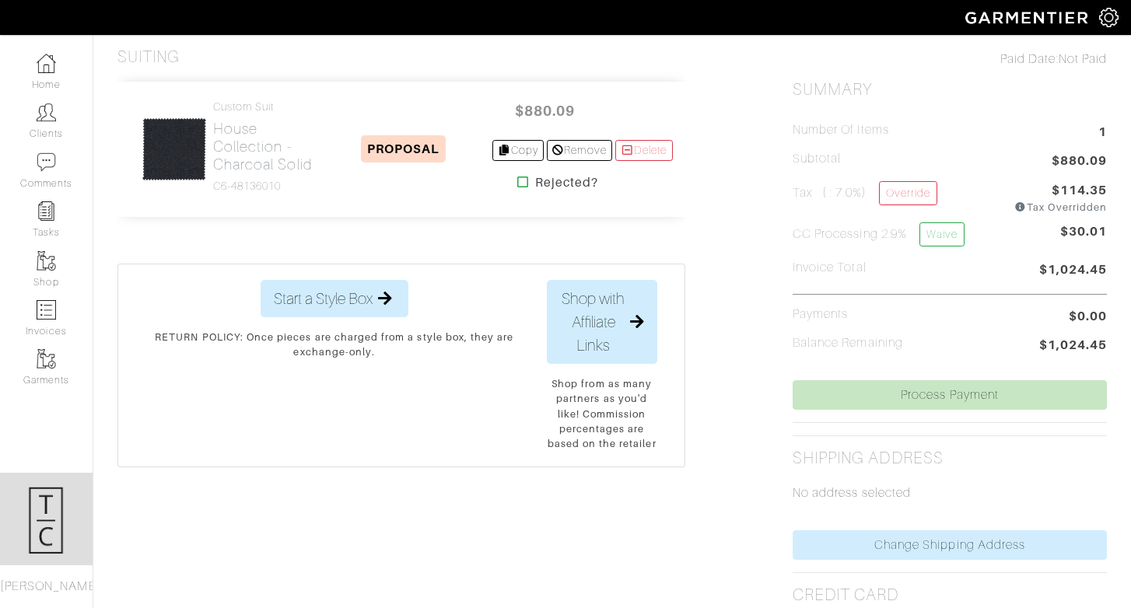
scroll to position [285, 0]
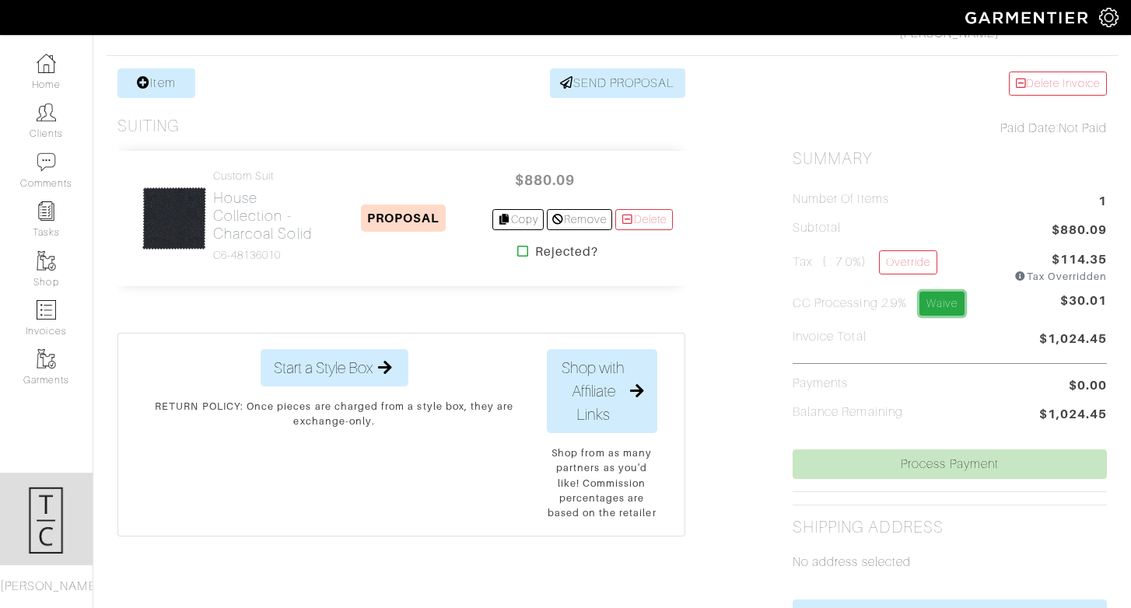
click at [939, 300] on link "Waive" at bounding box center [942, 304] width 45 height 24
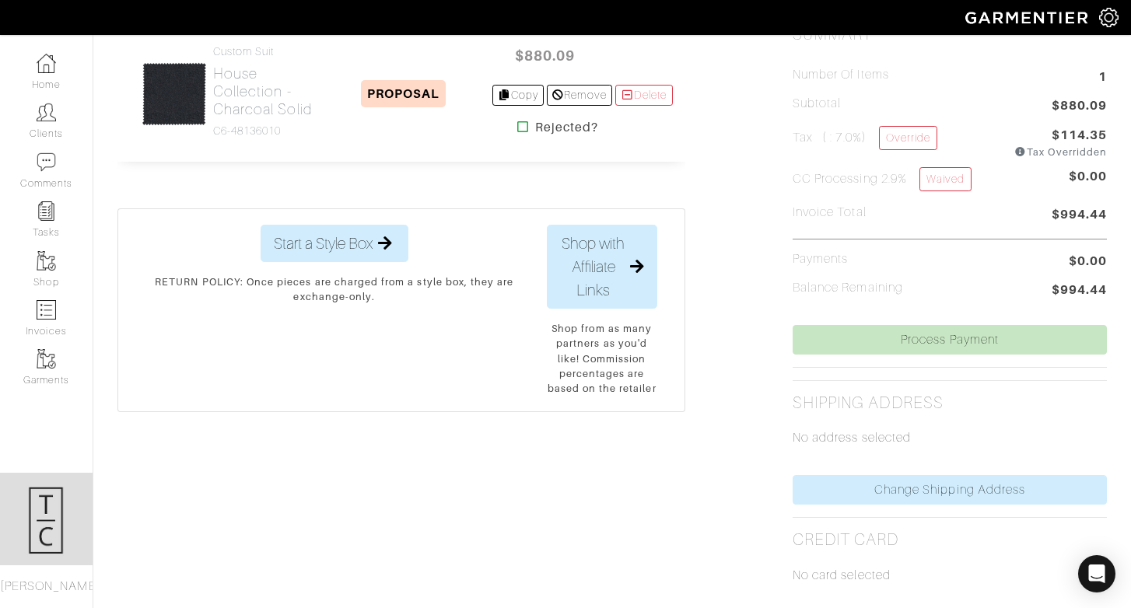
scroll to position [410, 0]
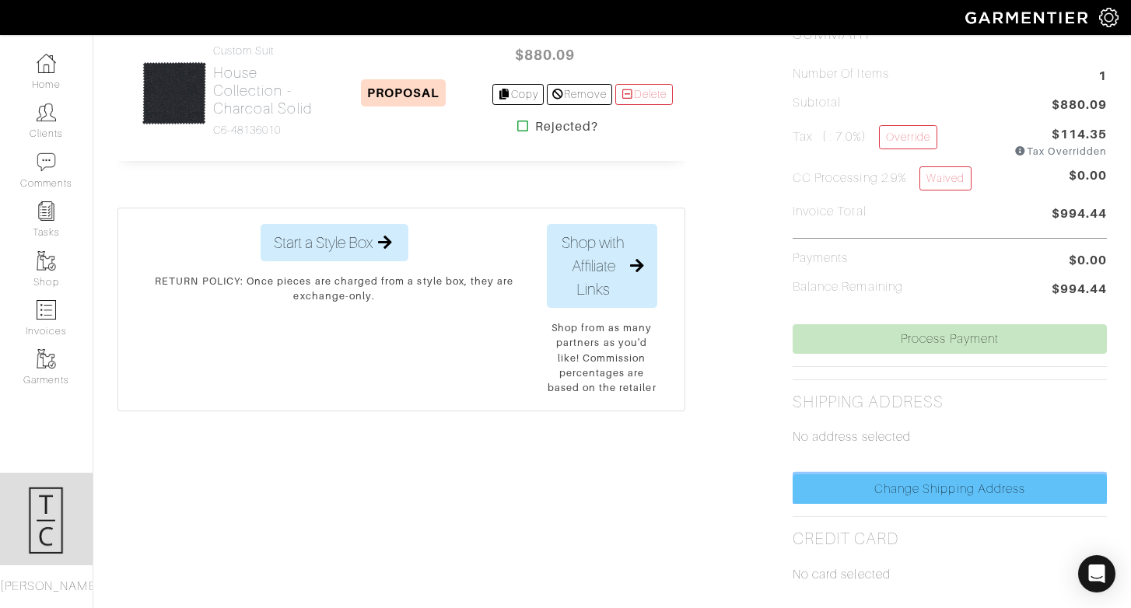
click at [902, 499] on link "Change Shipping Address" at bounding box center [950, 490] width 314 height 30
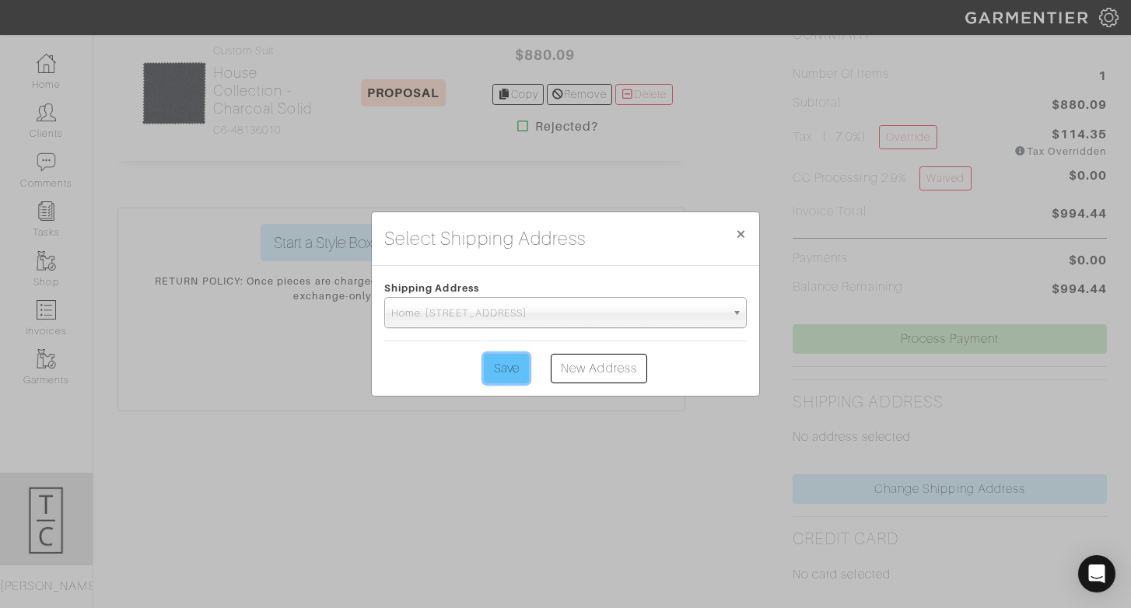
click at [516, 370] on input "Save" at bounding box center [506, 369] width 45 height 30
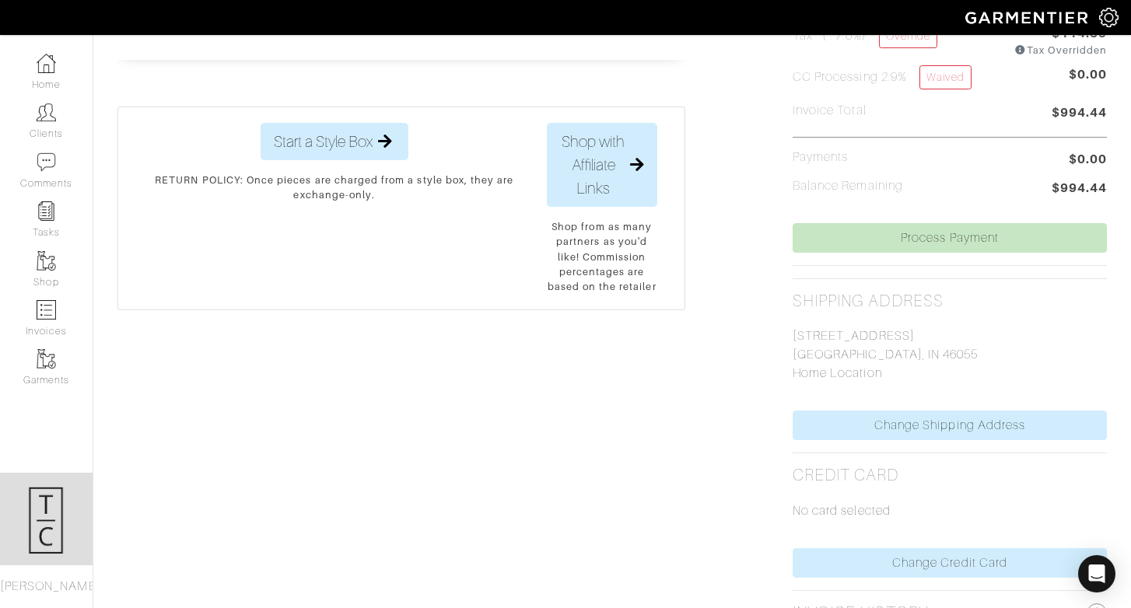
scroll to position [601, 0]
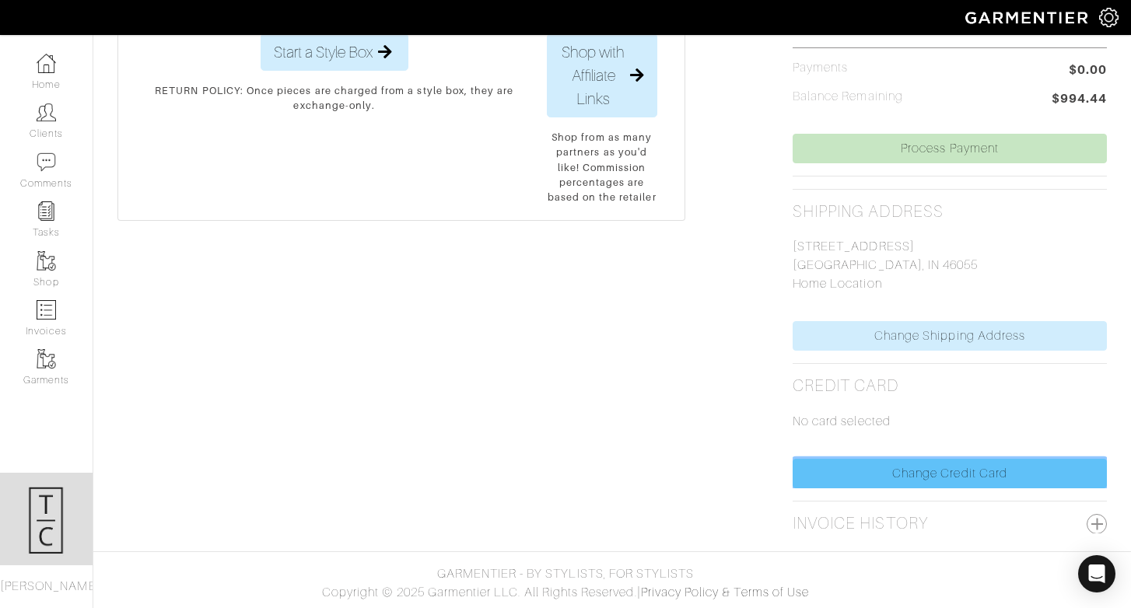
click at [928, 478] on link "Change Credit Card" at bounding box center [950, 474] width 314 height 30
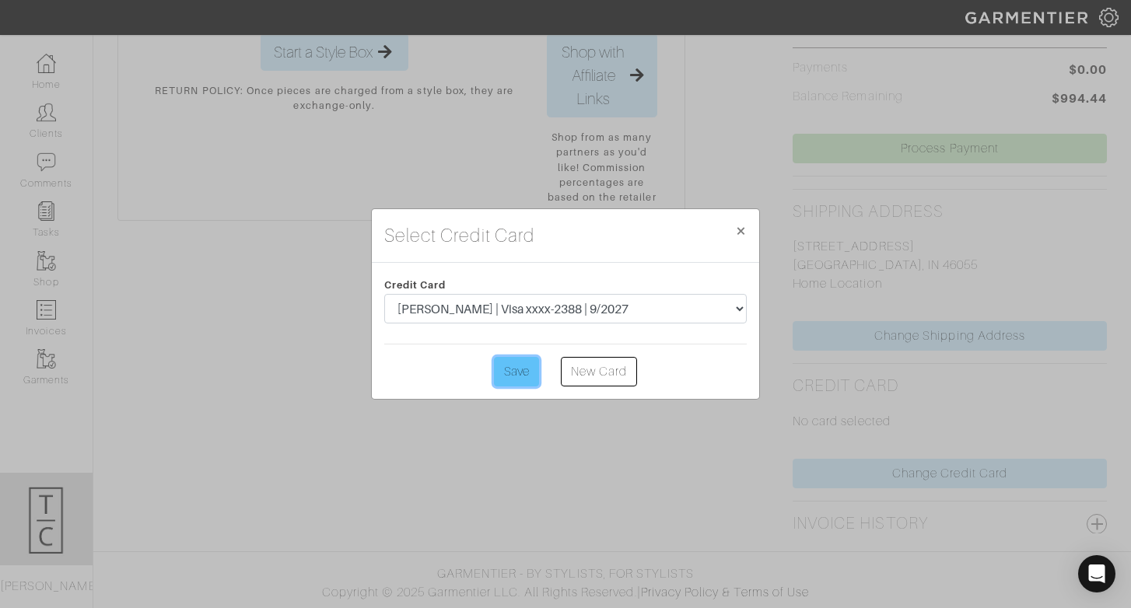
click at [513, 373] on input "Save" at bounding box center [516, 372] width 45 height 30
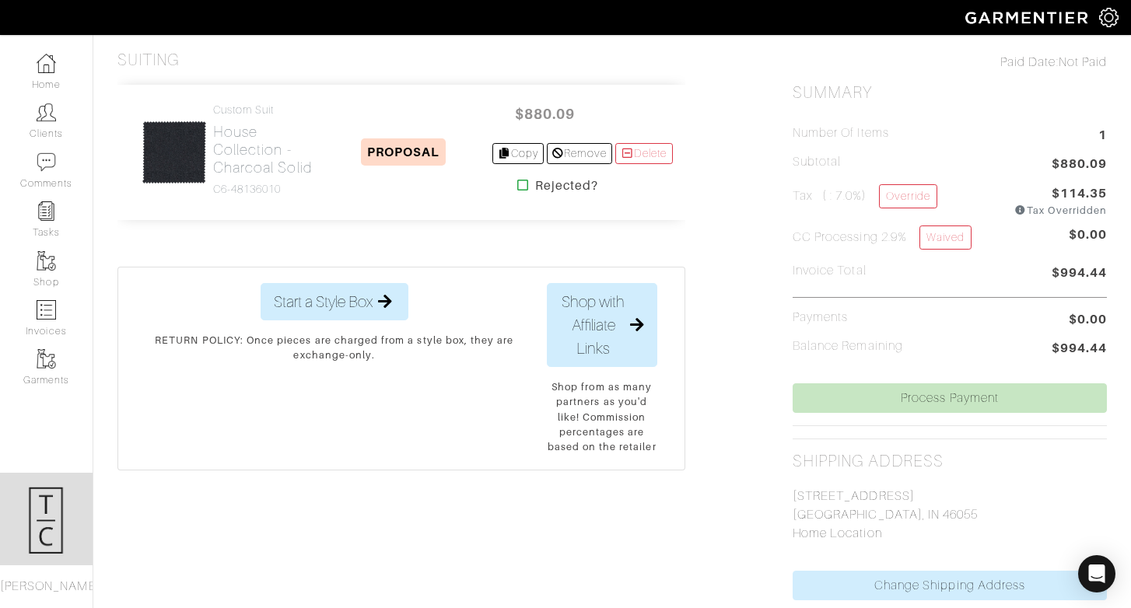
scroll to position [446, 0]
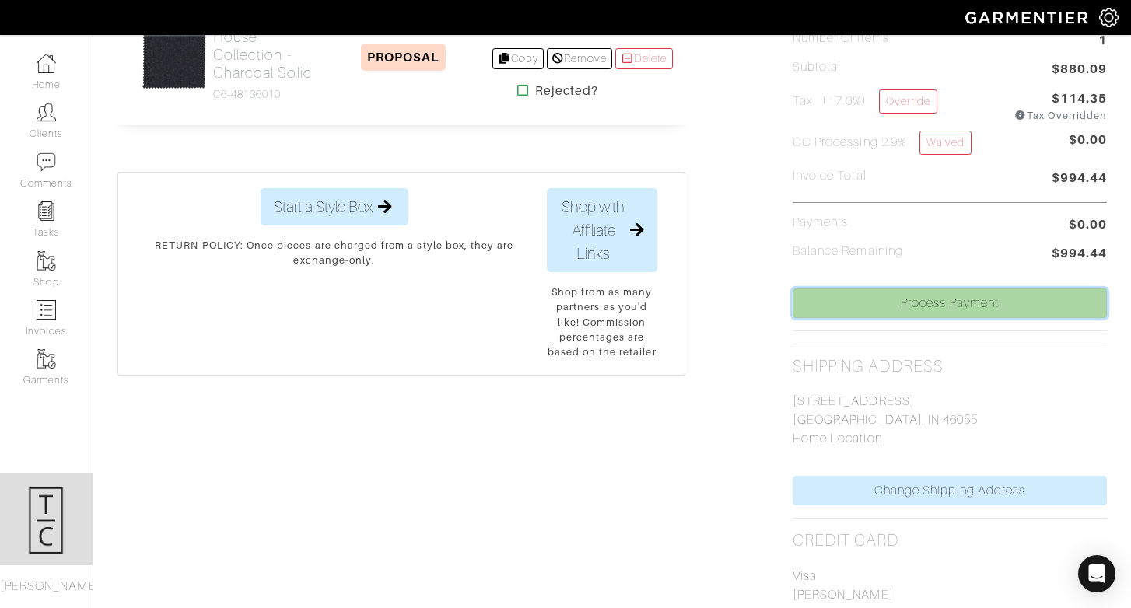
click at [931, 303] on link "Process Payment" at bounding box center [950, 304] width 314 height 30
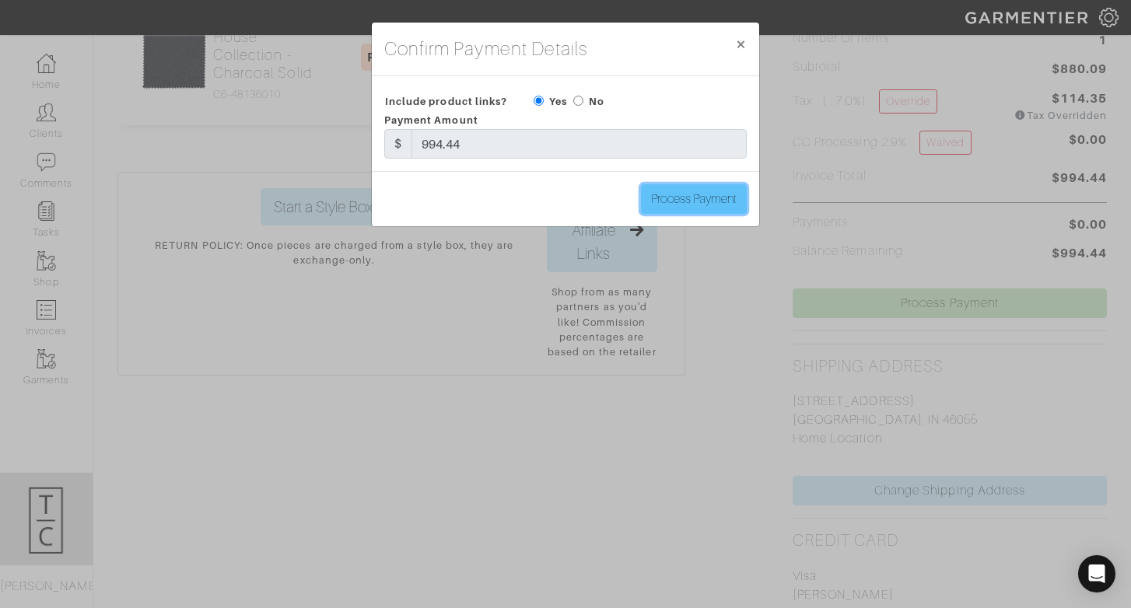
click at [679, 198] on input "Process Payment" at bounding box center [694, 199] width 106 height 30
type input "Process Payment"
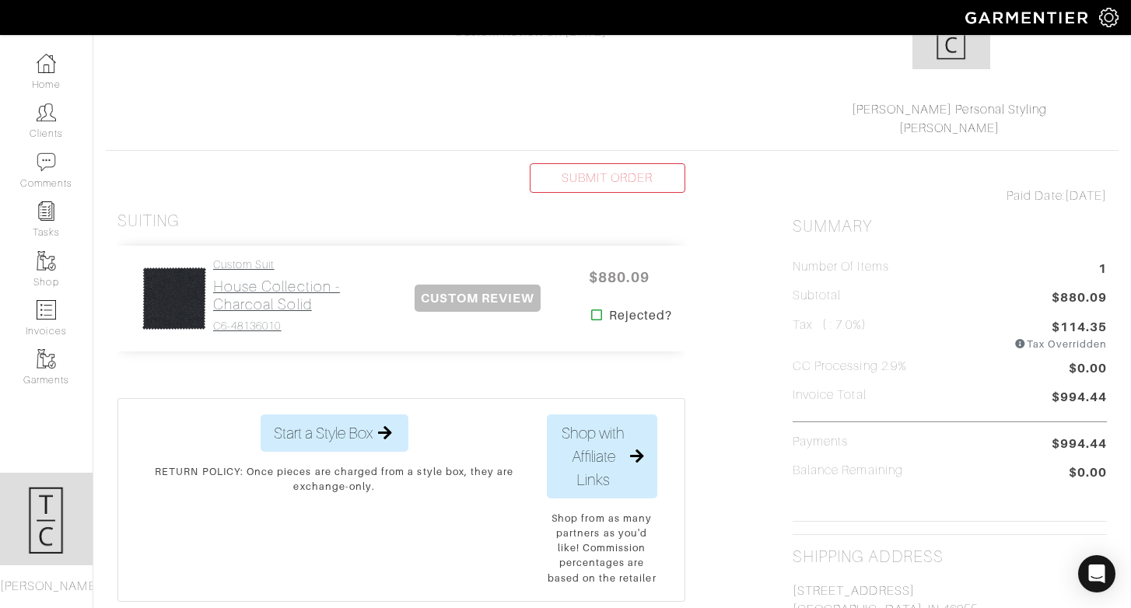
scroll to position [0, 0]
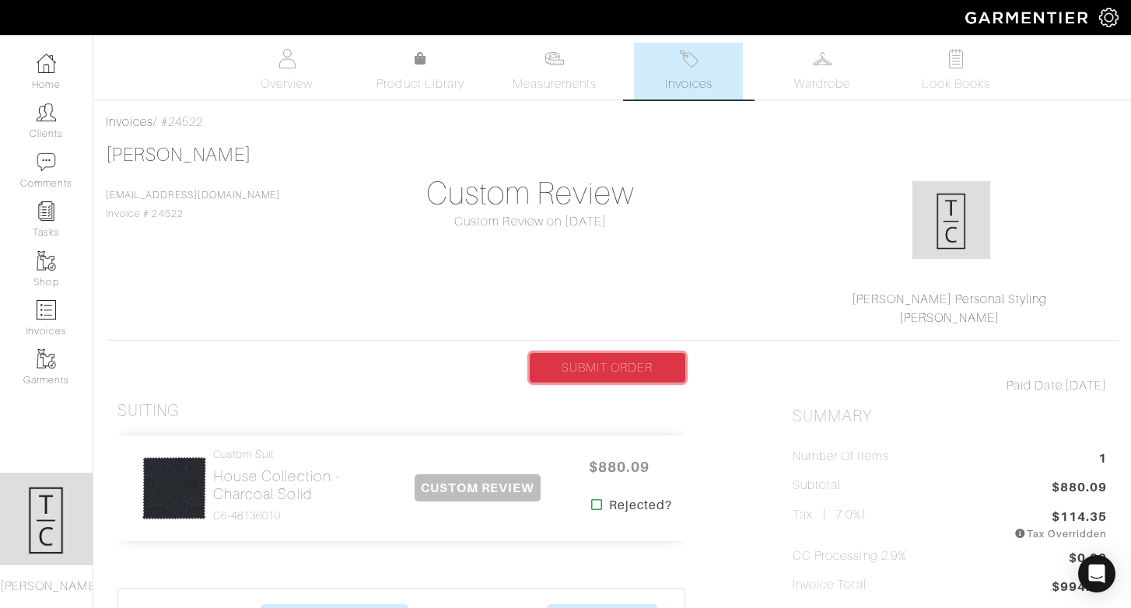
click at [618, 371] on link "SUBMIT ORDER" at bounding box center [608, 368] width 156 height 30
